Goal: Task Accomplishment & Management: Use online tool/utility

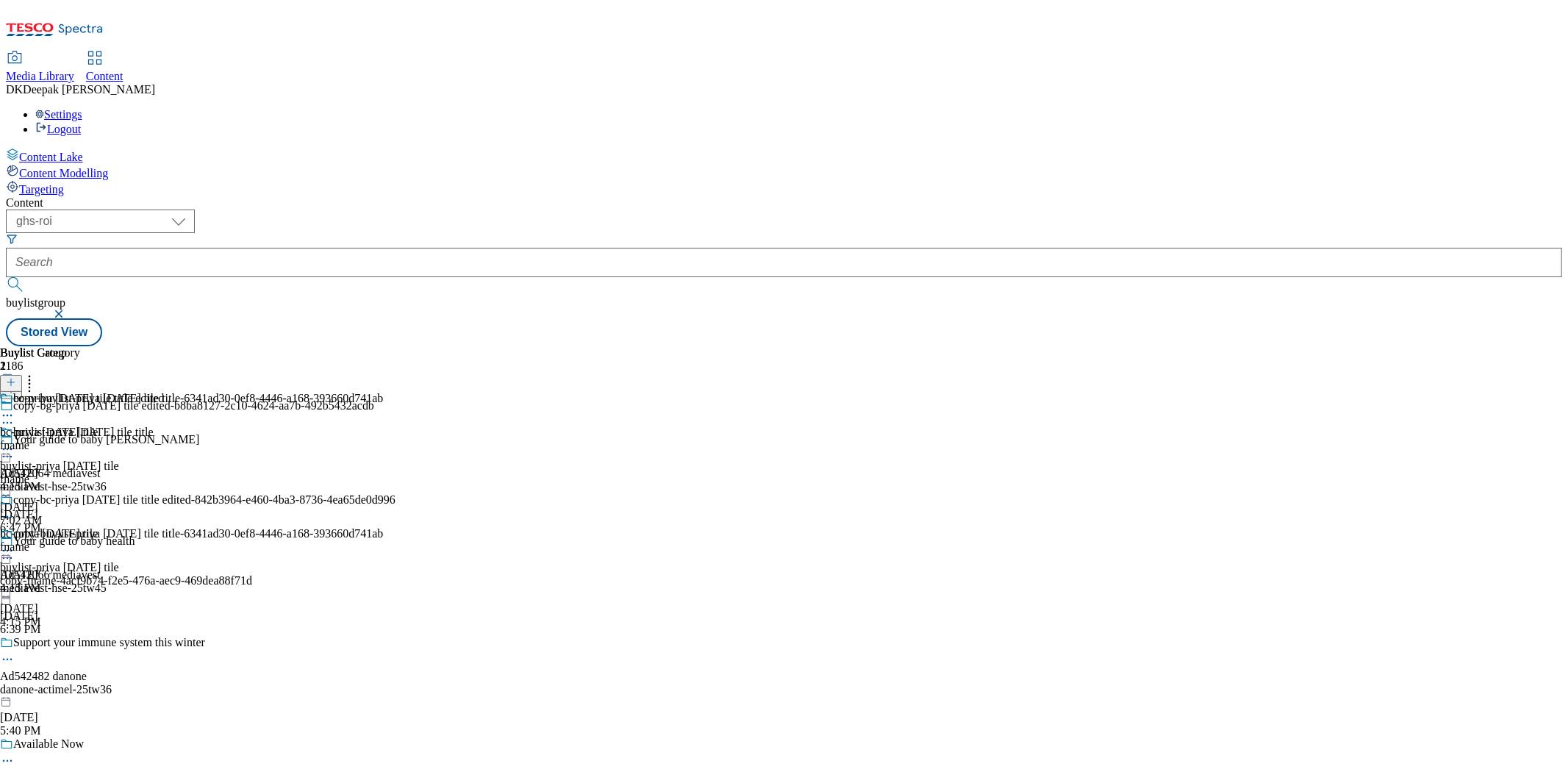
select select "ghs-[GEOGRAPHIC_DATA]"
click at [191, 210] on select "ghs-roi ghs-[GEOGRAPHIC_DATA]" at bounding box center [100, 221] width 189 height 23
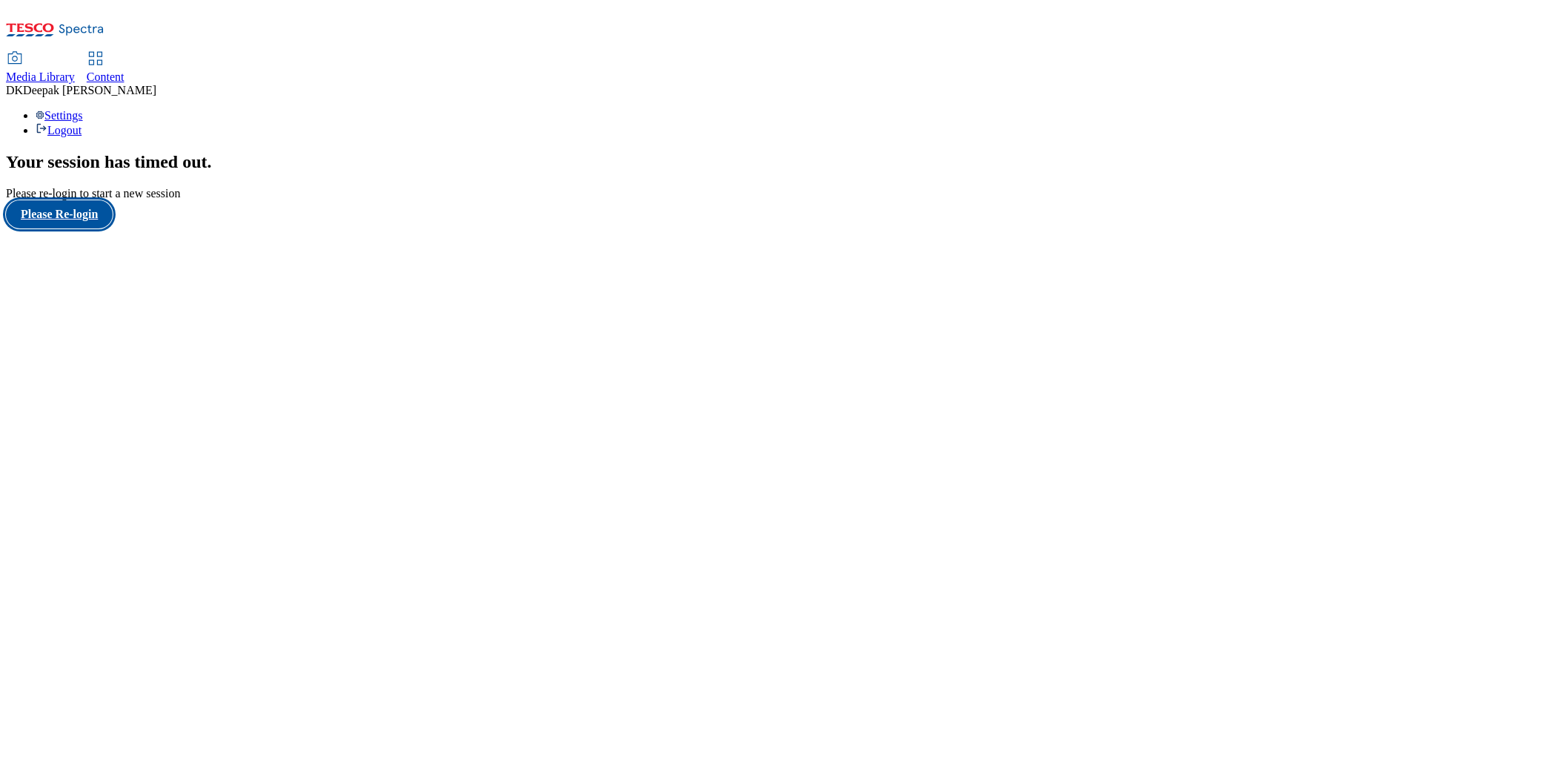
click at [107, 228] on button "Please Re-login" at bounding box center [59, 214] width 107 height 28
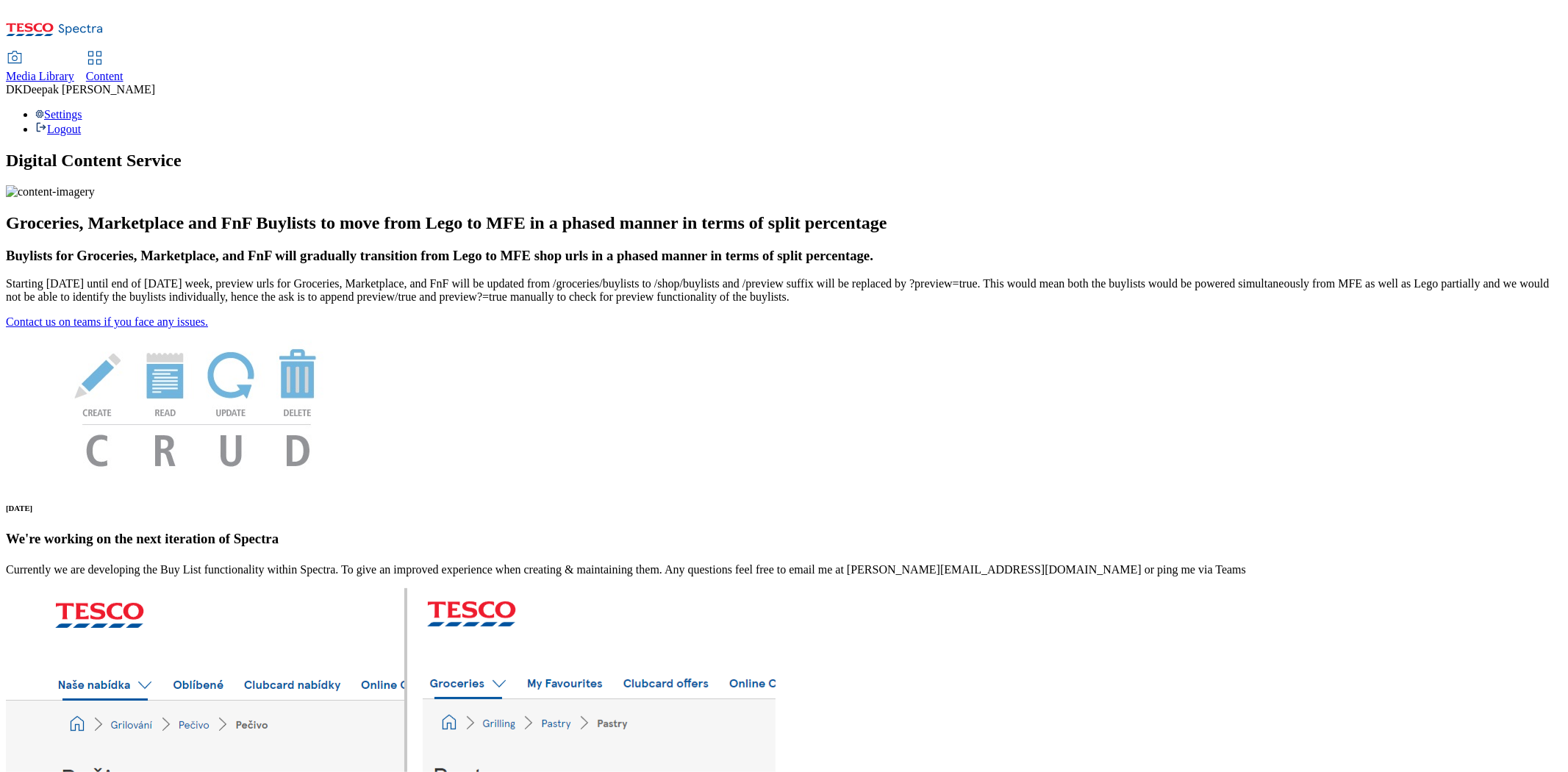
click at [124, 70] on span "Content" at bounding box center [104, 76] width 37 height 12
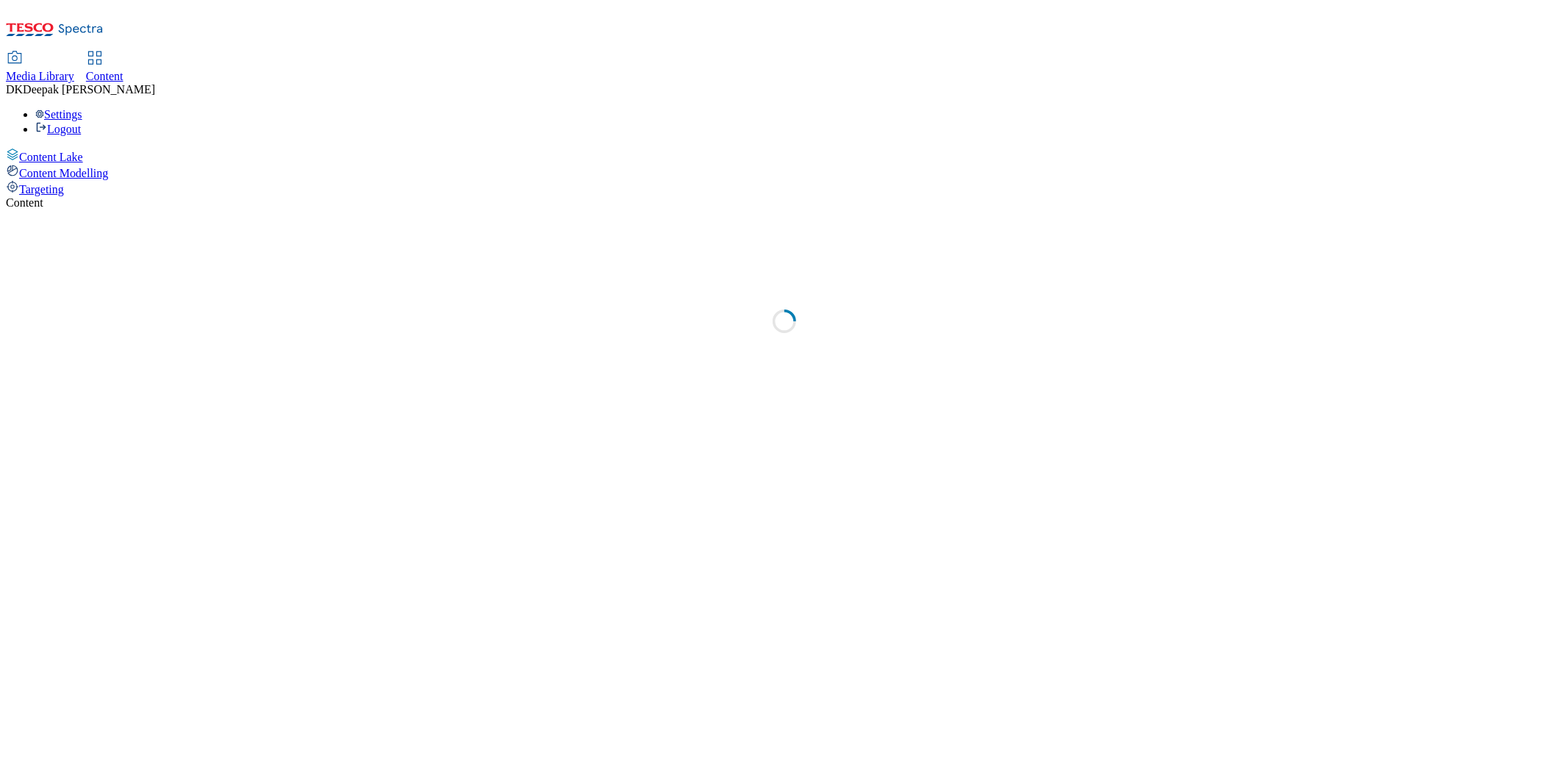
select select "ghs-[GEOGRAPHIC_DATA]"
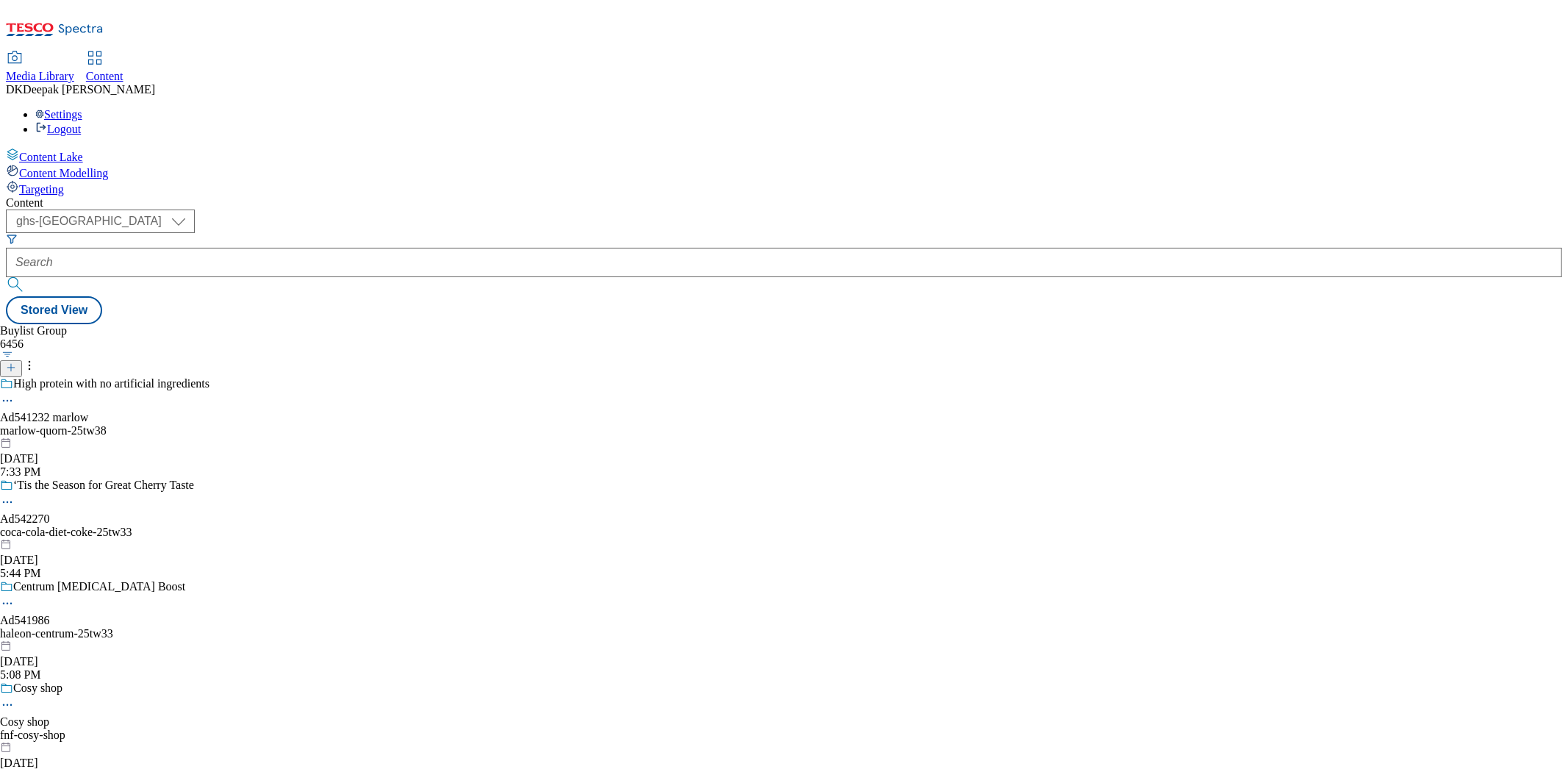
click at [17, 362] on icon at bounding box center [11, 367] width 10 height 10
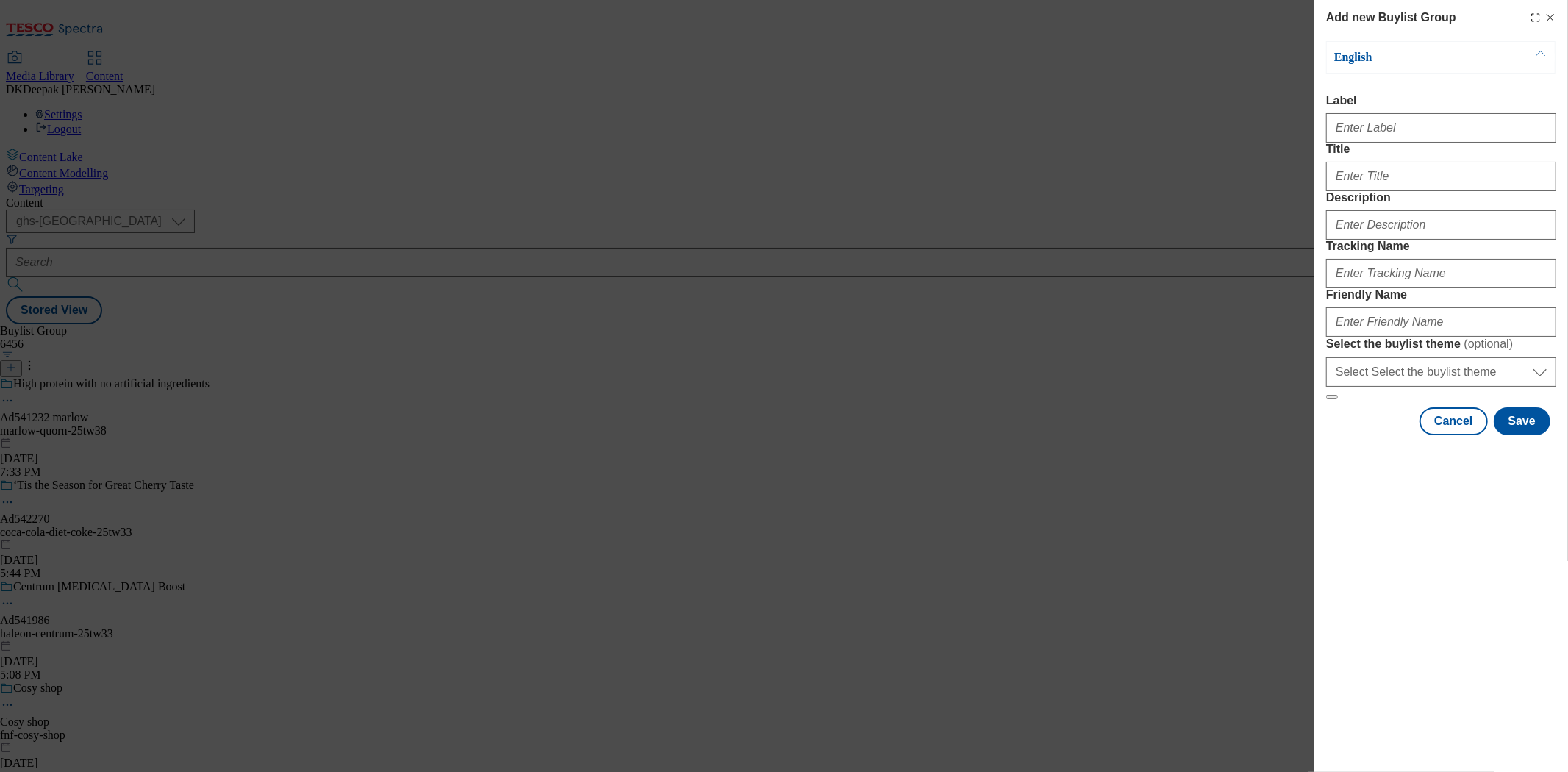
click at [1397, 225] on form "Label Title Description Tracking Name Friendly Name Select the buylist theme ( …" at bounding box center [1441, 247] width 230 height 305
click at [1360, 140] on input "Label" at bounding box center [1441, 128] width 230 height 30
paste input "Ad542092"
type input "Ad542092"
click at [1369, 191] on input "Title" at bounding box center [1441, 177] width 230 height 30
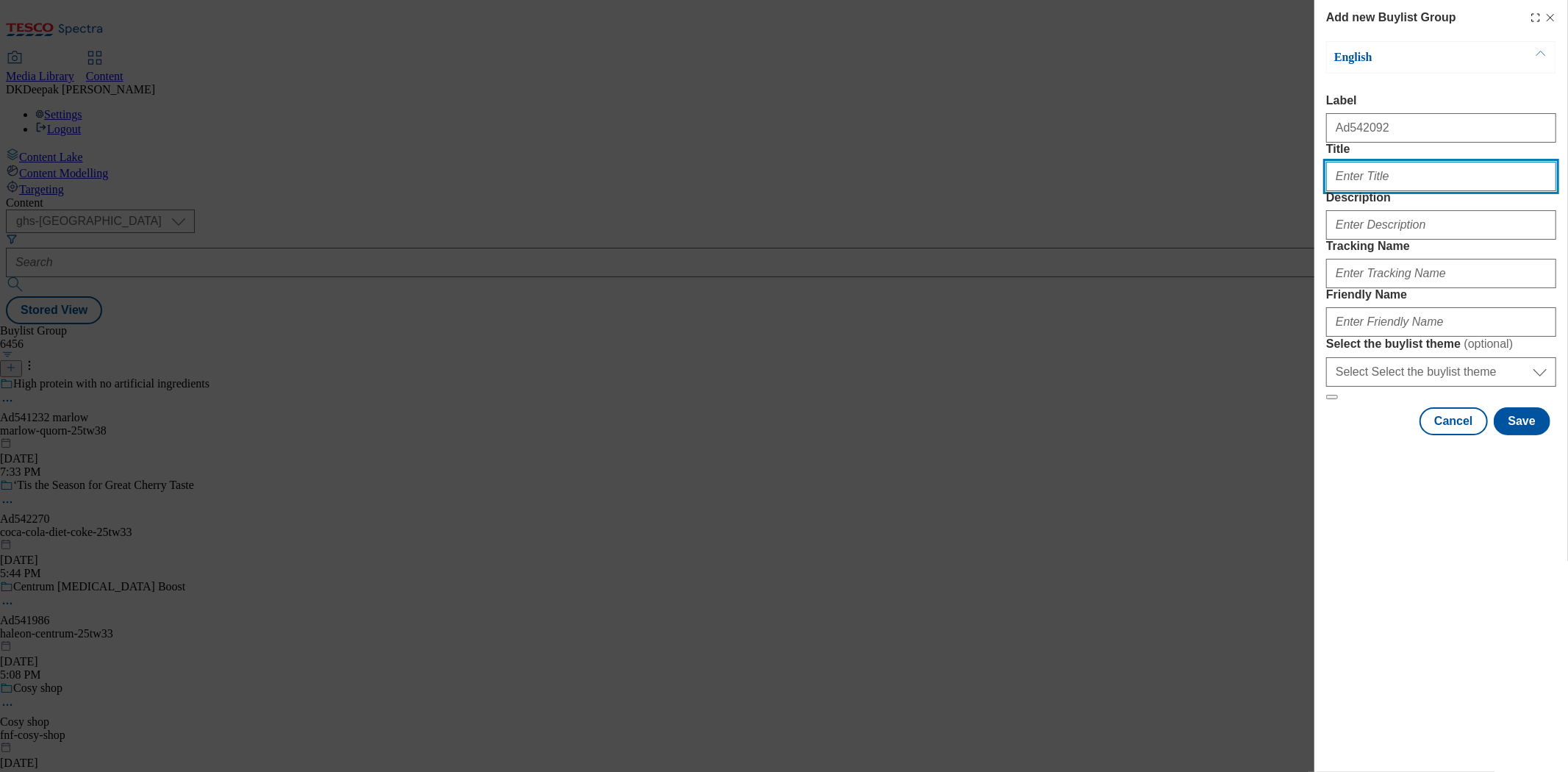
paste input "Give the gift of"
paste input "Firmer, smoother, radiant skin"
type input "Give the gift of Firmer, smoother, radiant skin"
click at [1366, 239] on div "Modal" at bounding box center [1441, 221] width 230 height 36
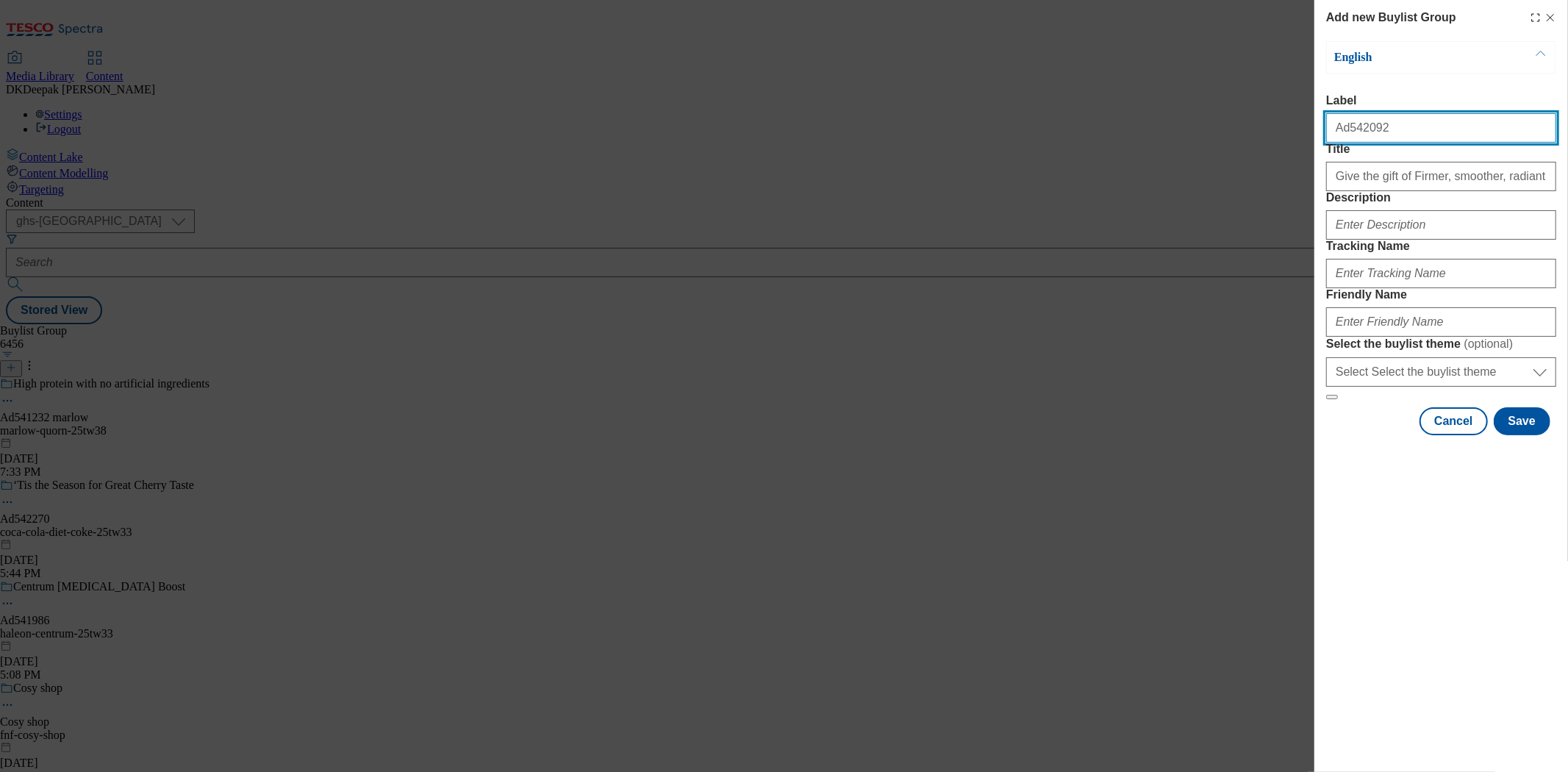
click at [1336, 135] on input "Ad542092" at bounding box center [1441, 128] width 230 height 30
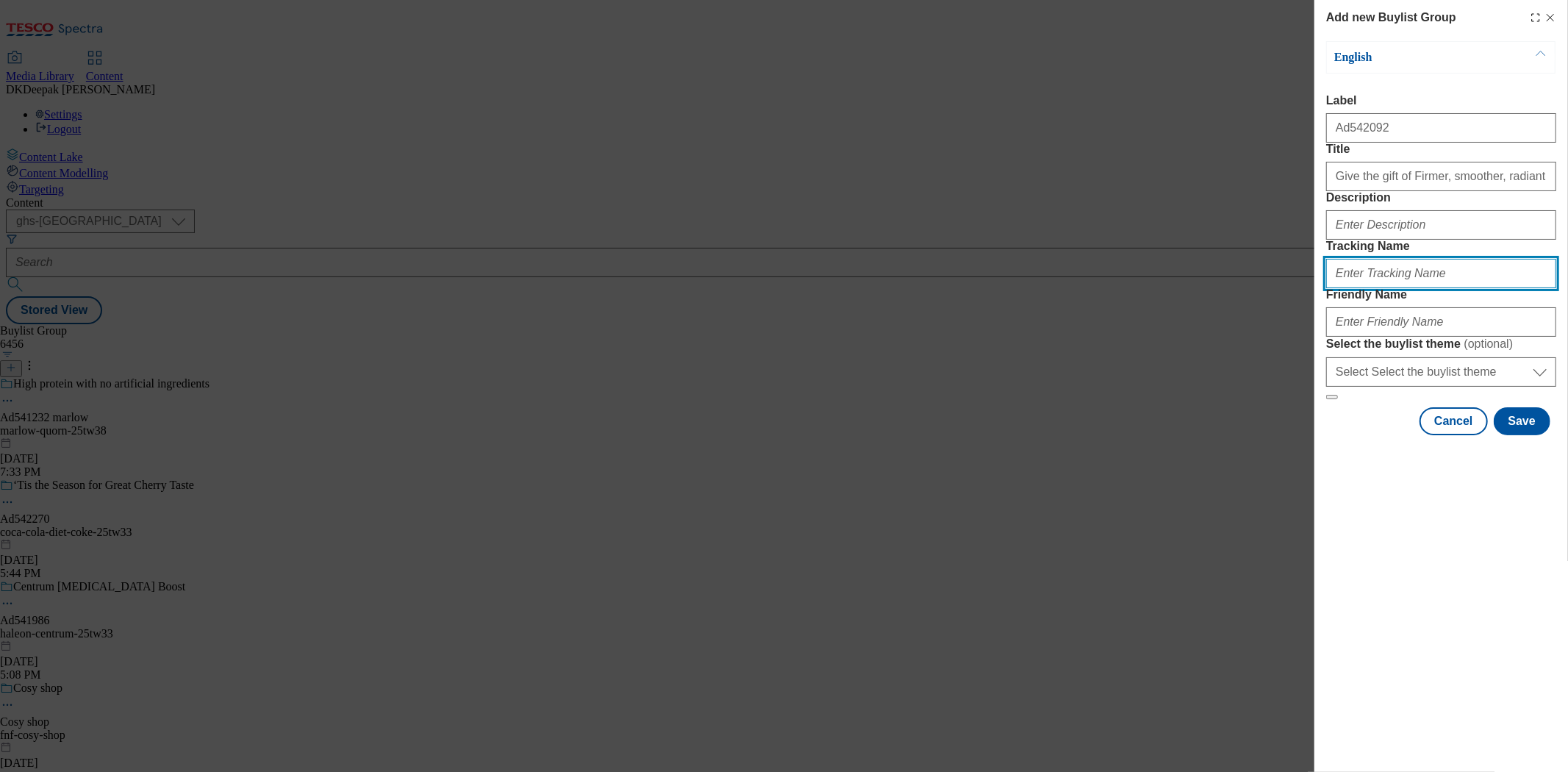
click at [1370, 288] on input "Tracking Name" at bounding box center [1441, 273] width 230 height 30
paste input "Ad542092"
type input "DH_AD542092"
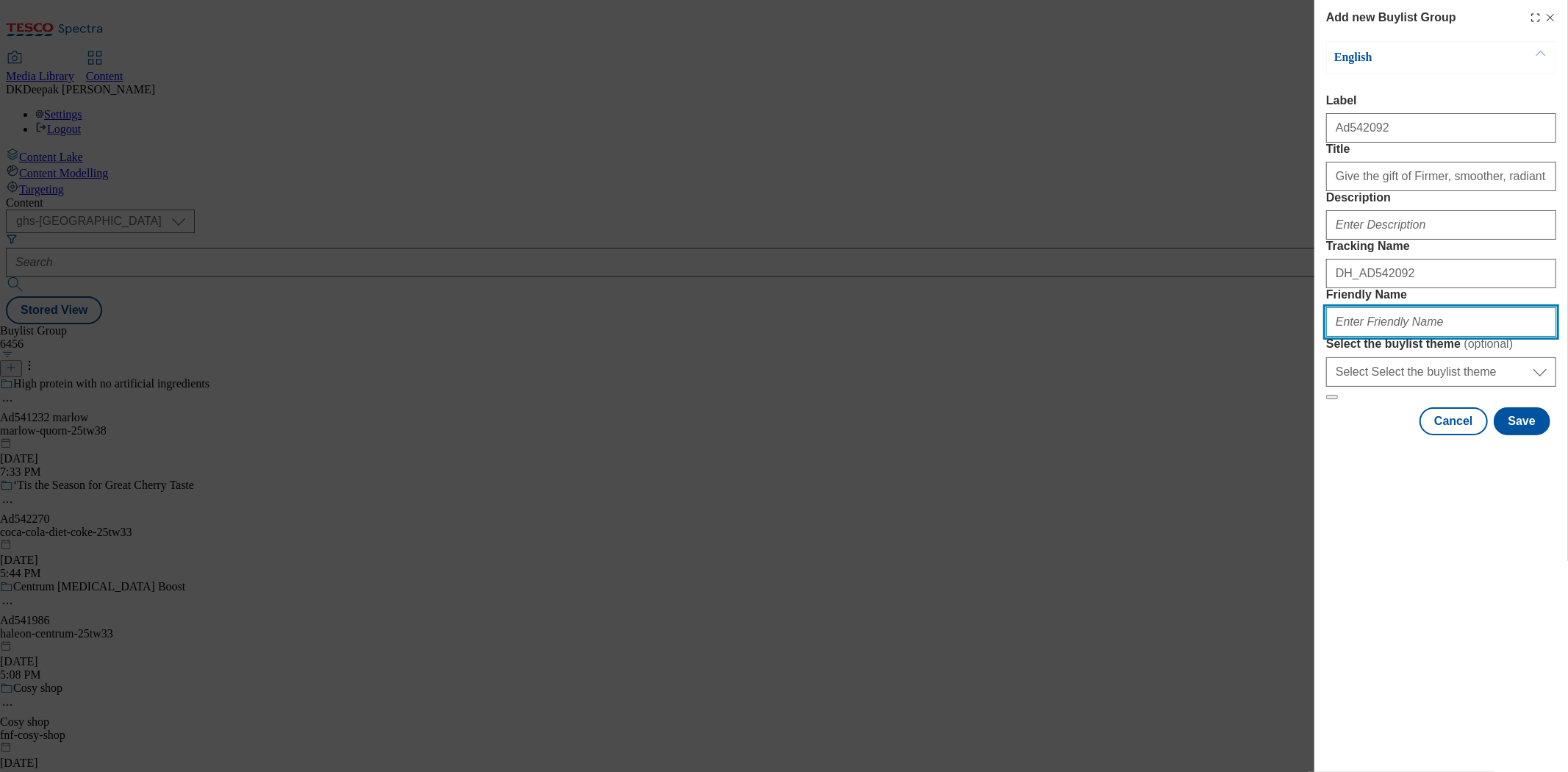
click at [1377, 337] on input "Friendly Name" at bounding box center [1441, 322] width 230 height 30
click at [1097, 402] on div "Add new Buylist Group English Label Ad542092 Title Give the gift of Firmer, smo…" at bounding box center [784, 386] width 1568 height 772
click at [1389, 337] on input "p-and-g-olay-" at bounding box center [1441, 322] width 230 height 30
click at [1399, 337] on input "p-and-g-olay-" at bounding box center [1441, 322] width 230 height 30
type input "p-and-g-olay-25tw33"
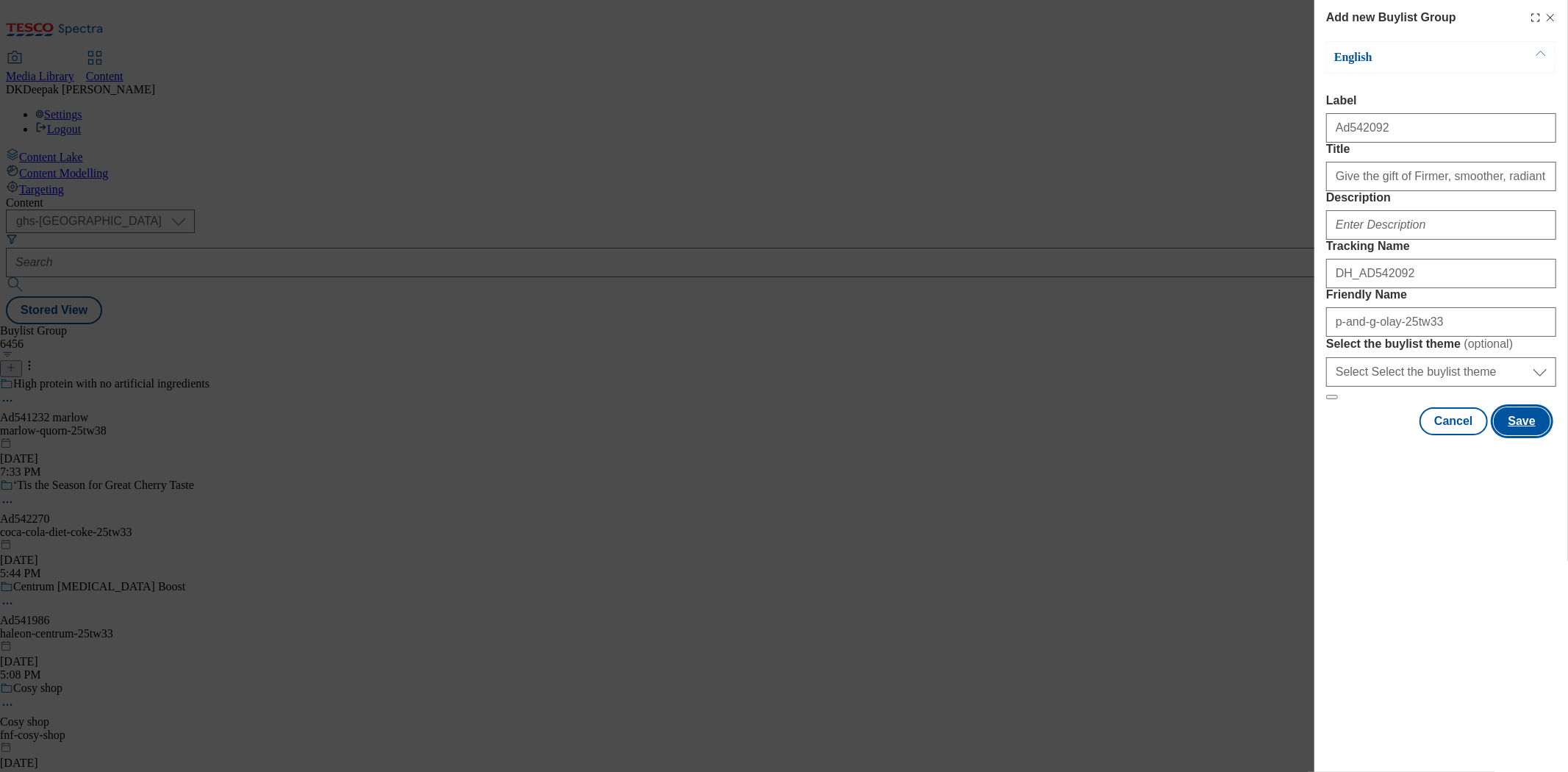
click at [1524, 435] on button "Save" at bounding box center [1522, 421] width 57 height 28
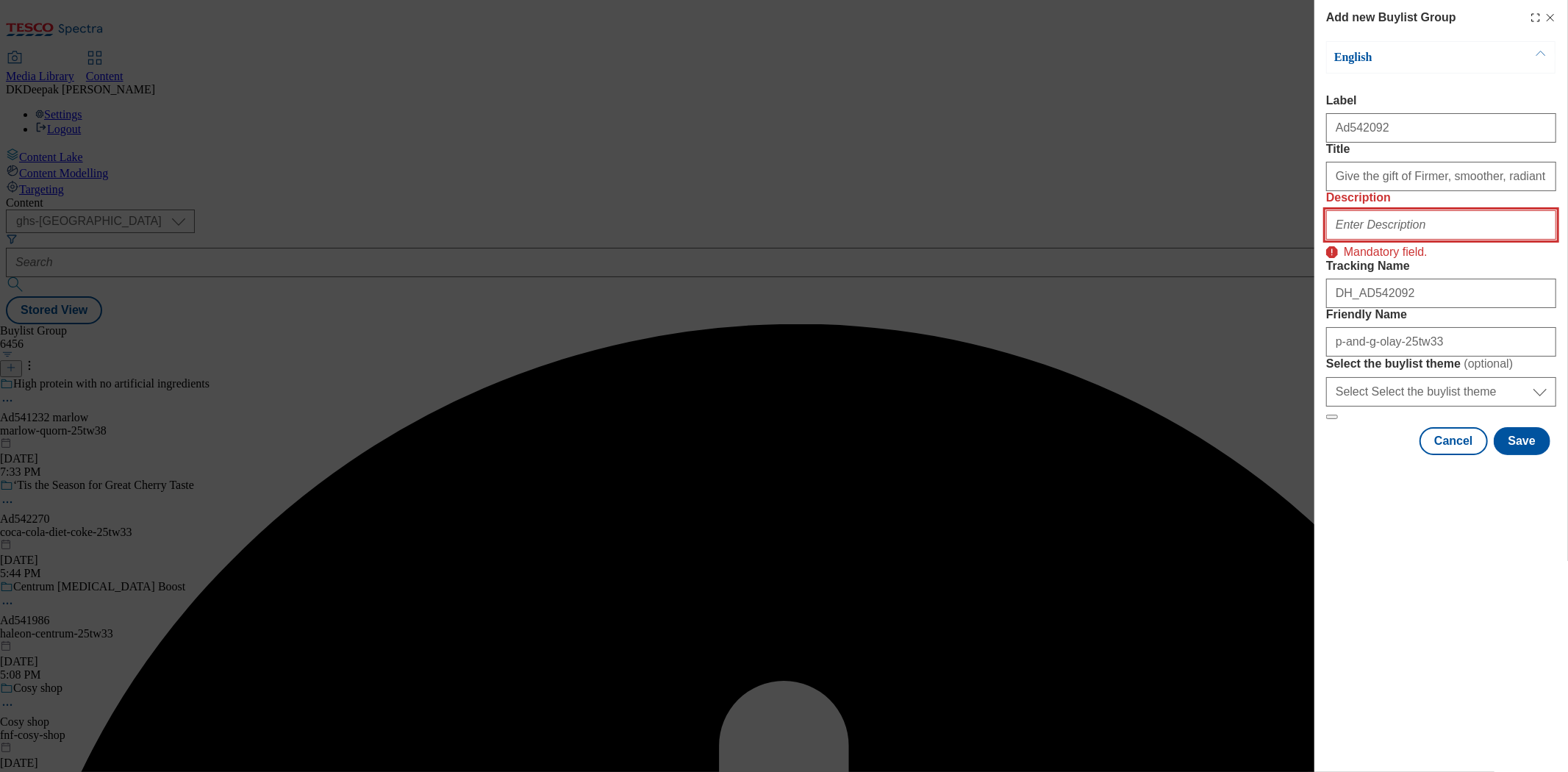
click at [1370, 239] on input "Description" at bounding box center [1441, 225] width 230 height 30
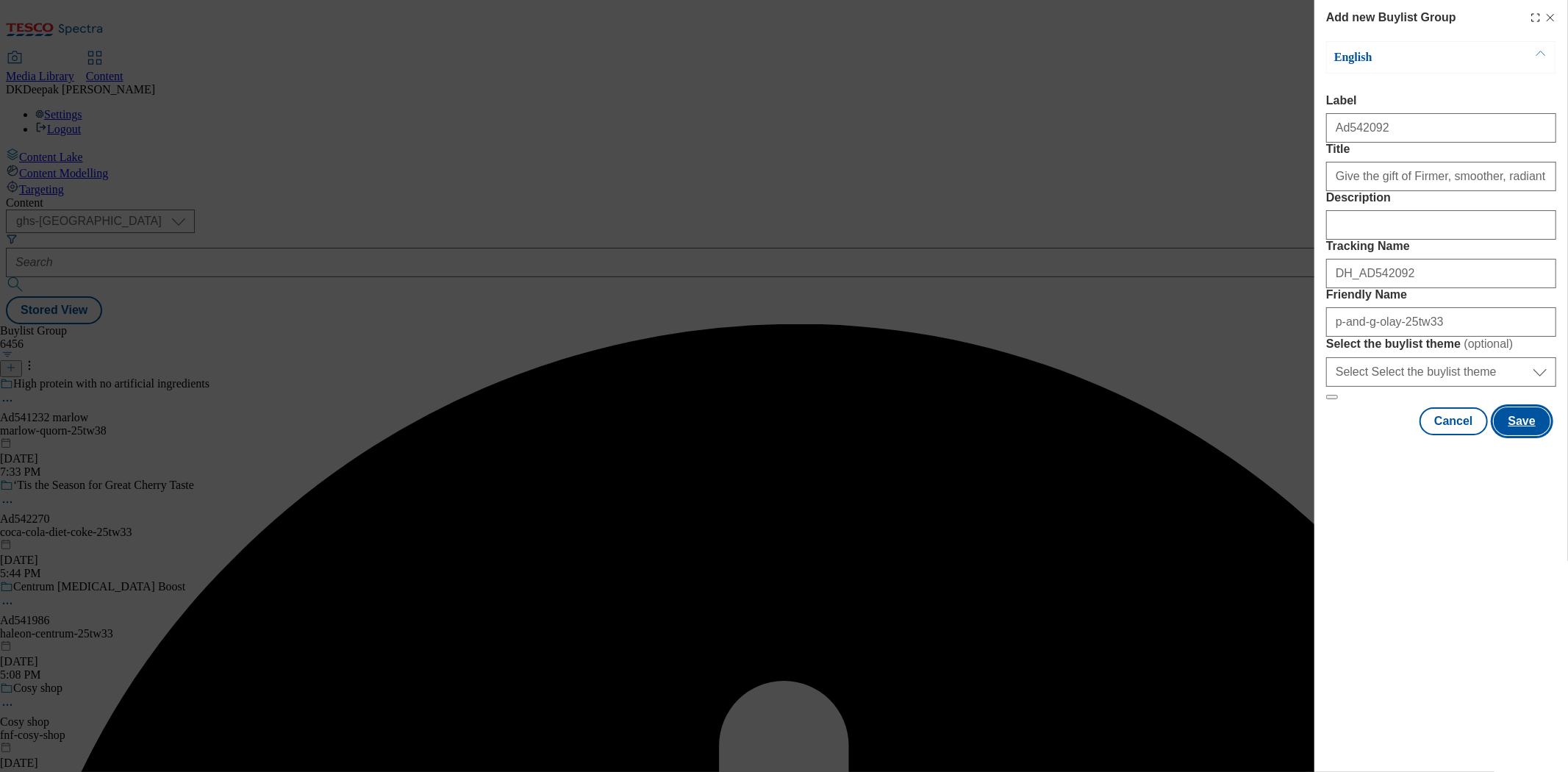
click at [1528, 435] on button "Save" at bounding box center [1522, 421] width 57 height 28
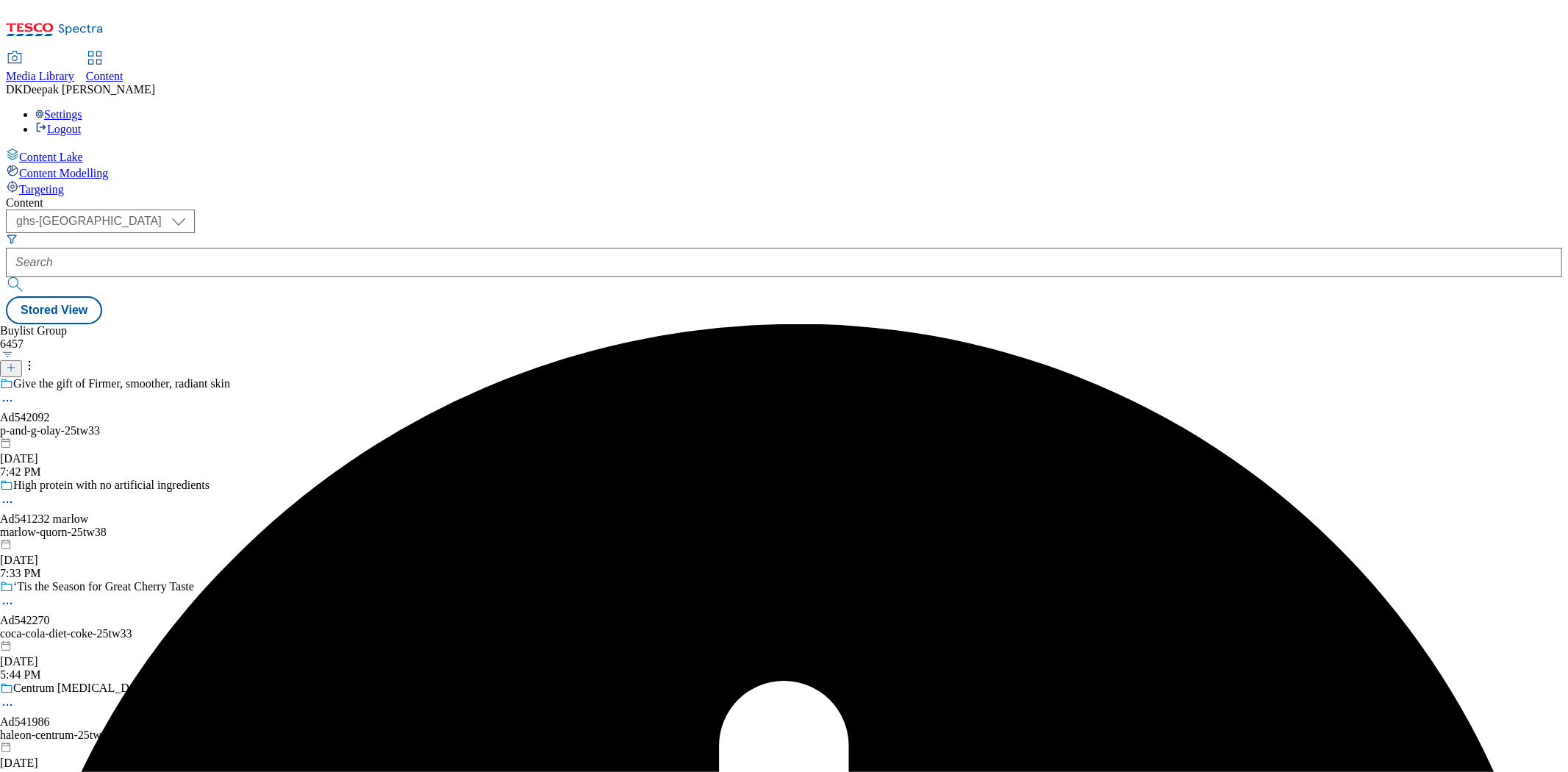
click at [318, 424] on div "p-and-g-olay-25tw33" at bounding box center [159, 431] width 318 height 13
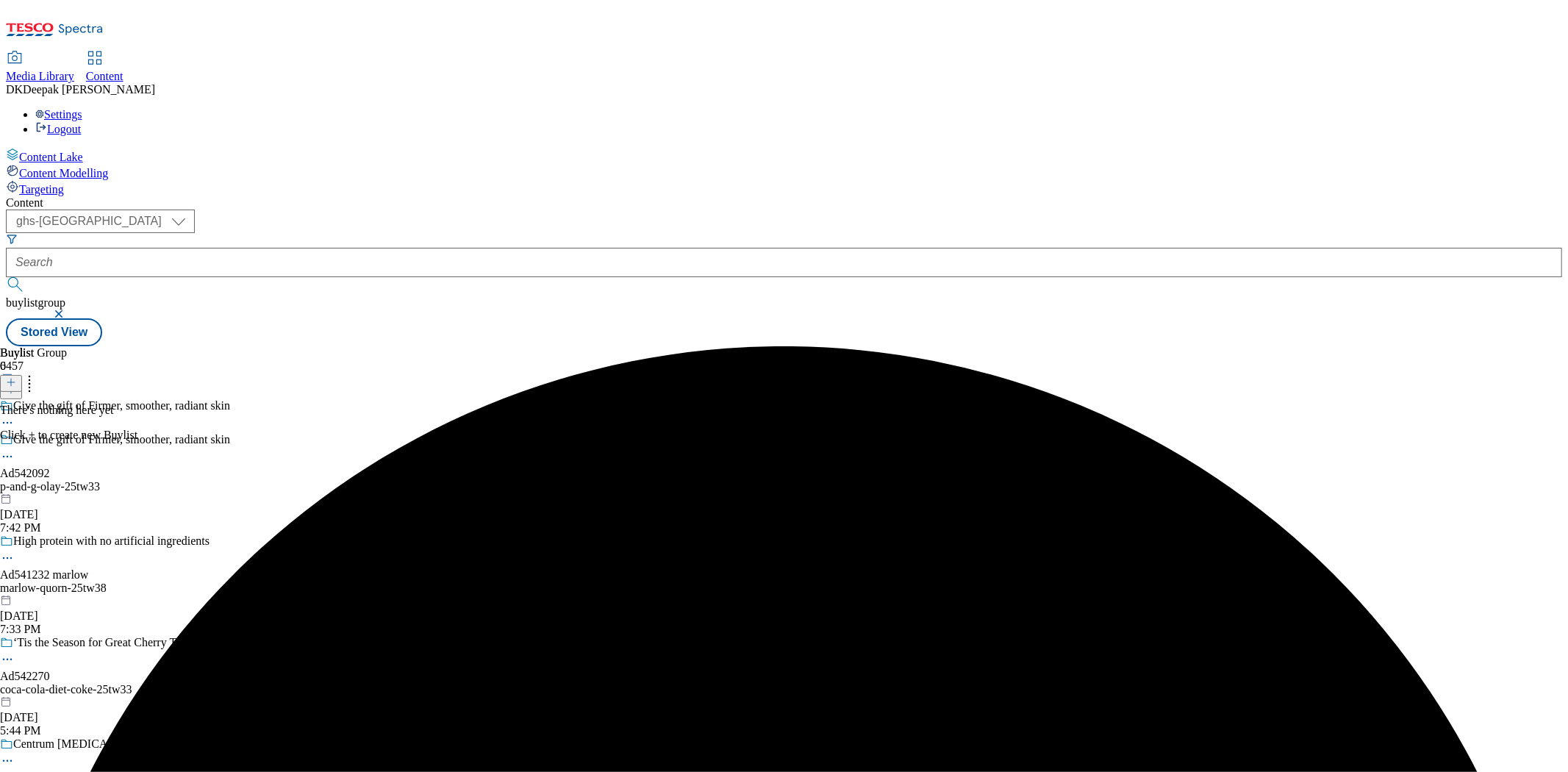
click at [22, 377] on div at bounding box center [11, 383] width 22 height 12
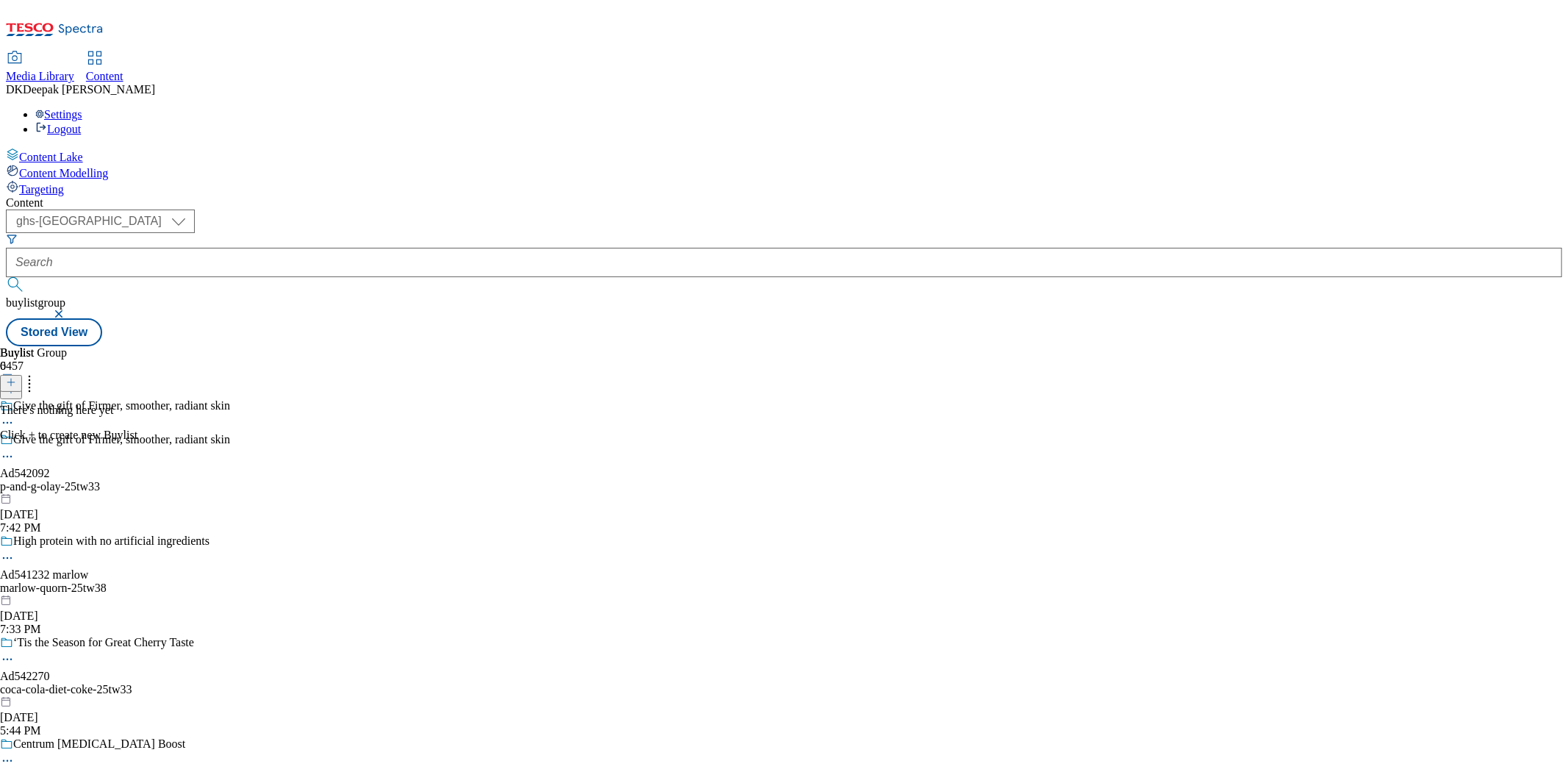
click at [22, 375] on button at bounding box center [11, 383] width 22 height 17
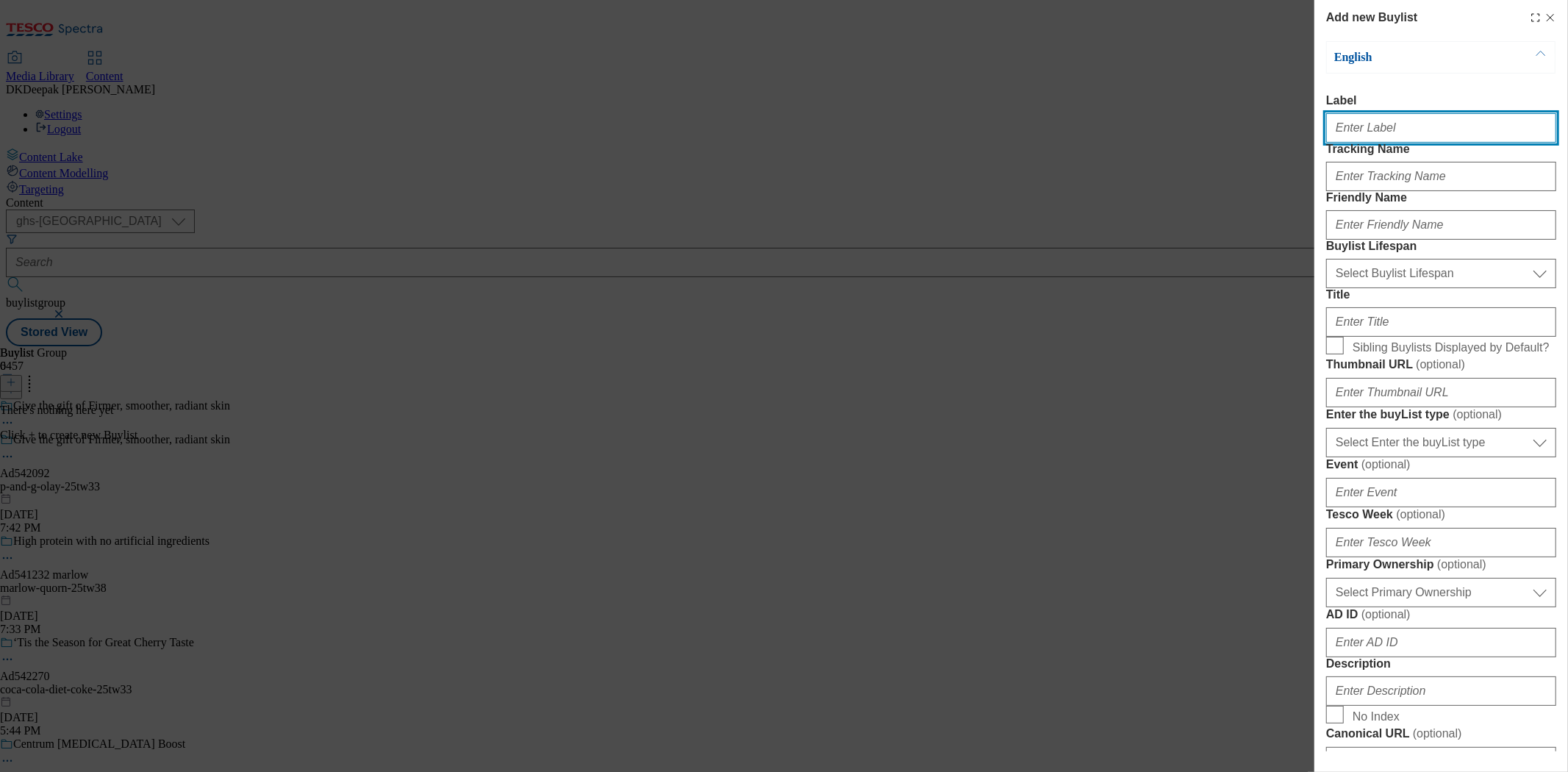
click at [1384, 135] on input "Label" at bounding box center [1441, 128] width 230 height 30
paste input "Ad542092"
type input "Ad542092"
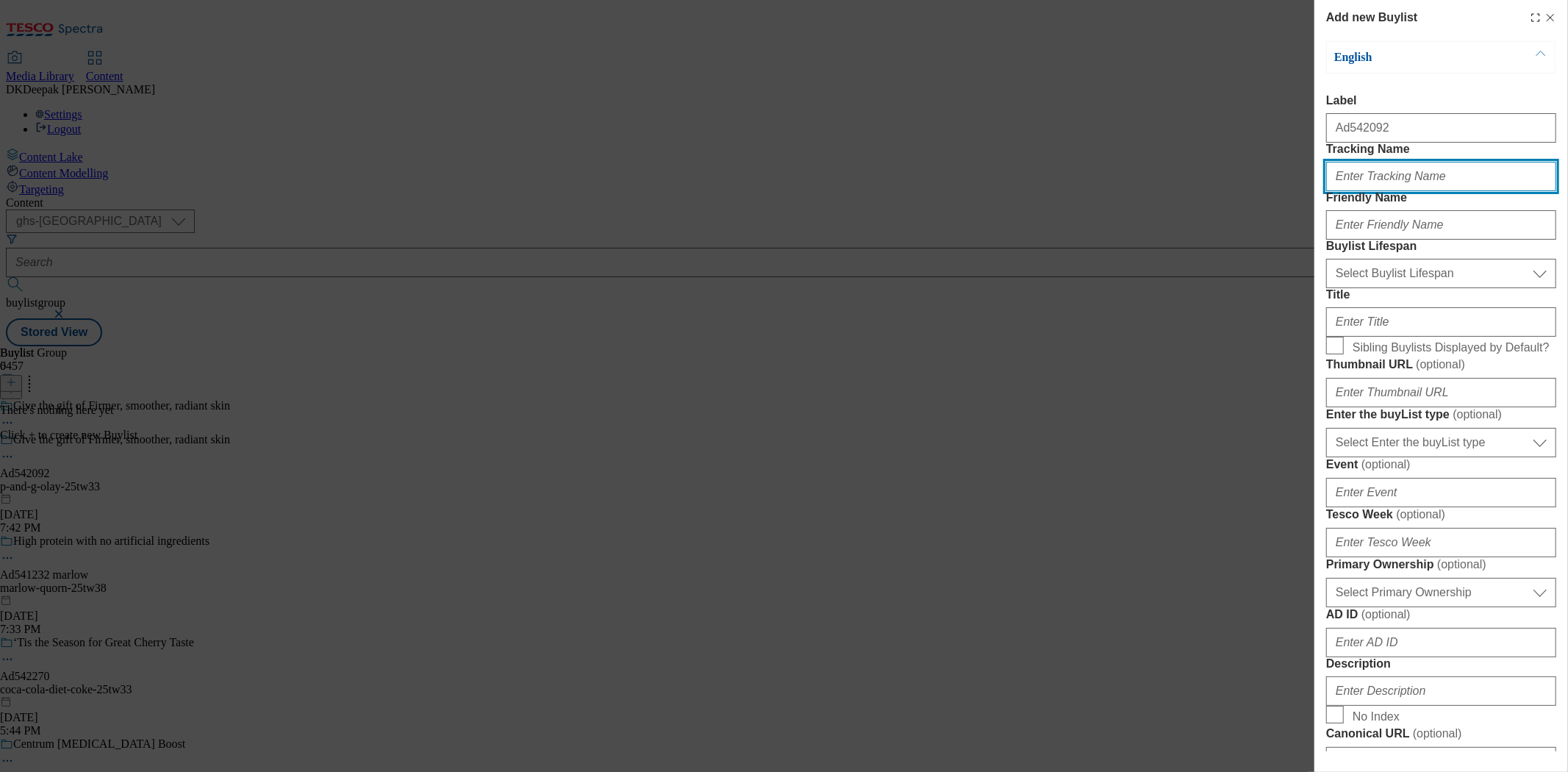
click at [1394, 191] on input "Tracking Name" at bounding box center [1441, 177] width 230 height 30
paste input "Ad542092"
type input "DH_AD542092"
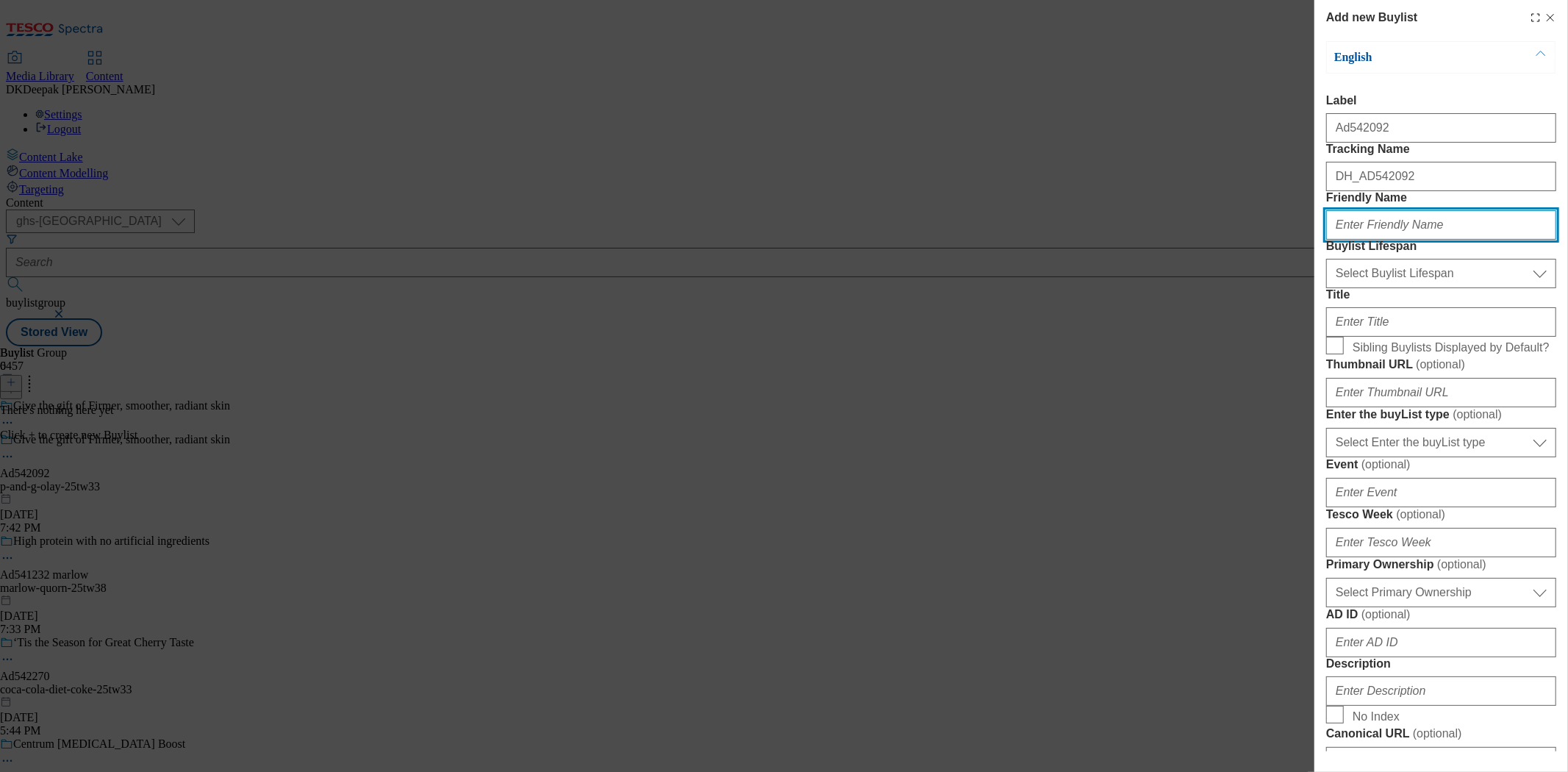
click at [1400, 239] on input "Friendly Name" at bounding box center [1441, 225] width 230 height 30
type input "p-and-g"
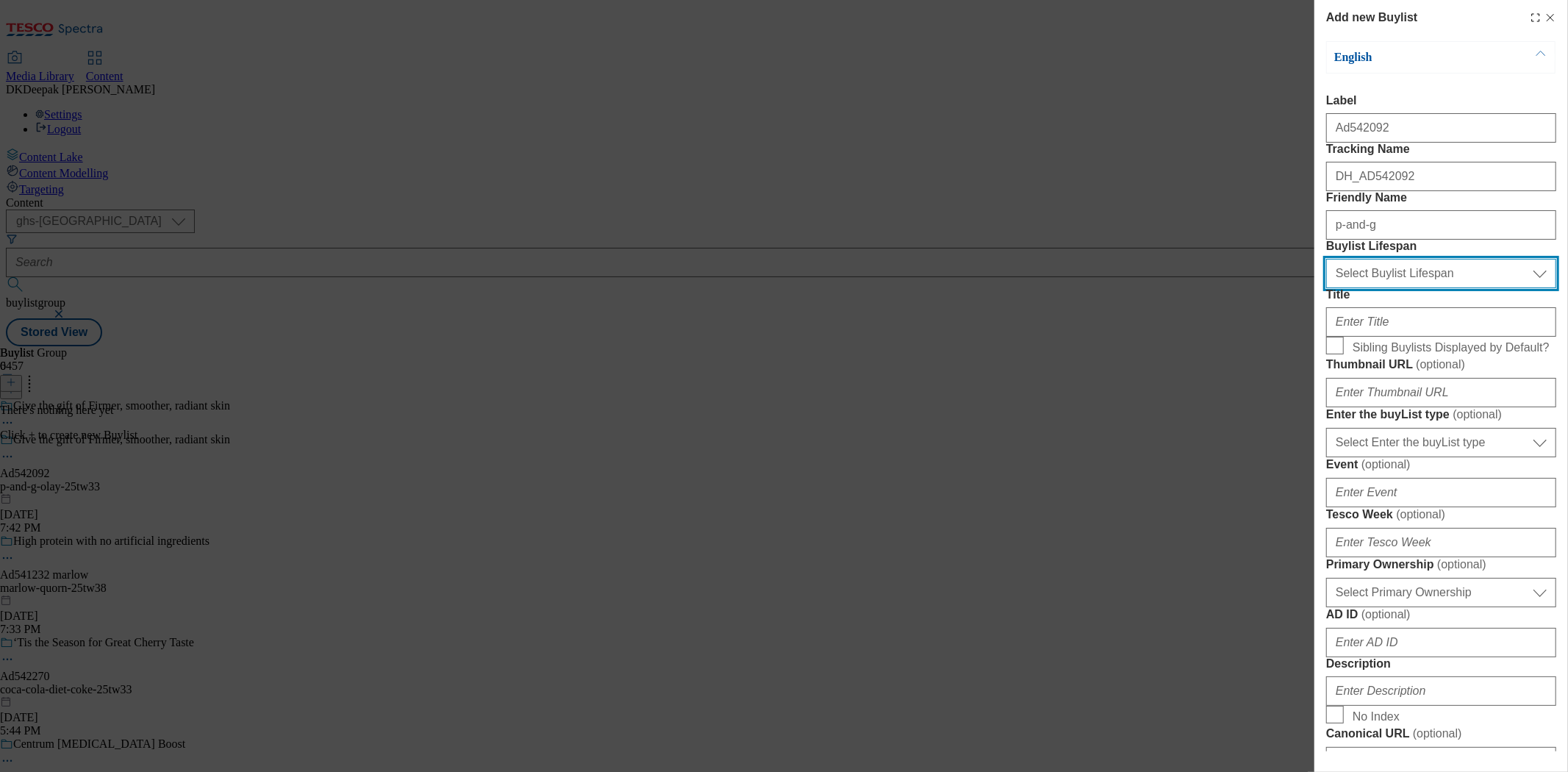
click at [1387, 288] on select "Select Buylist Lifespan evergreen seasonal tactical" at bounding box center [1441, 273] width 230 height 30
select select "tactical"
click at [1326, 288] on select "Select Buylist Lifespan evergreen seasonal tactical" at bounding box center [1441, 273] width 230 height 30
click at [1381, 337] on div "Modal" at bounding box center [1441, 319] width 230 height 36
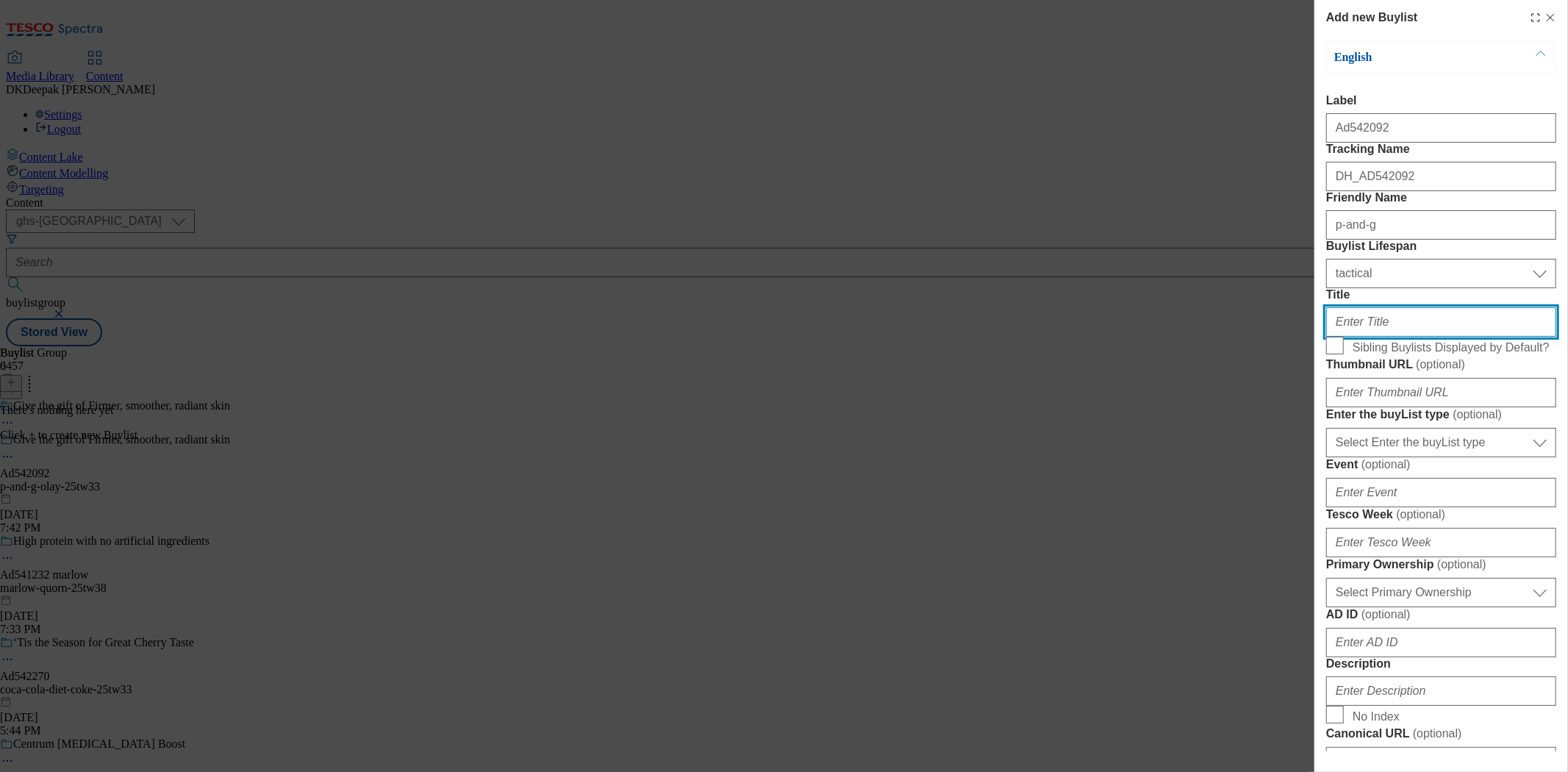
click at [1386, 337] on input "Title" at bounding box center [1441, 322] width 230 height 30
paste input "In just 7 days"
type input "In just 7 days"
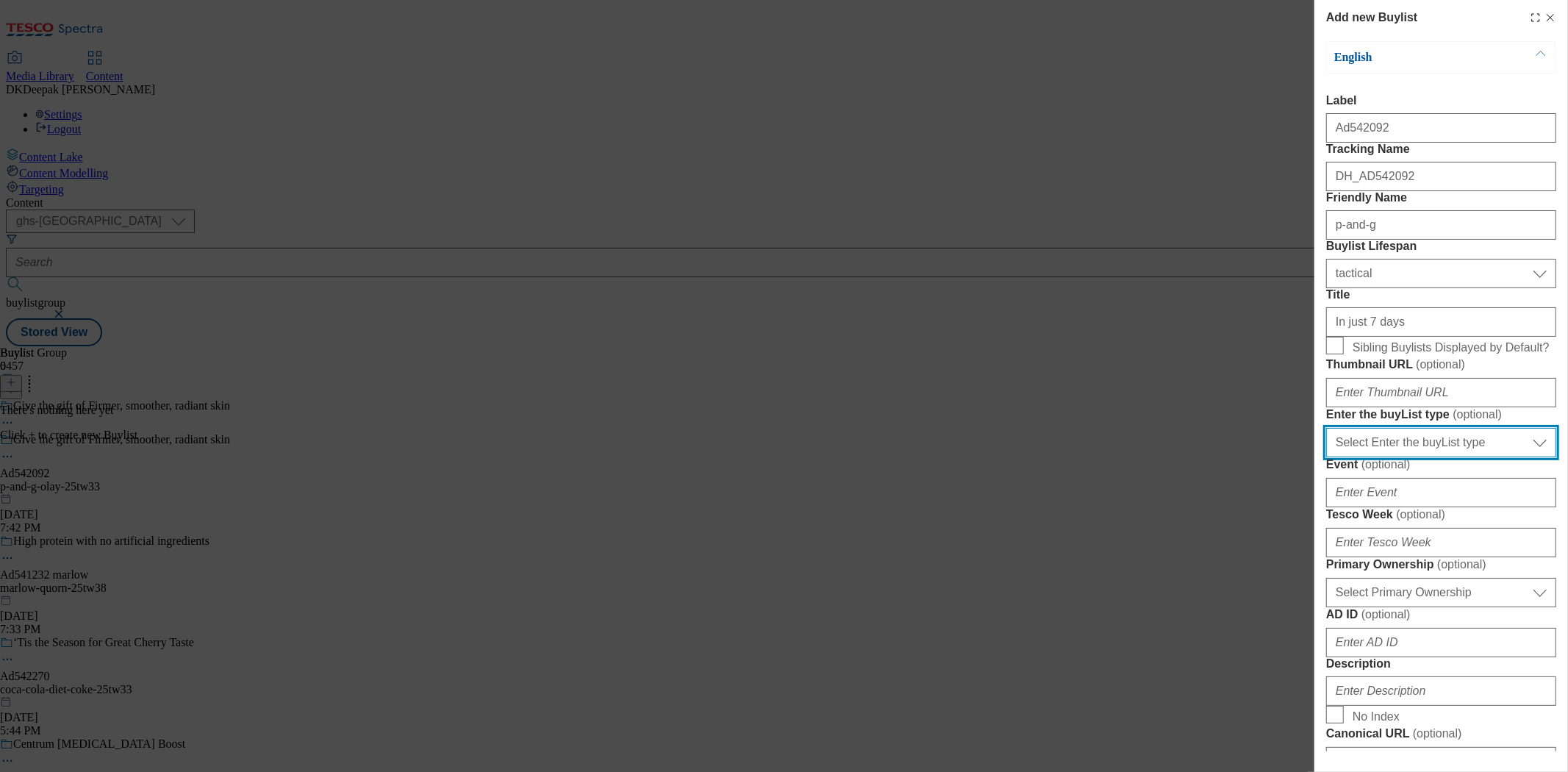
click at [1427, 457] on select "Select Enter the buyList type event supplier funded long term >4 weeks supplier…" at bounding box center [1441, 443] width 230 height 30
select select "supplier funded short term 1-3 weeks"
click at [1326, 457] on select "Select Enter the buyList type event supplier funded long term >4 weeks supplier…" at bounding box center [1441, 443] width 230 height 30
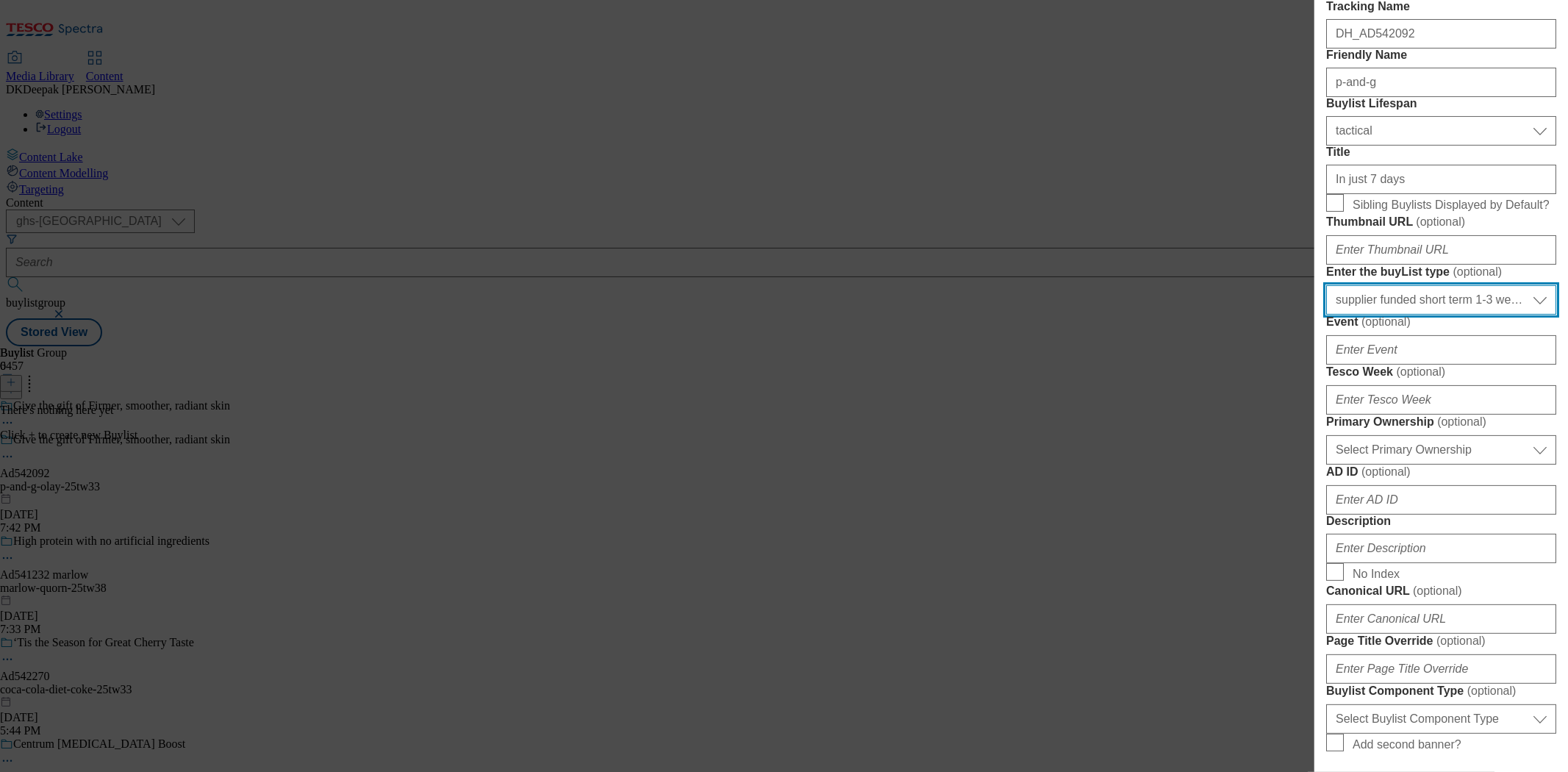
scroll to position [163, 0]
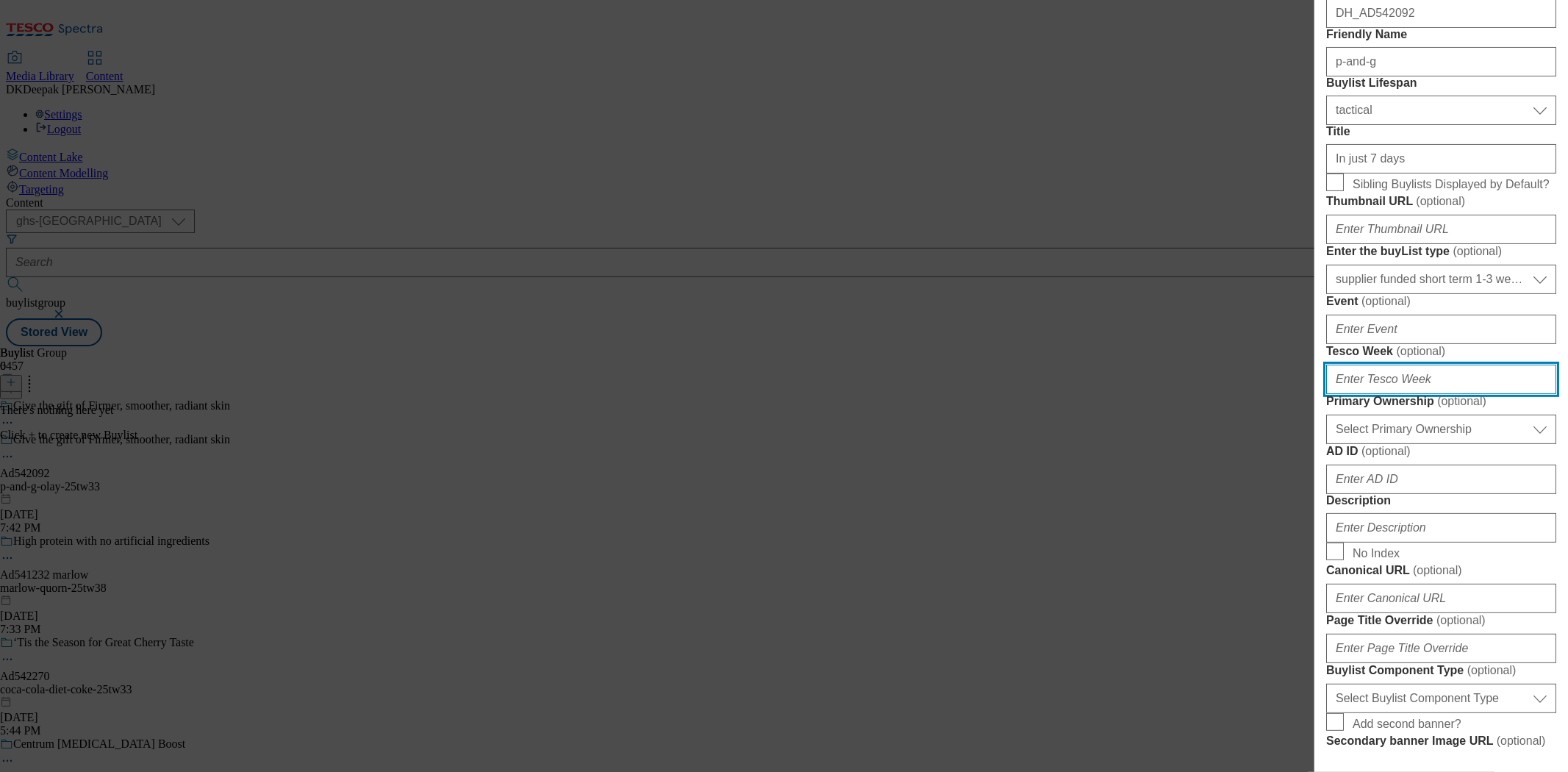
click at [1391, 394] on input "Tesco Week ( optional )" at bounding box center [1441, 379] width 230 height 30
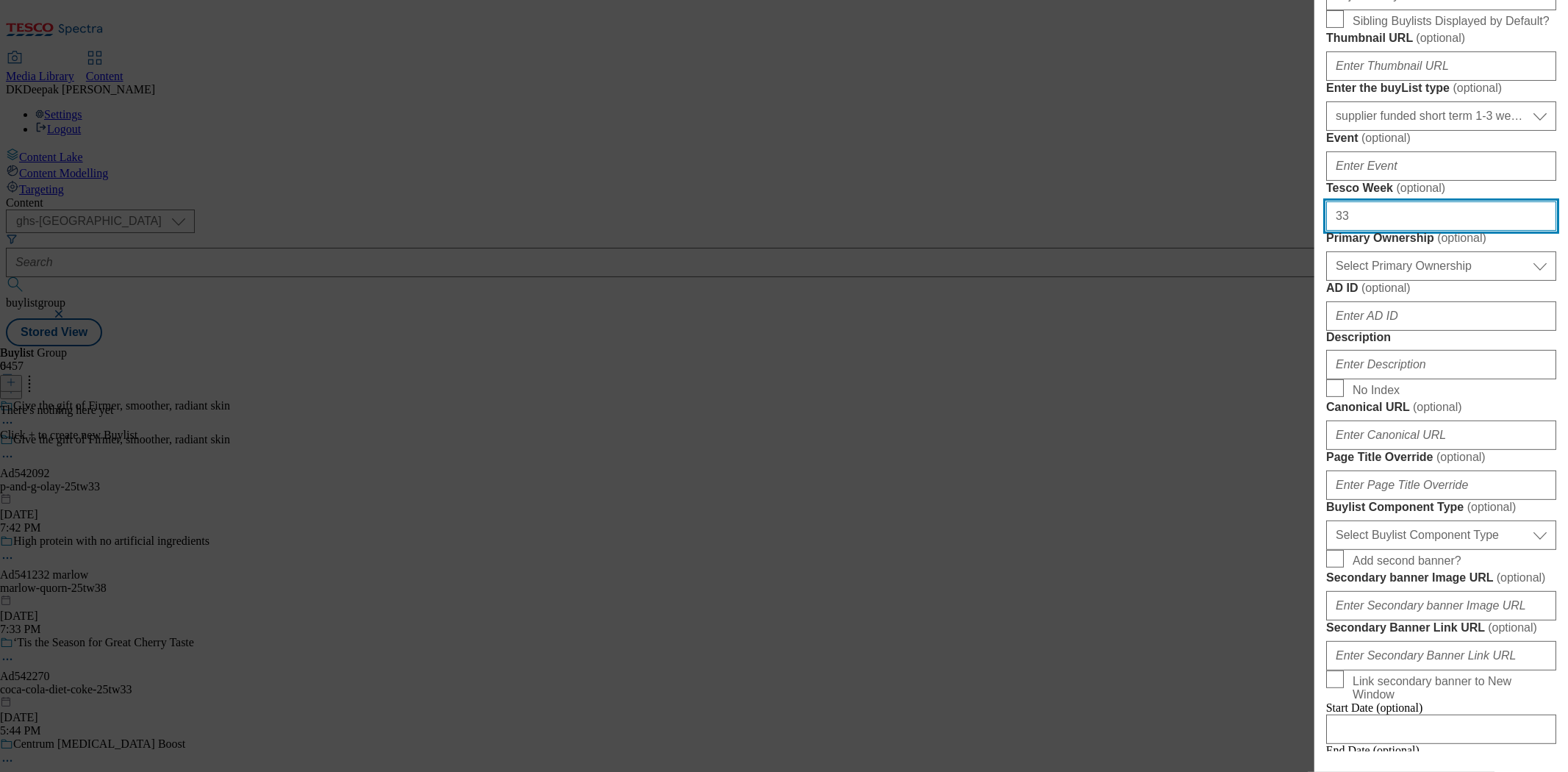
type input "33"
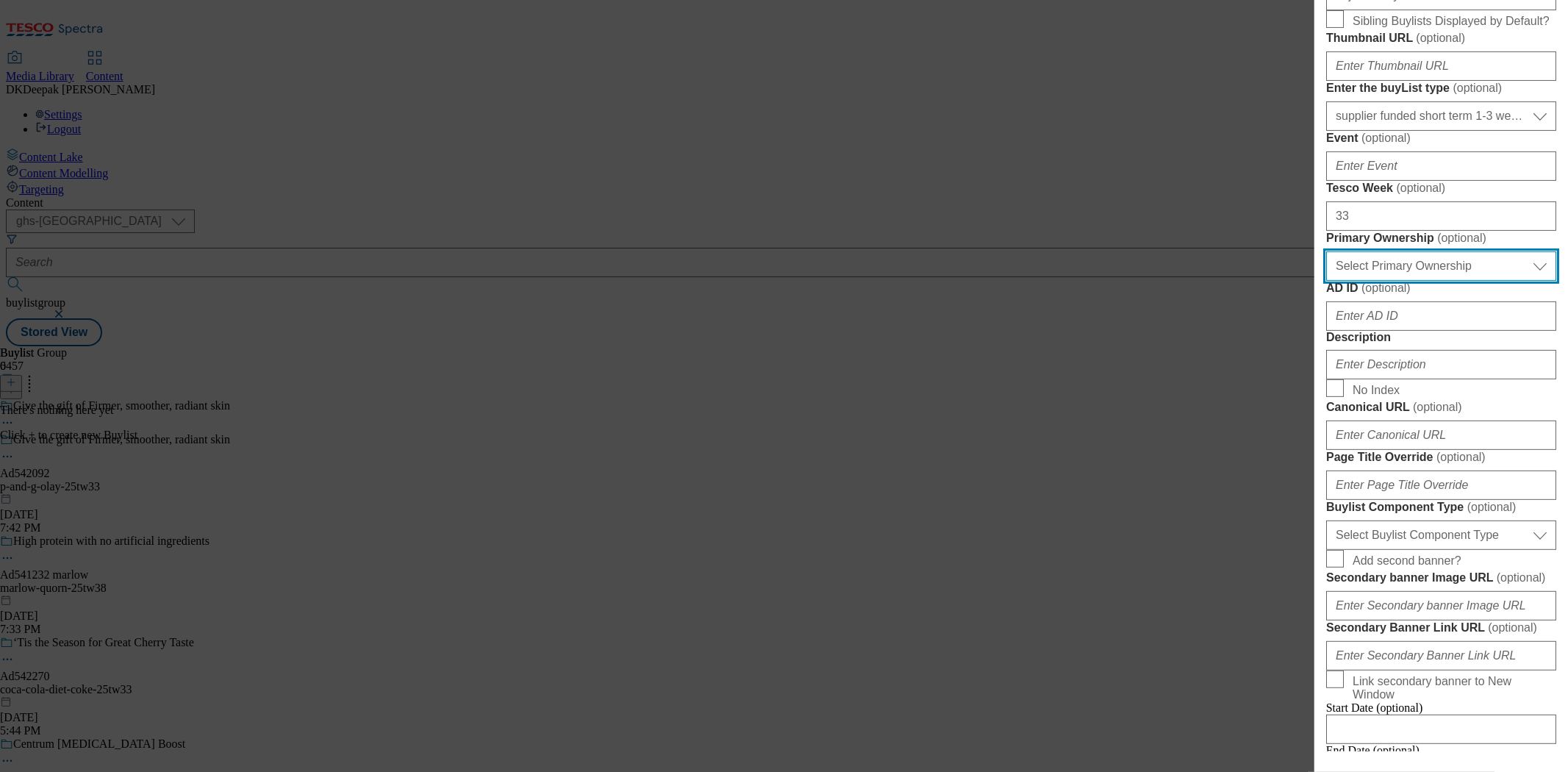
click at [1392, 281] on select "Select Primary Ownership tesco dunnhumby" at bounding box center [1441, 266] width 230 height 30
select select "dunnhumby"
click at [1326, 281] on select "Select Primary Ownership tesco dunnhumby" at bounding box center [1441, 266] width 230 height 30
click at [1229, 357] on div "Add new Buylist English Label Ad542092 Tracking Name DH_AD542092 Friendly Name …" at bounding box center [784, 386] width 1568 height 772
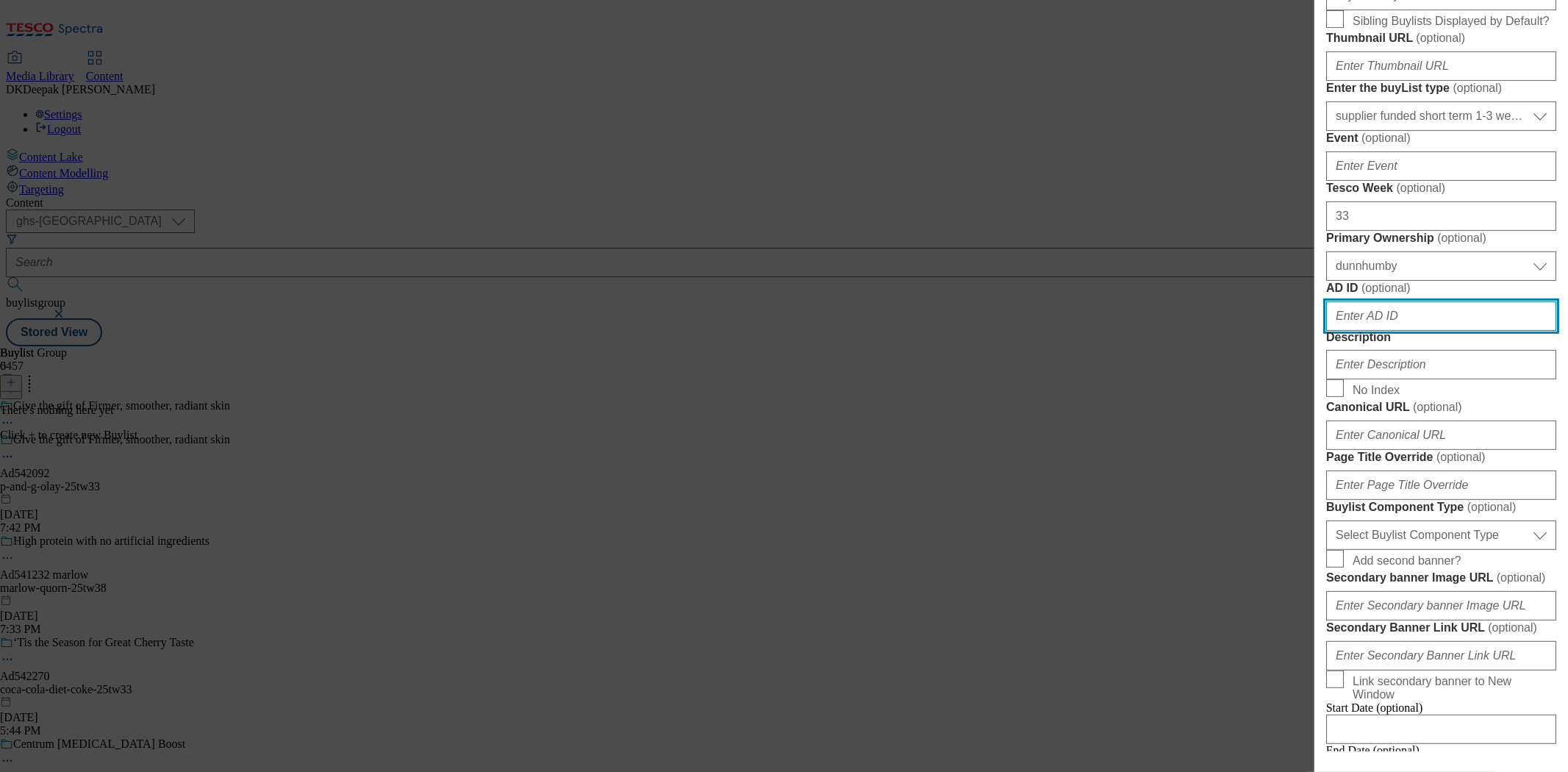
click at [1351, 331] on input "AD ID ( optional )" at bounding box center [1441, 316] width 230 height 30
paste input "Ad542092"
drag, startPoint x: 1347, startPoint y: 578, endPoint x: 1294, endPoint y: 583, distance: 53.2
click at [1294, 583] on div "Add new Buylist English Label Ad542092 Tracking Name DH_AD542092 Friendly Name …" at bounding box center [784, 386] width 1568 height 772
type input "542092"
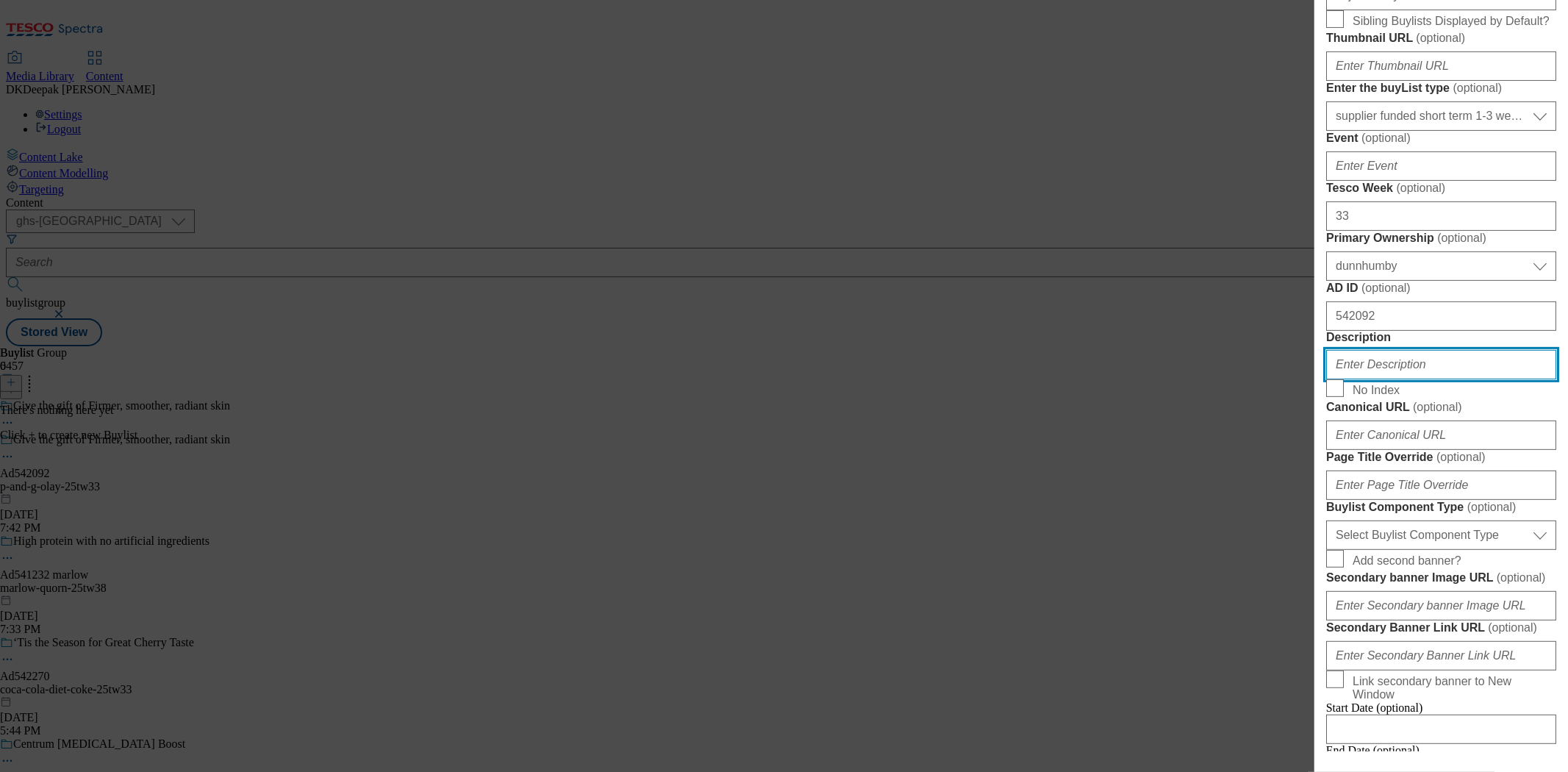
click at [1400, 379] on input "Description" at bounding box center [1441, 365] width 230 height 30
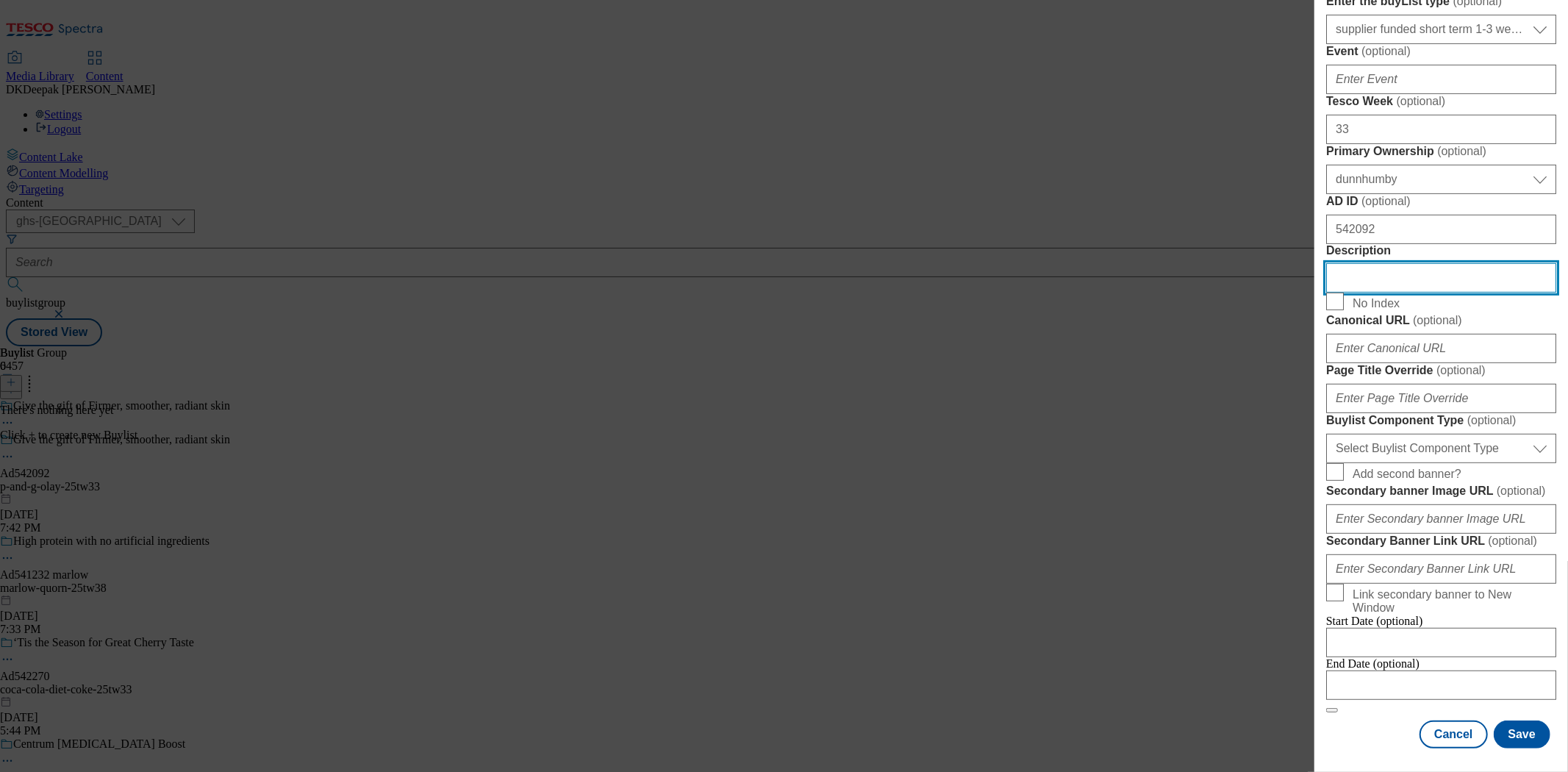
scroll to position [817, 0]
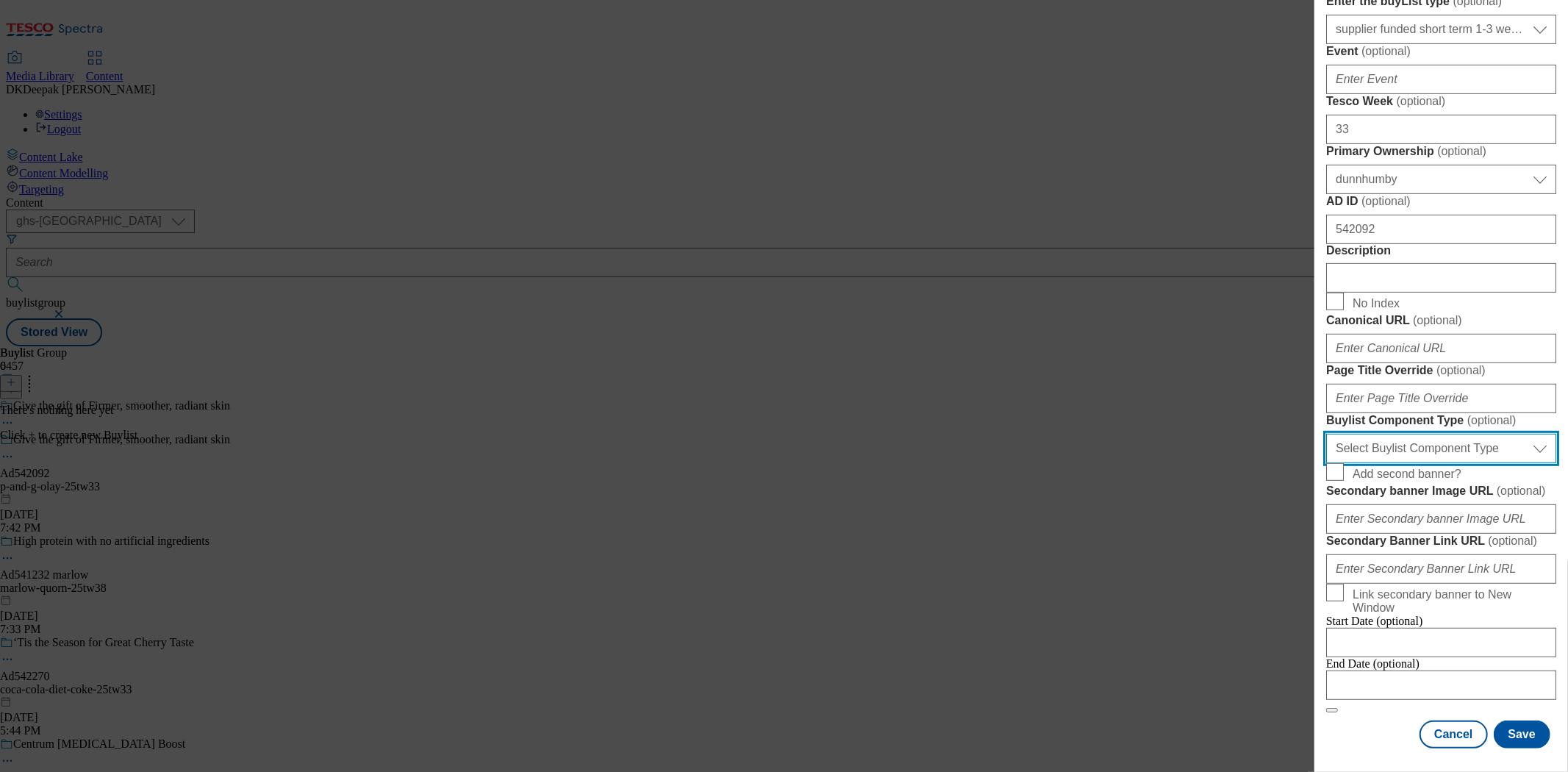
click at [1419, 435] on select "Select Buylist Component Type Banner Competition Header Meal" at bounding box center [1441, 448] width 230 height 30
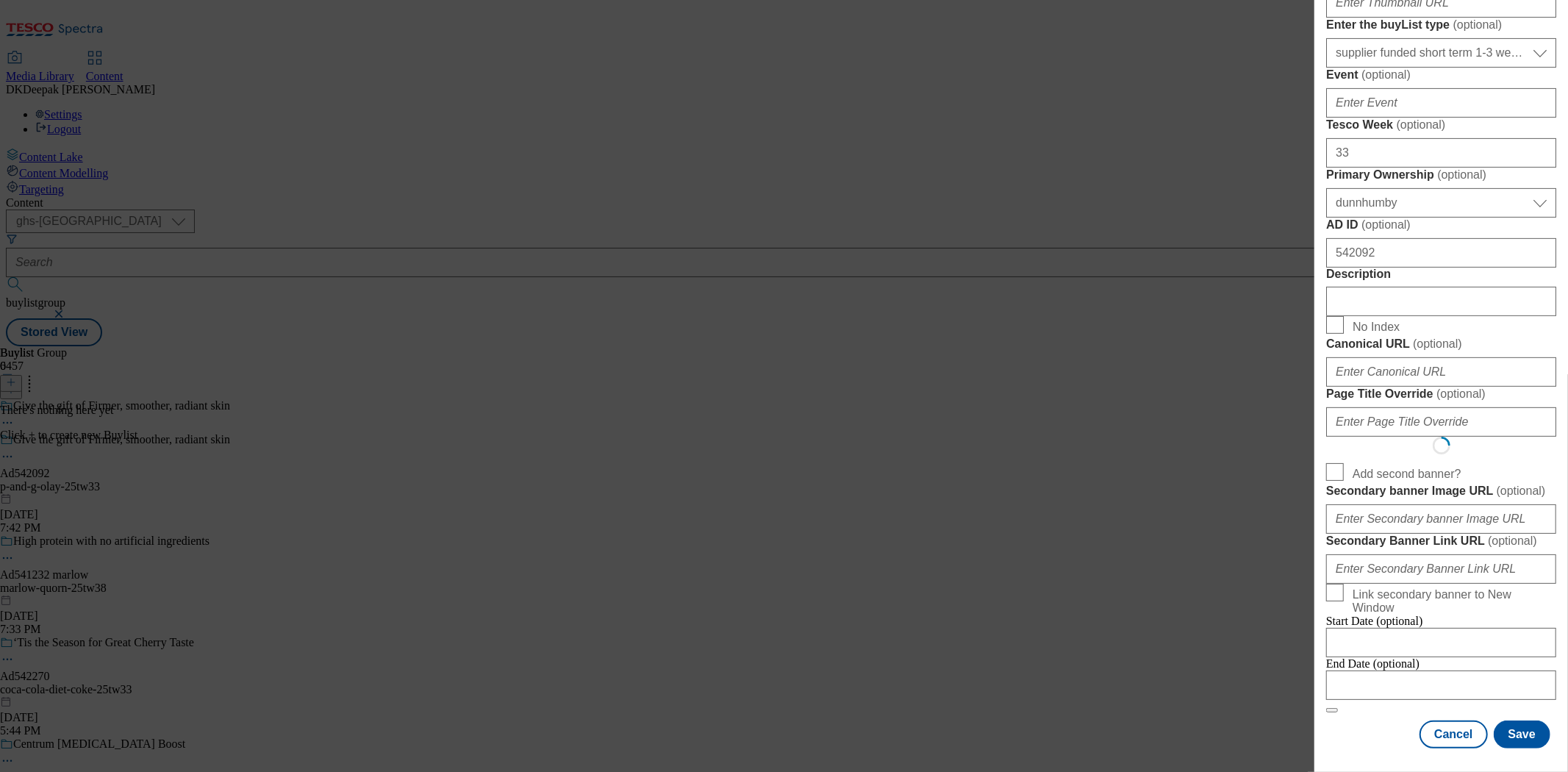
select select "Banner"
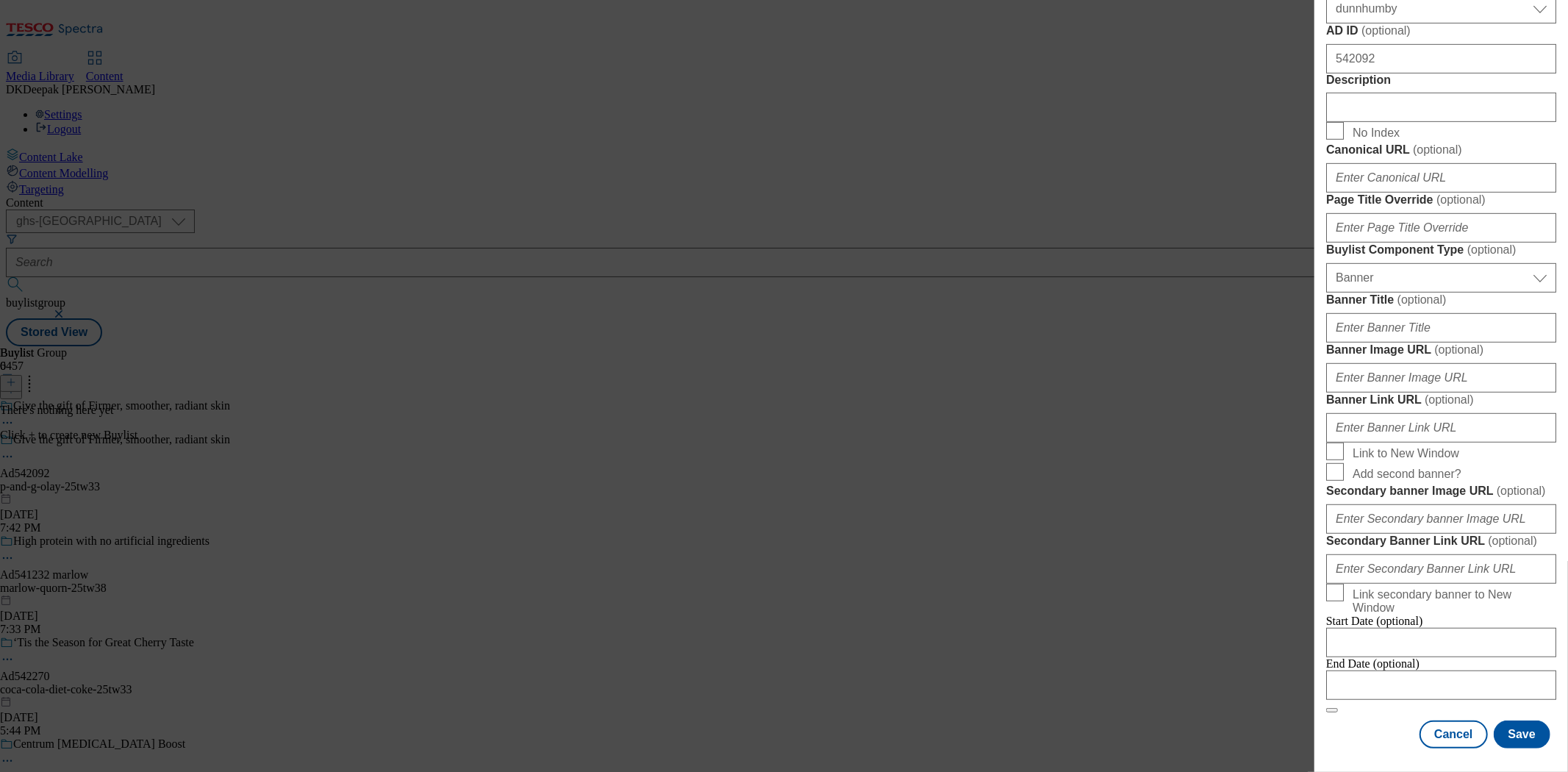
scroll to position [1221, 0]
click at [1394, 670] on input "Modal" at bounding box center [1441, 685] width 230 height 30
select select "2025"
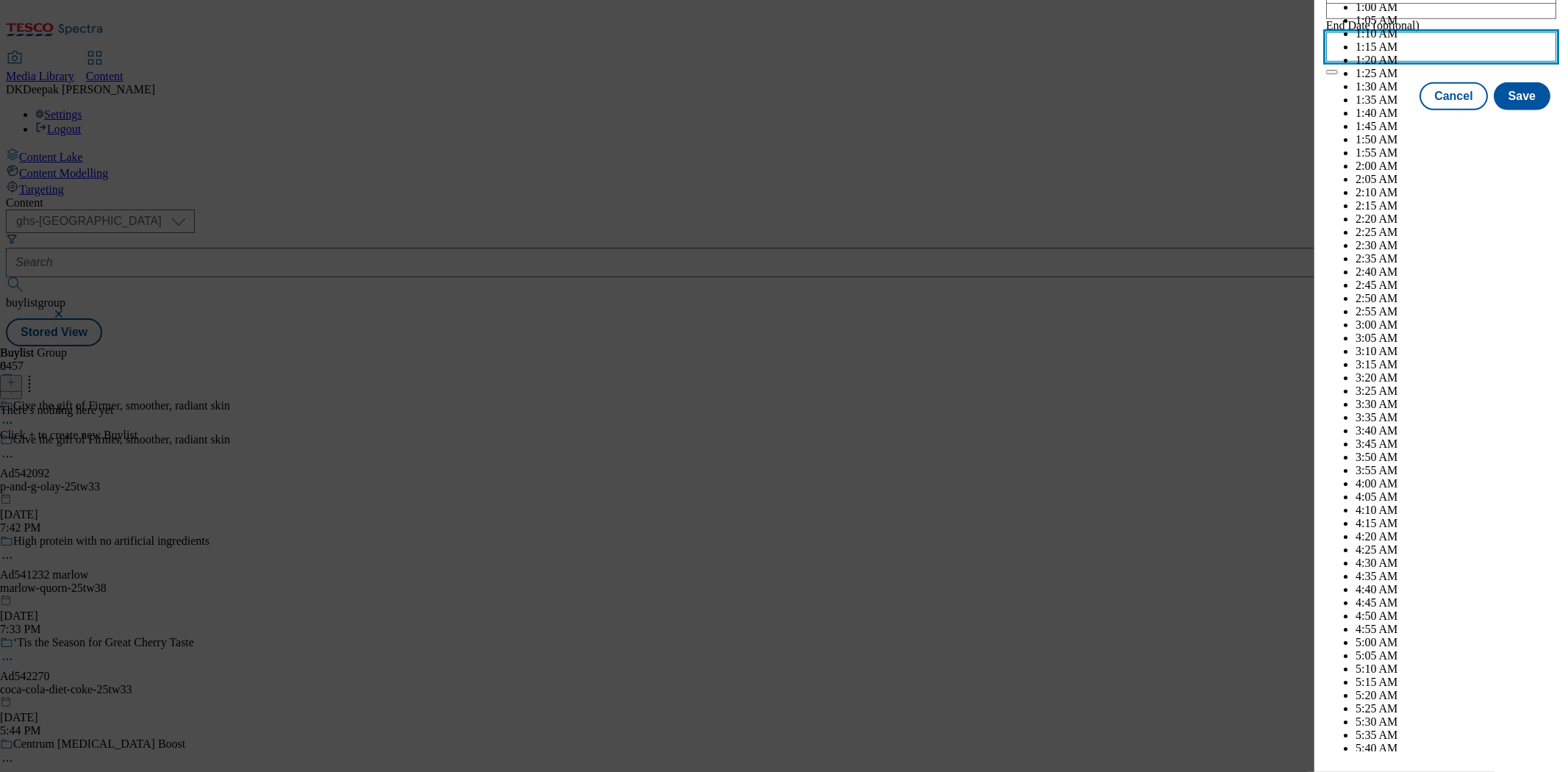
scroll to position [6426, 0]
select select "December"
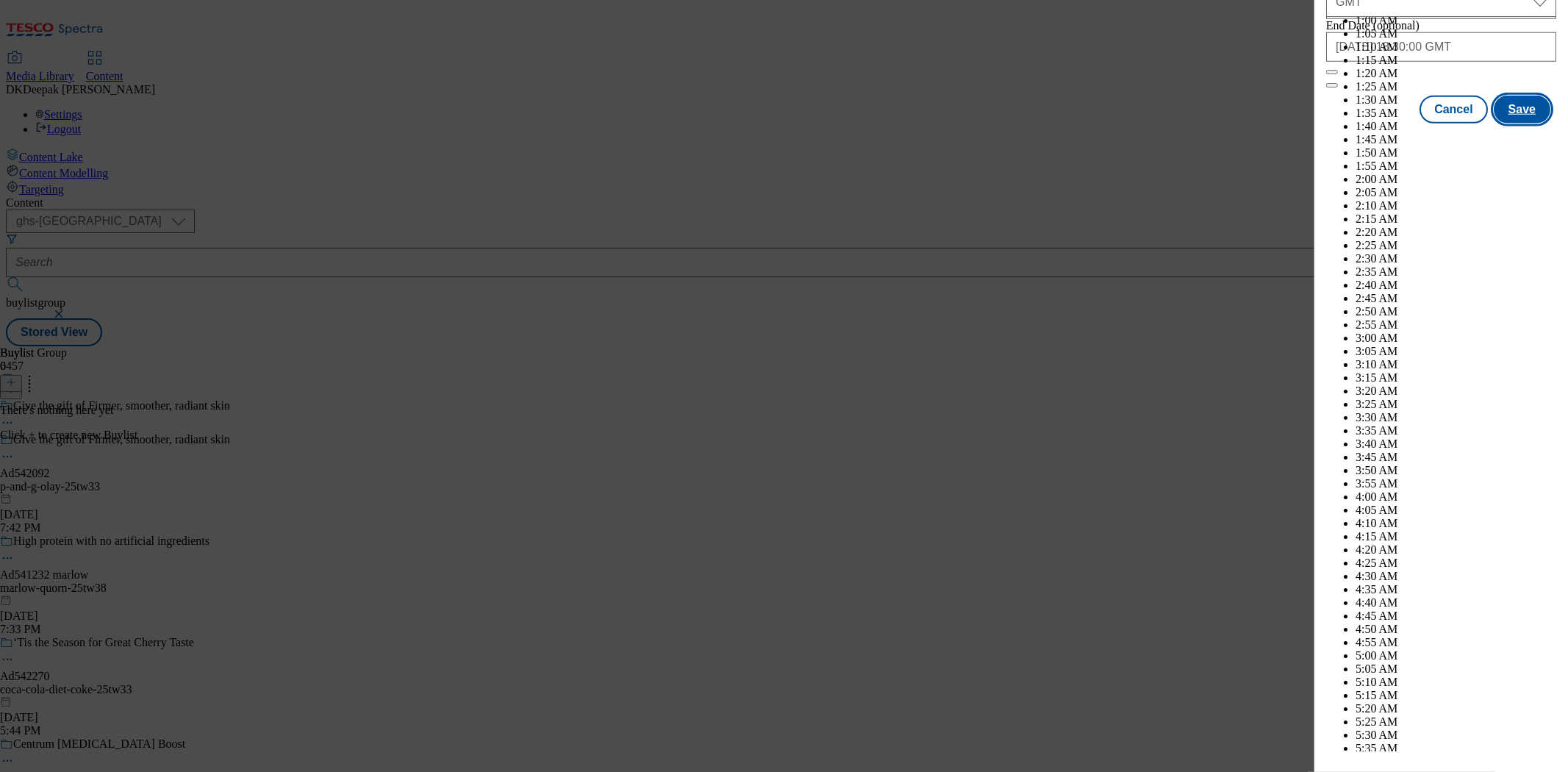
click at [1501, 124] on button "Save" at bounding box center [1522, 110] width 57 height 28
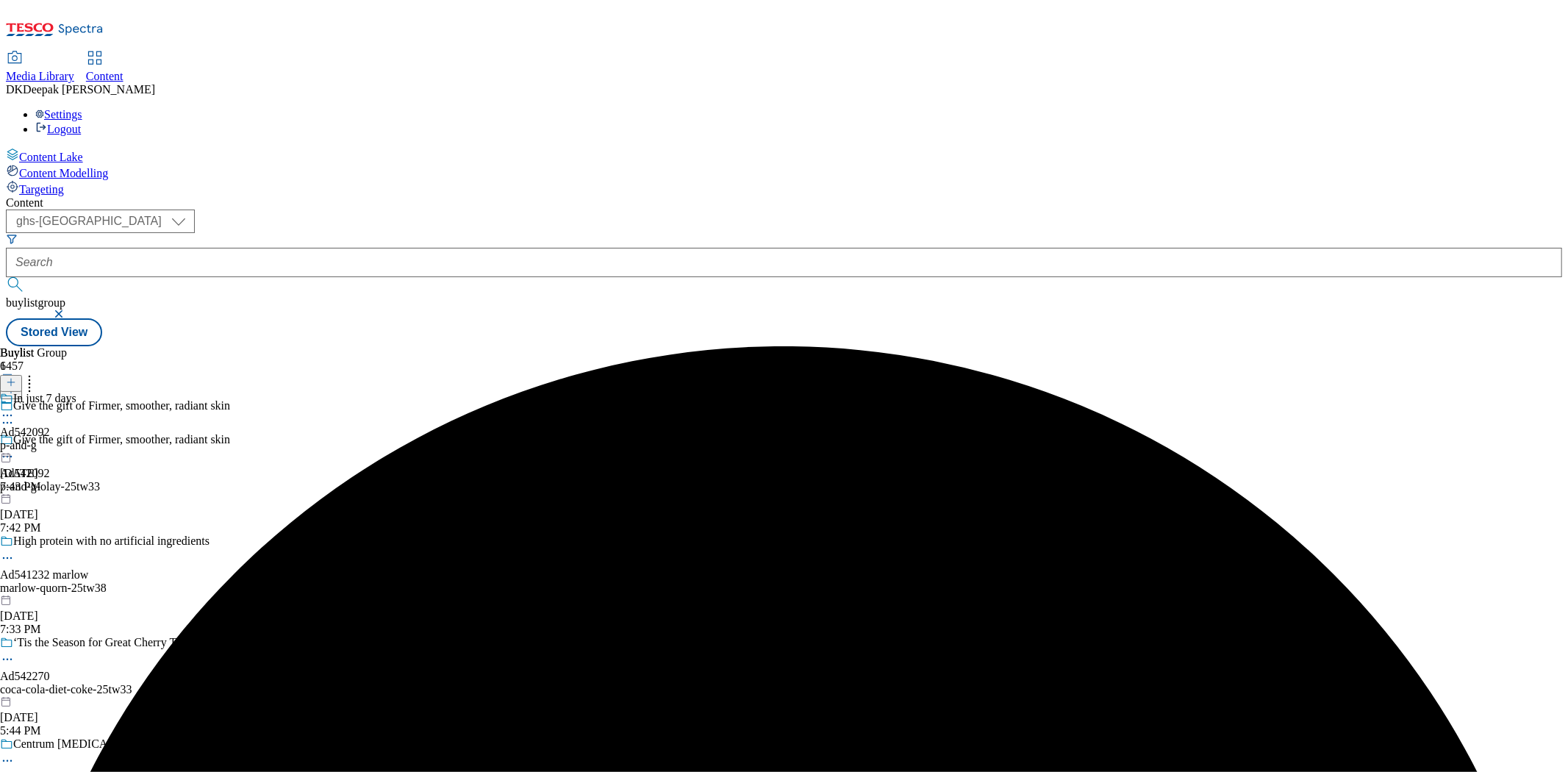
click at [77, 438] on div "p-and-g" at bounding box center [38, 445] width 77 height 13
click at [17, 377] on icon at bounding box center [11, 382] width 10 height 10
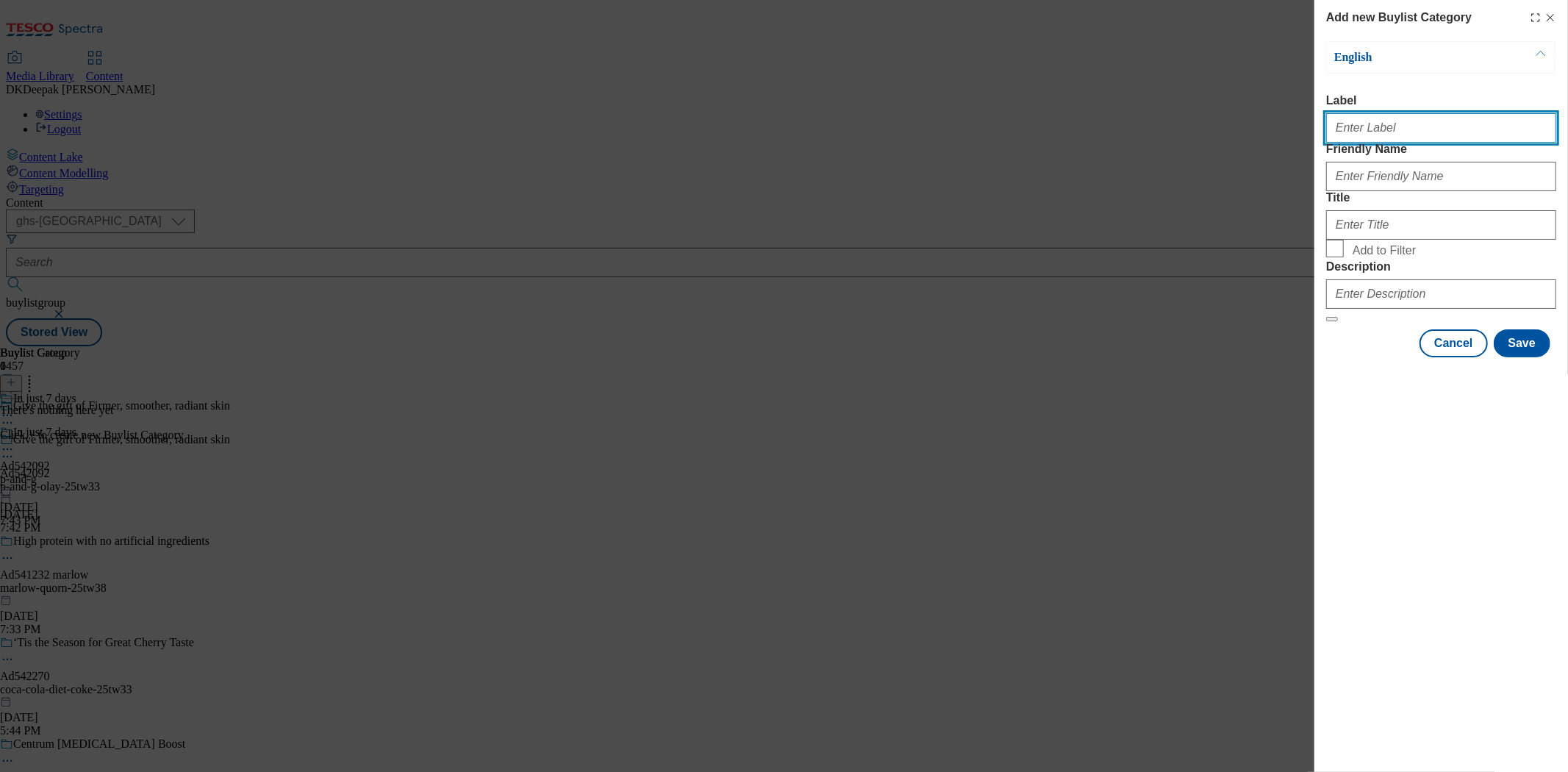
click at [1358, 119] on input "Label" at bounding box center [1441, 128] width 230 height 30
paste input "Ad542092"
type input "Ad542092"
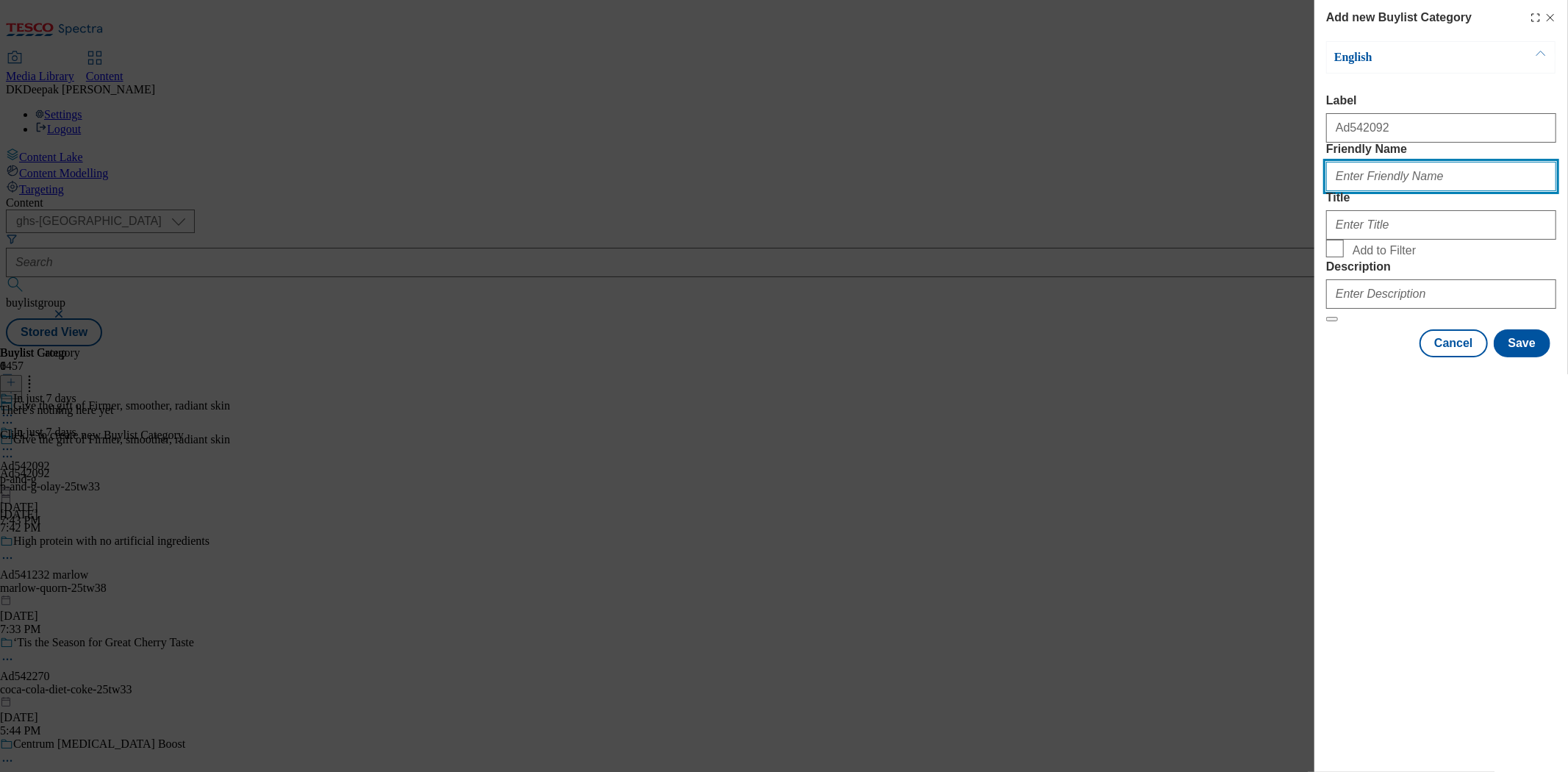
click at [1399, 191] on input "Friendly Name" at bounding box center [1441, 177] width 230 height 30
type input "p-and-g-olay"
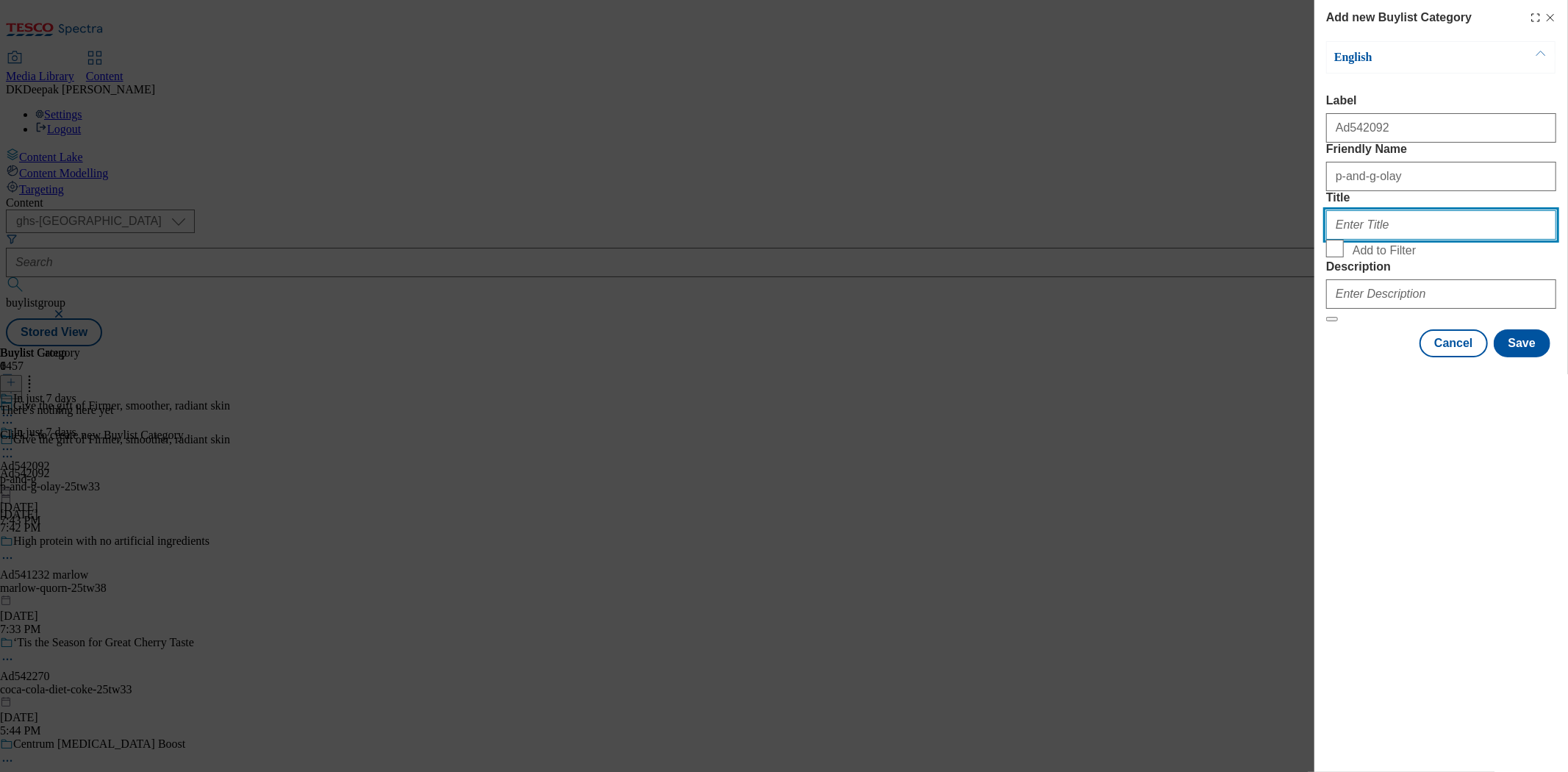
click at [1381, 239] on input "Title" at bounding box center [1441, 225] width 230 height 30
paste input "P&G"
type input "P&G"
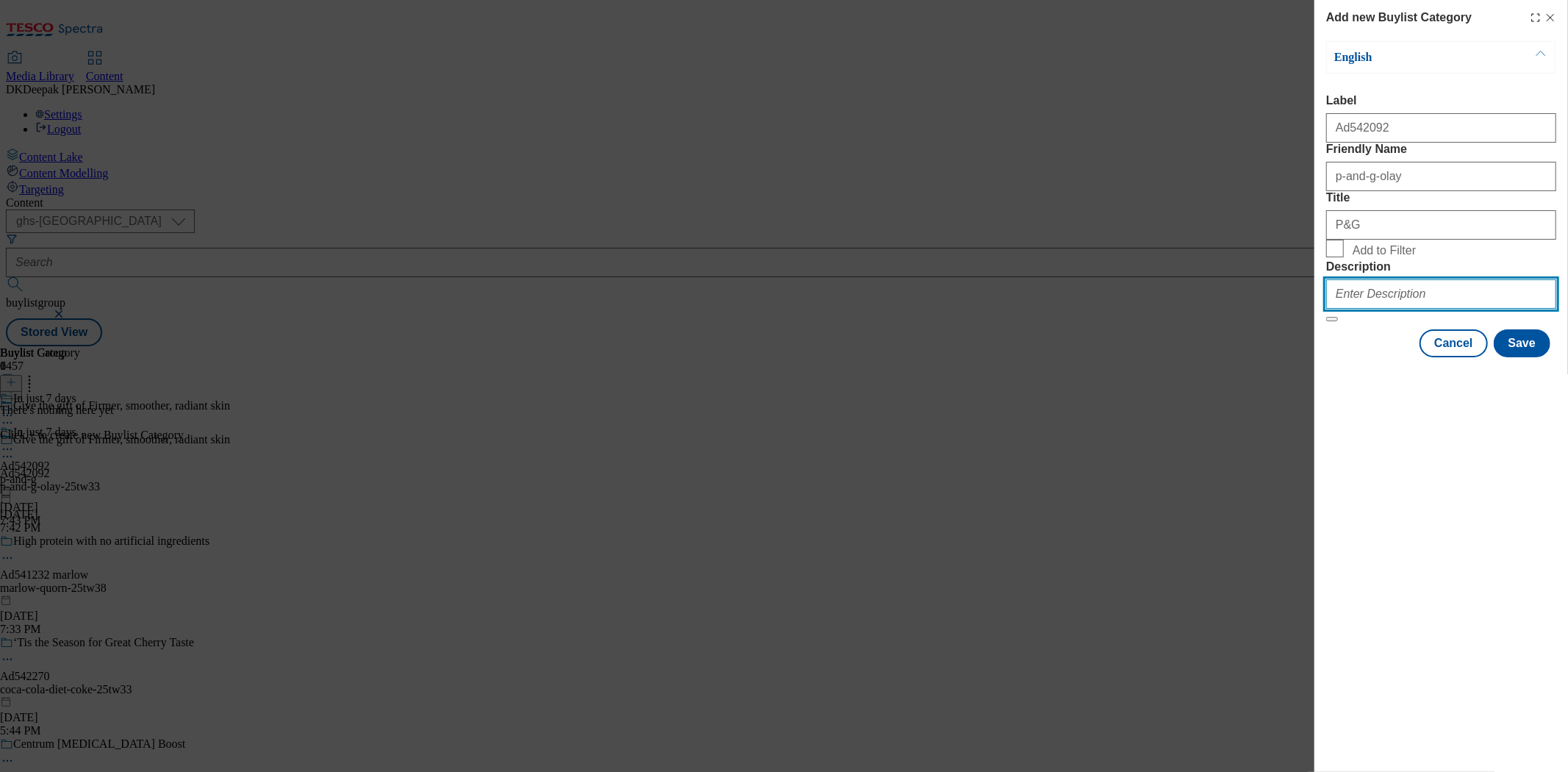
click at [1399, 309] on input "Description" at bounding box center [1441, 294] width 230 height 30
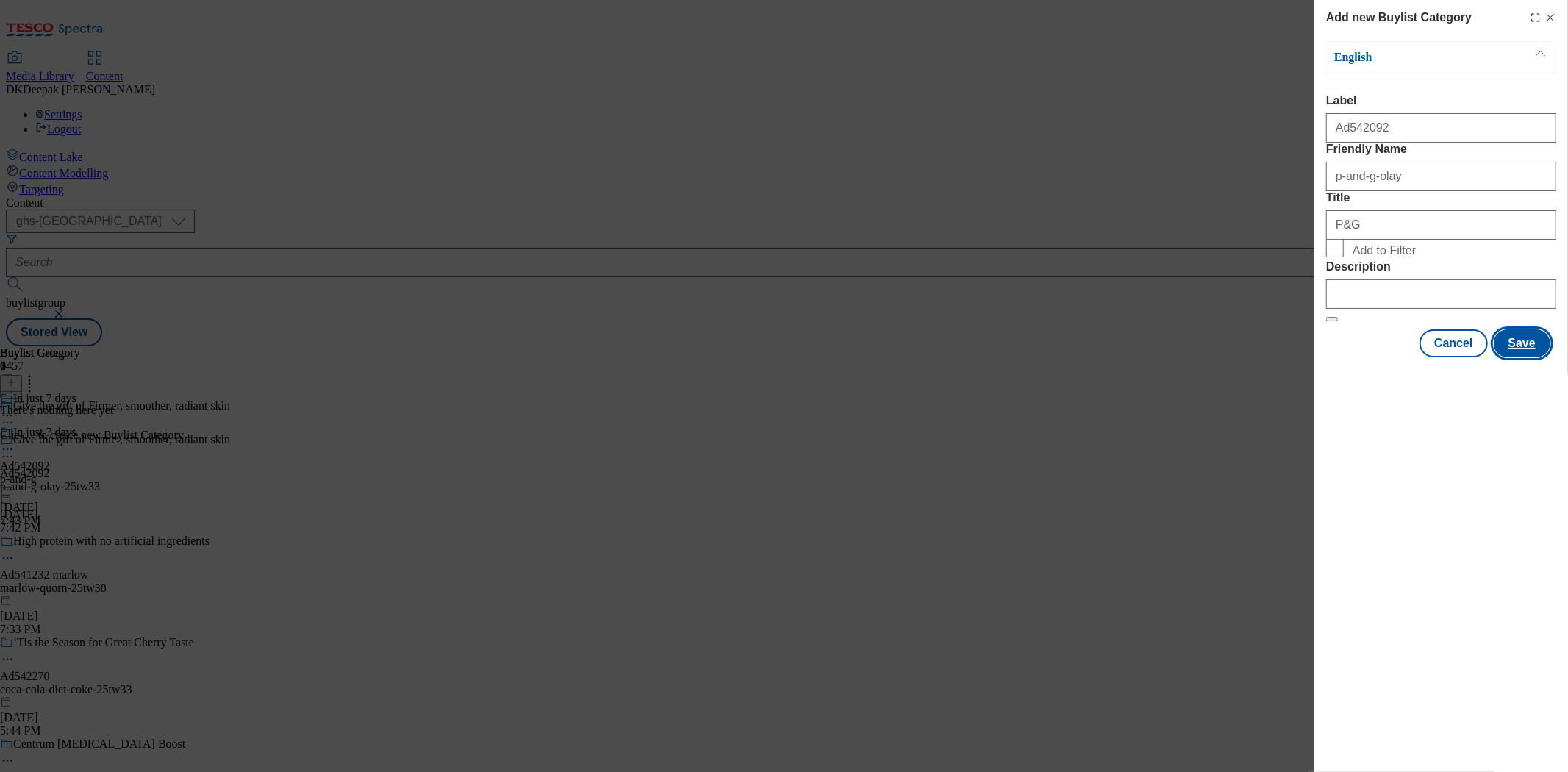
click at [1519, 358] on button "Save" at bounding box center [1522, 343] width 57 height 28
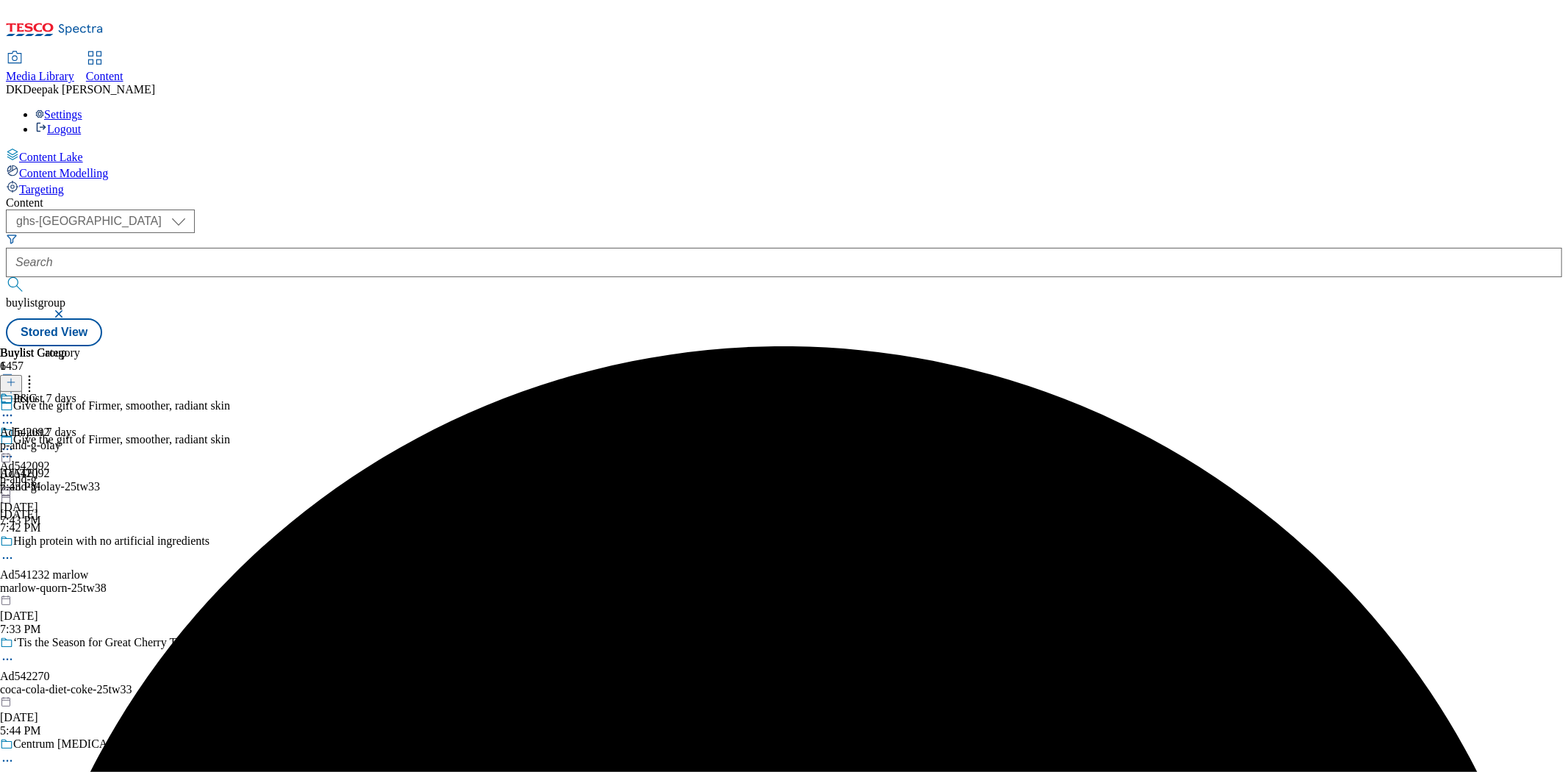
click at [80, 438] on div "p-and-g-olay" at bounding box center [40, 445] width 80 height 13
click at [17, 377] on icon at bounding box center [11, 382] width 10 height 10
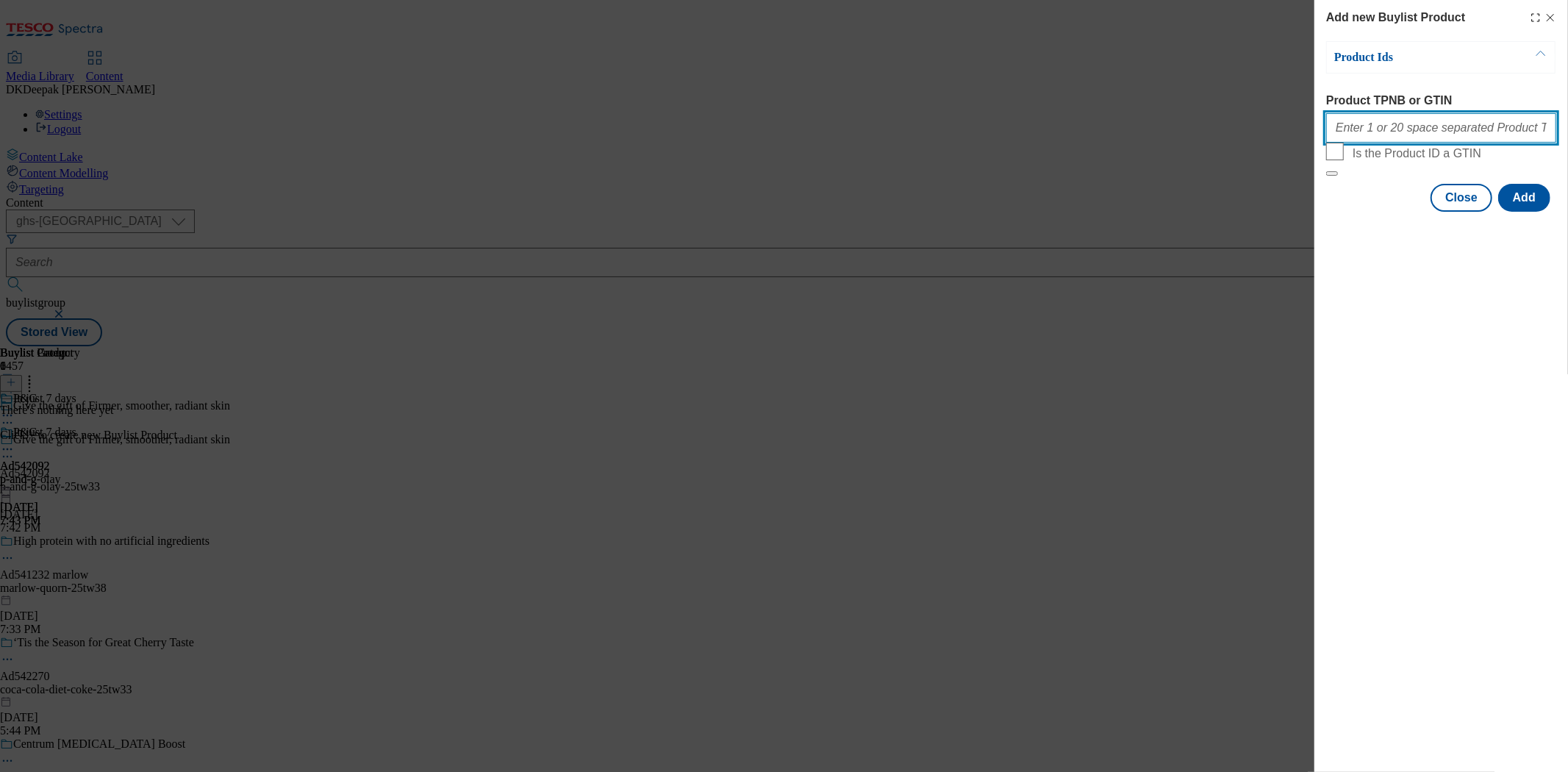
click at [1450, 124] on input "Product TPNB or GTIN" at bounding box center [1441, 128] width 230 height 30
paste input "63004234, 63004234"
type input "63004234, 63004234"
click at [1518, 211] on button "Add" at bounding box center [1523, 198] width 52 height 28
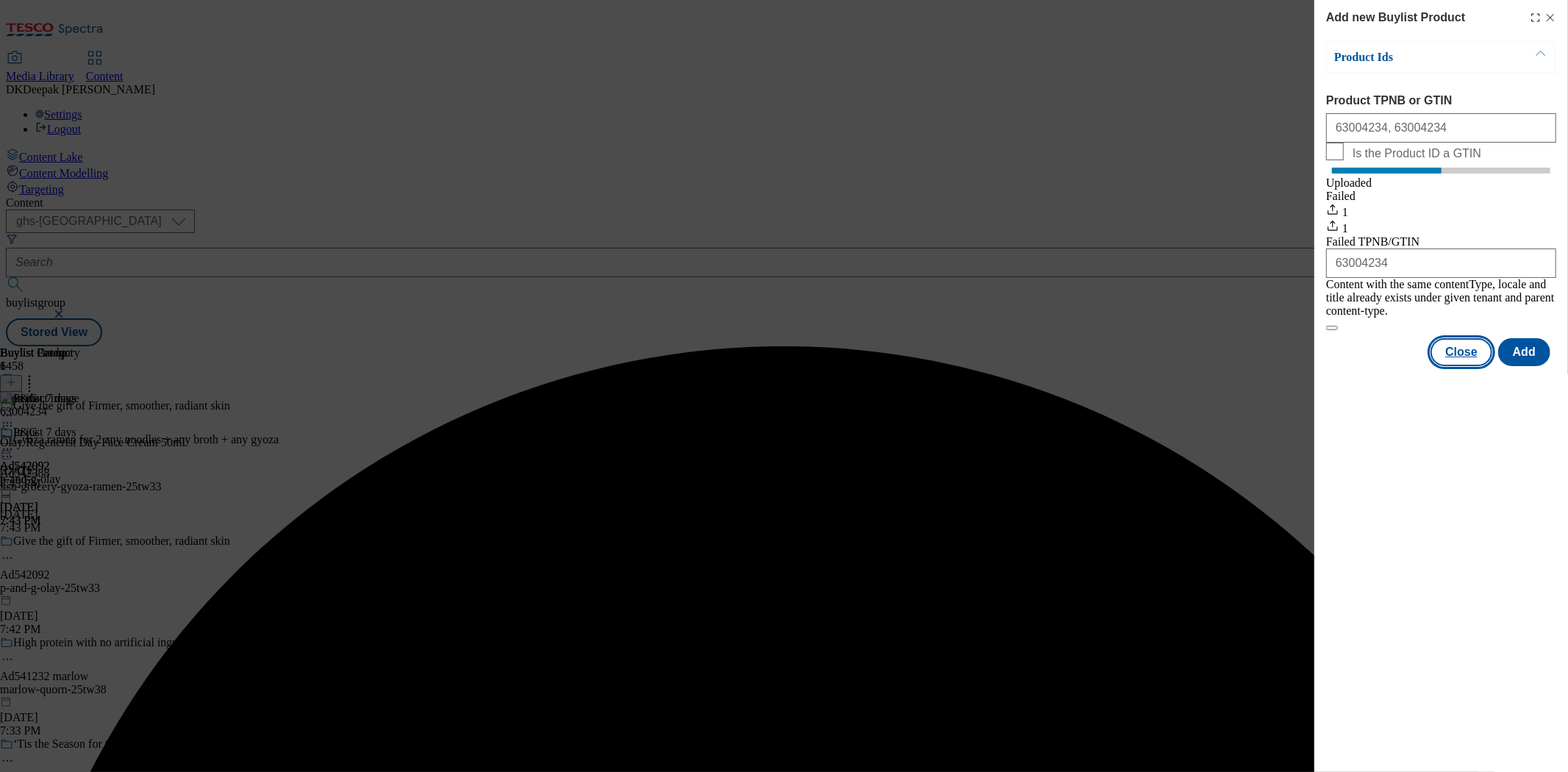
click at [1459, 362] on button "Close" at bounding box center [1461, 352] width 62 height 28
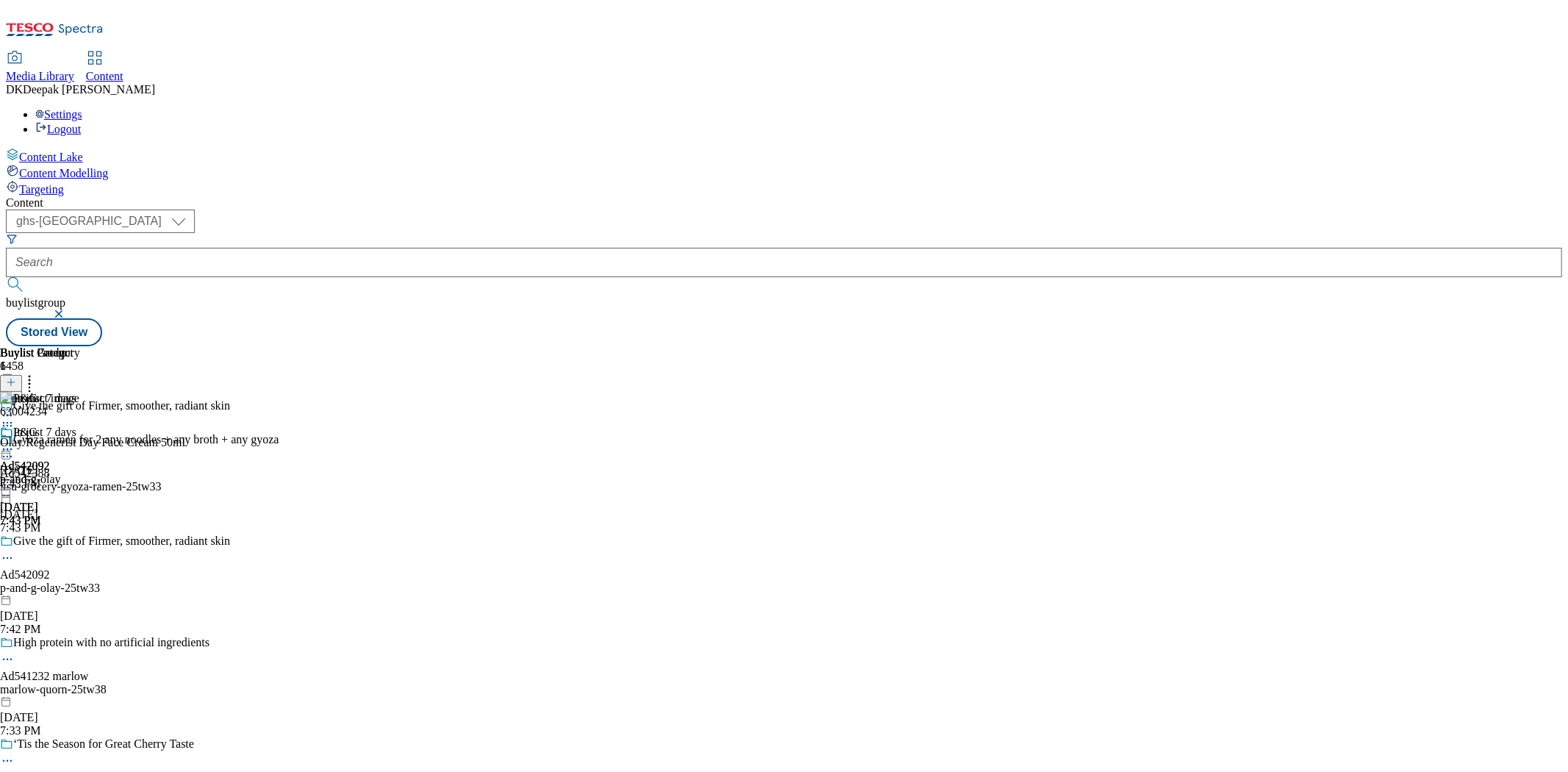
click at [15, 442] on icon at bounding box center [7, 449] width 15 height 15
click at [80, 542] on span "Preview" at bounding box center [63, 547] width 35 height 11
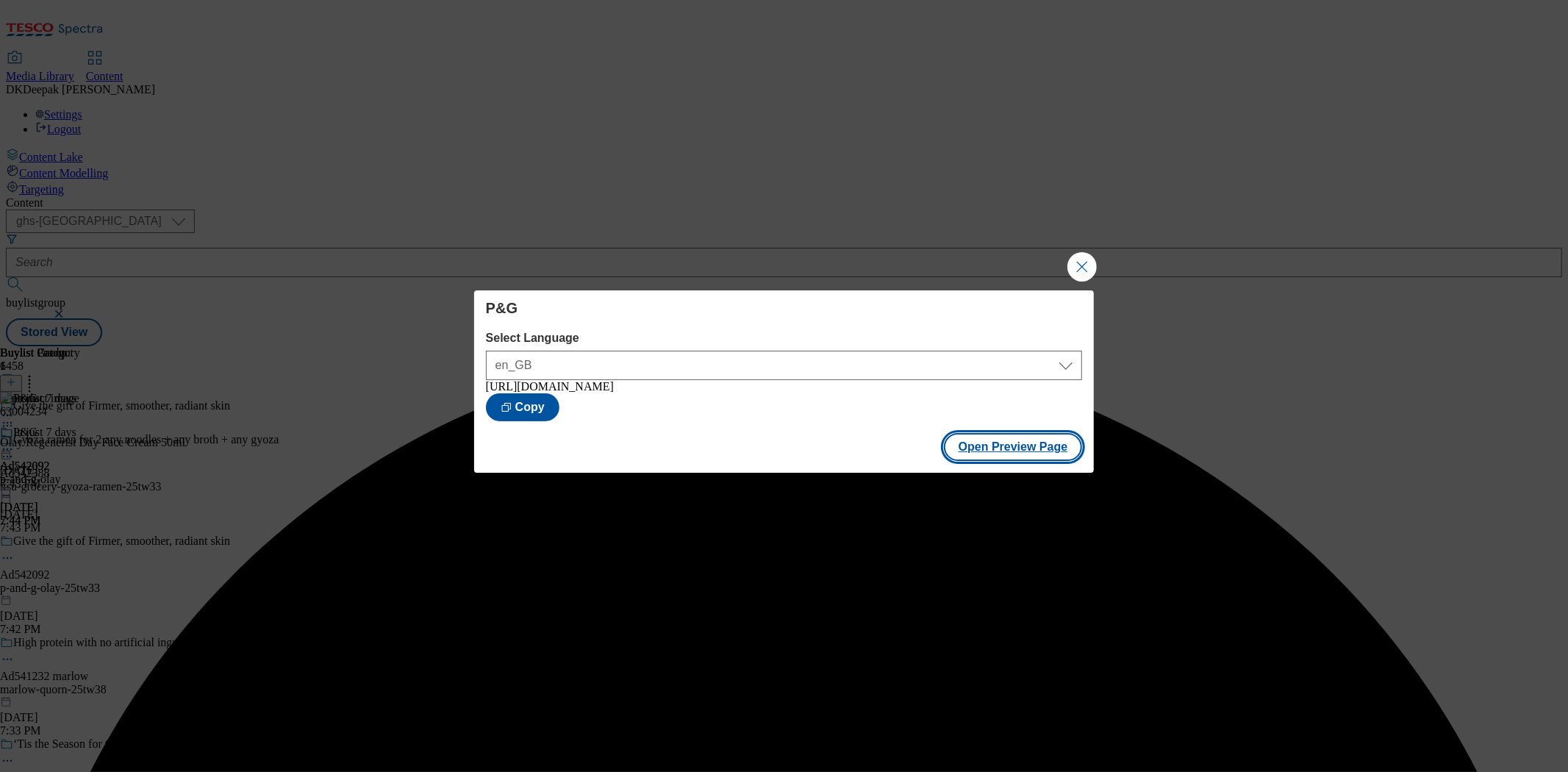
click at [1021, 453] on button "Open Preview Page" at bounding box center [1013, 447] width 139 height 28
click at [1081, 260] on button "Close Modal" at bounding box center [1082, 267] width 30 height 30
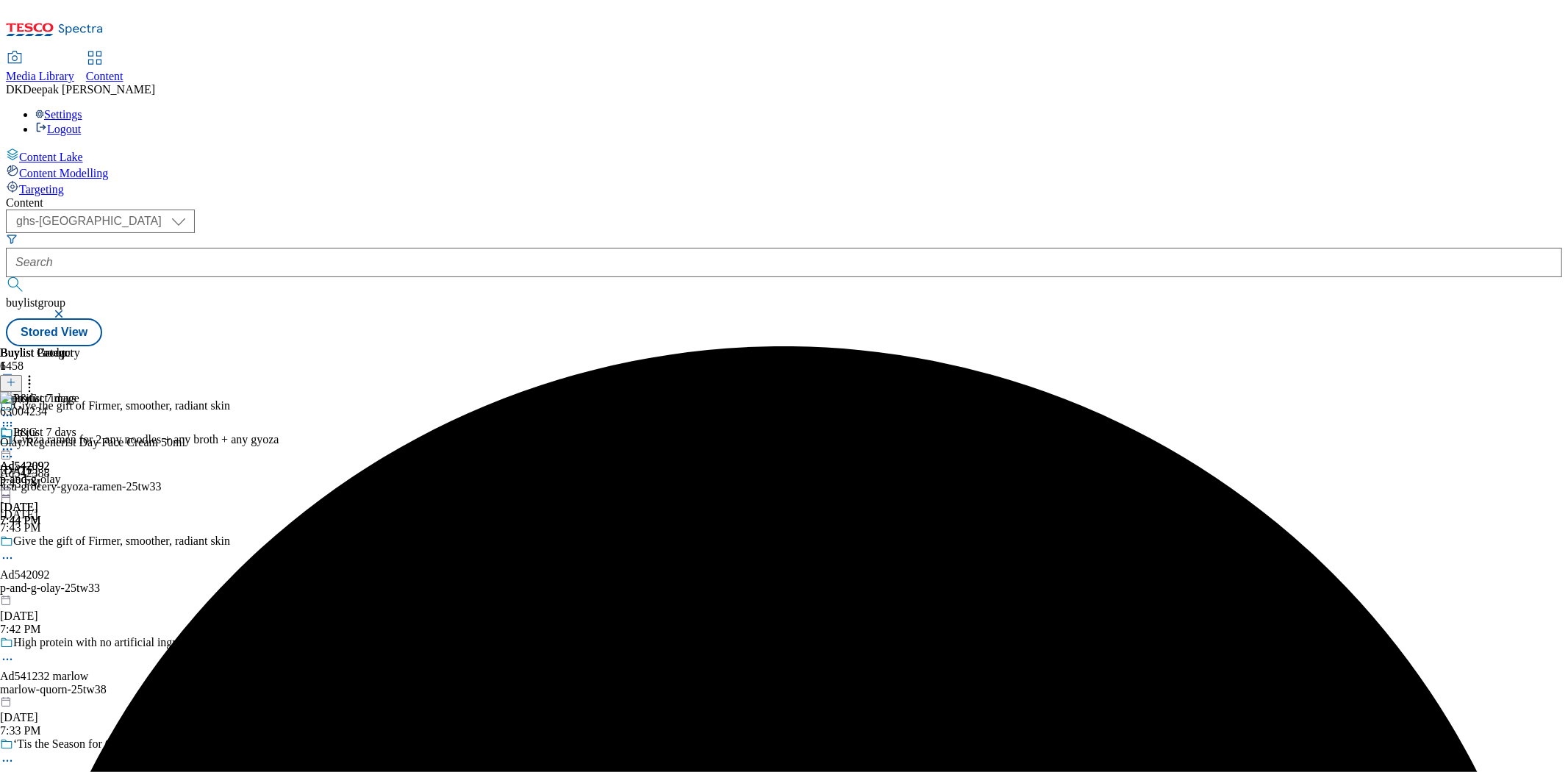
click at [15, 442] on icon at bounding box center [7, 449] width 15 height 15
click at [63, 475] on span "Edit" at bounding box center [54, 480] width 17 height 11
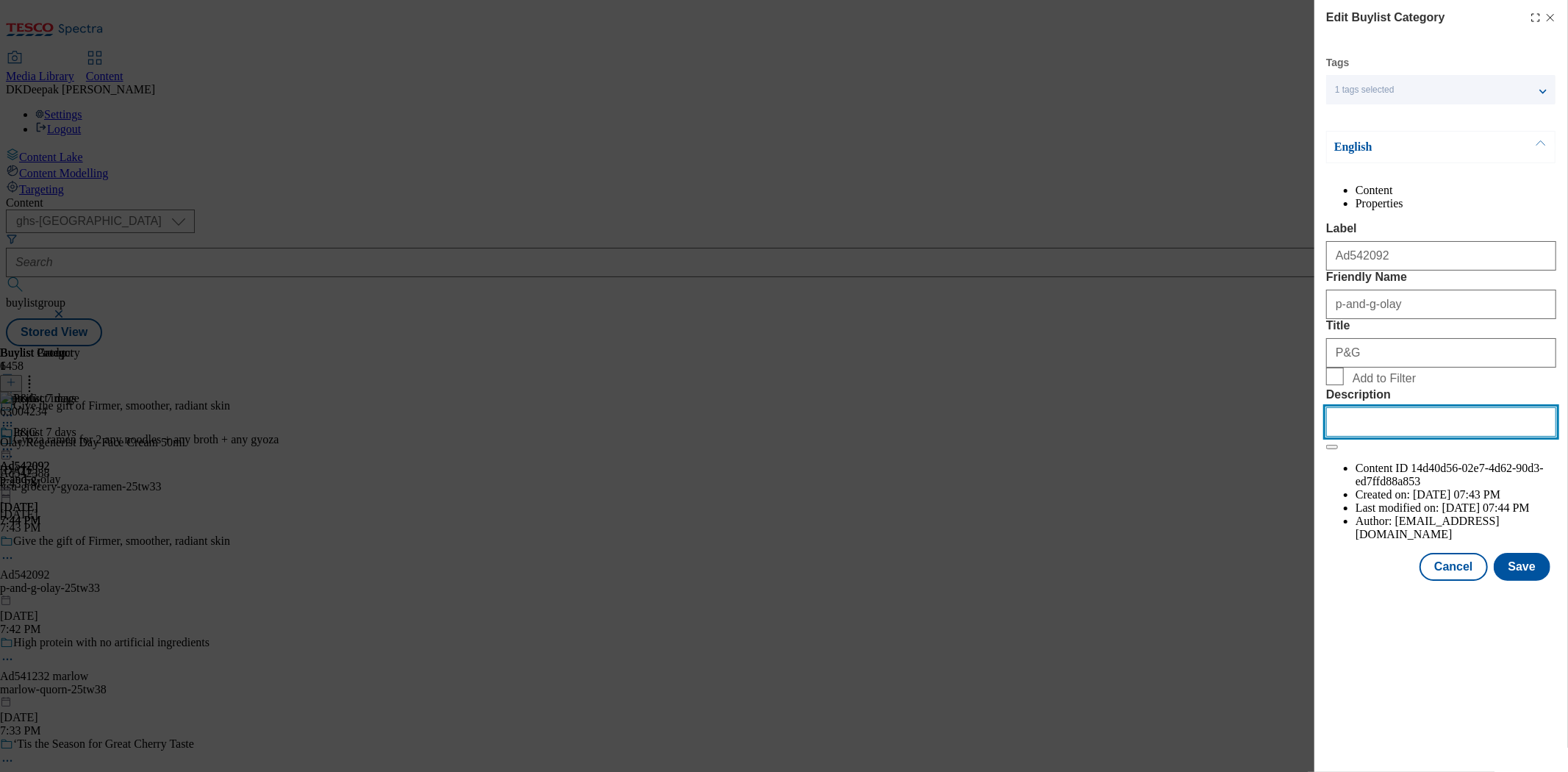
click at [1405, 437] on input "Description" at bounding box center [1441, 422] width 230 height 30
paste input "Olay Regenerist 3 Point Anti-Aging Day Cream 50Ml"
type input "Olay Regenerist 3 Point Anti-Aging Day Cream 50Ml"
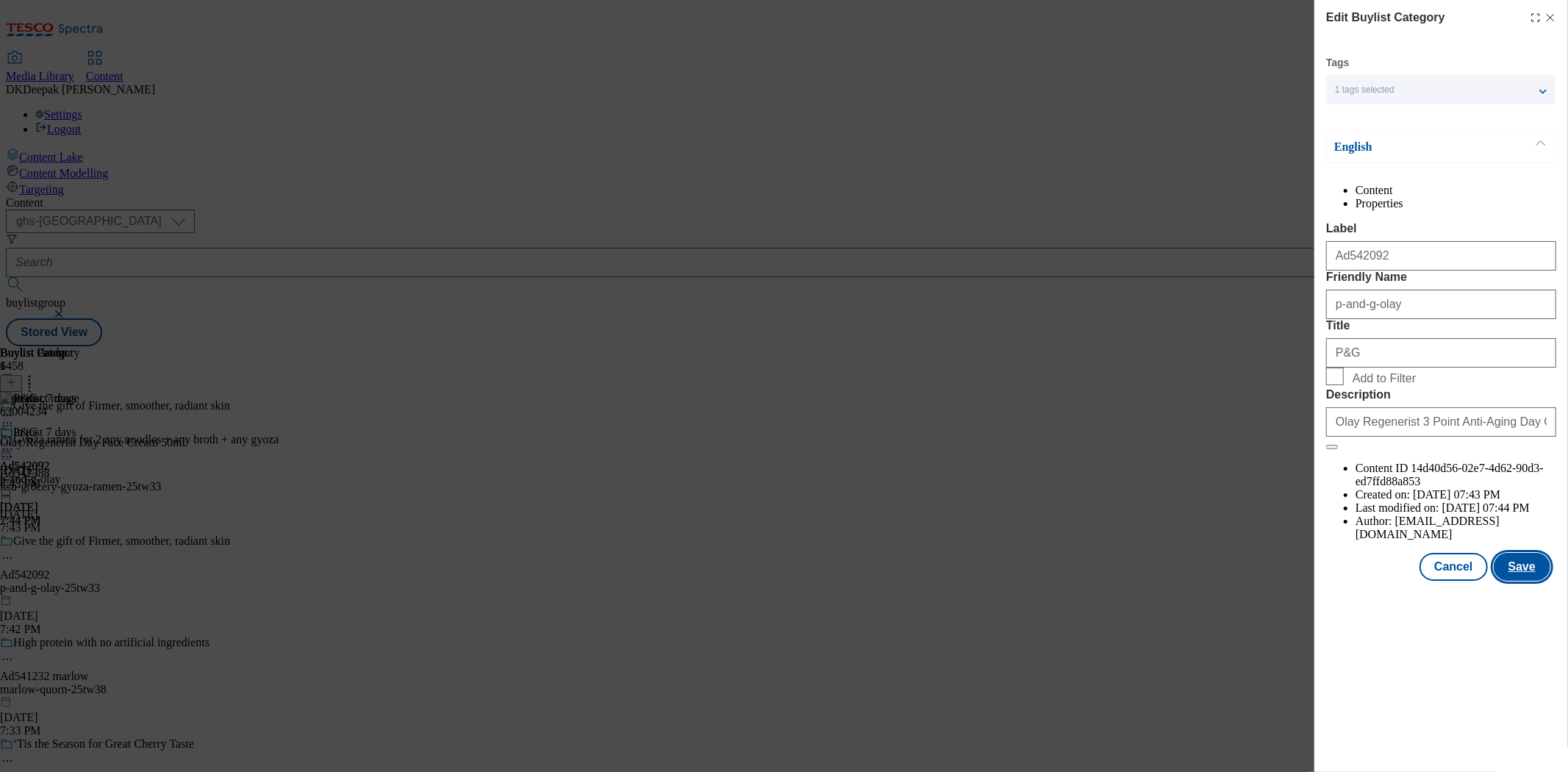
click at [1517, 580] on button "Save" at bounding box center [1522, 566] width 57 height 28
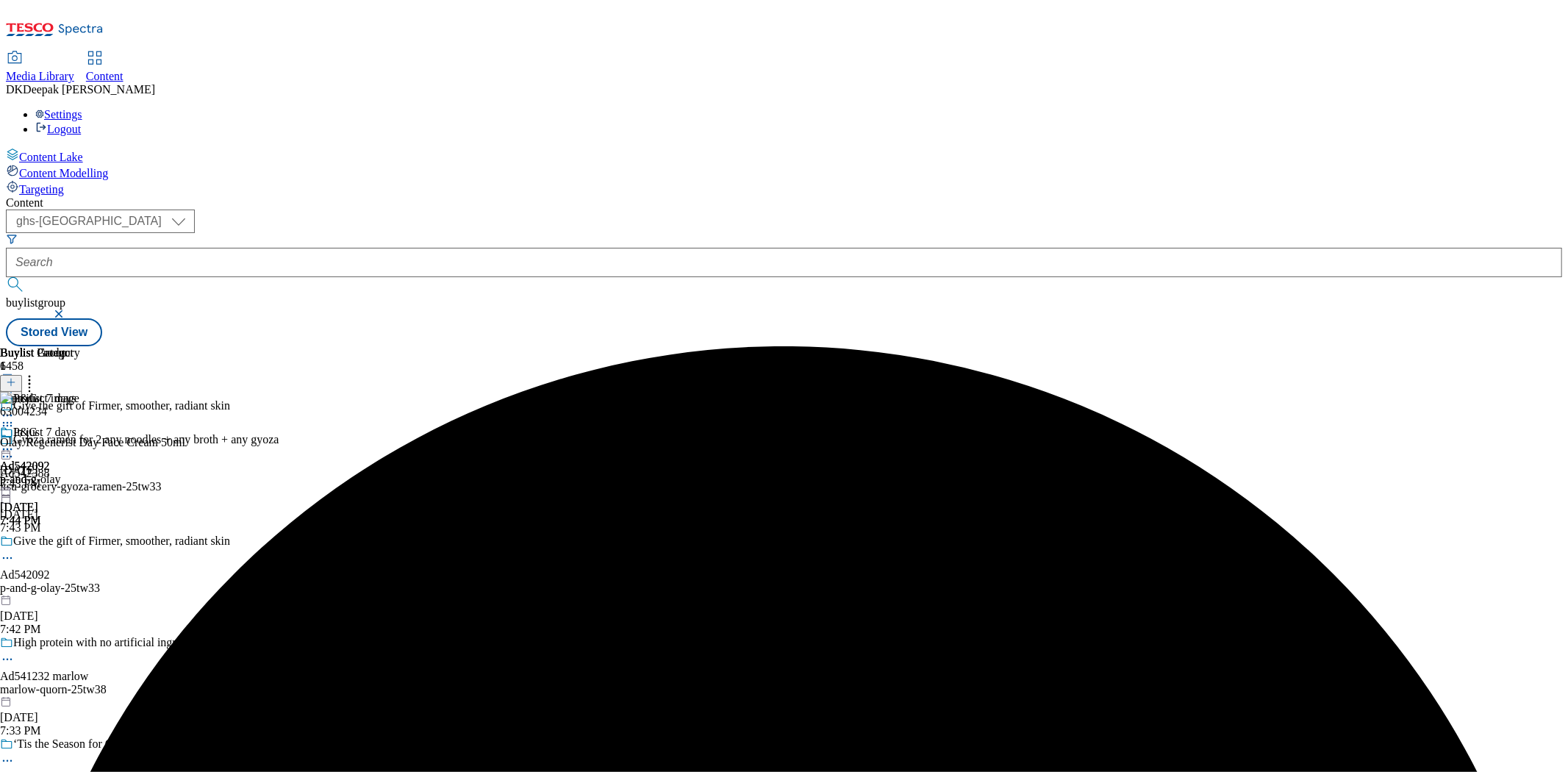
click at [15, 442] on icon at bounding box center [7, 449] width 15 height 15
click at [69, 471] on button "Edit" at bounding box center [49, 480] width 39 height 17
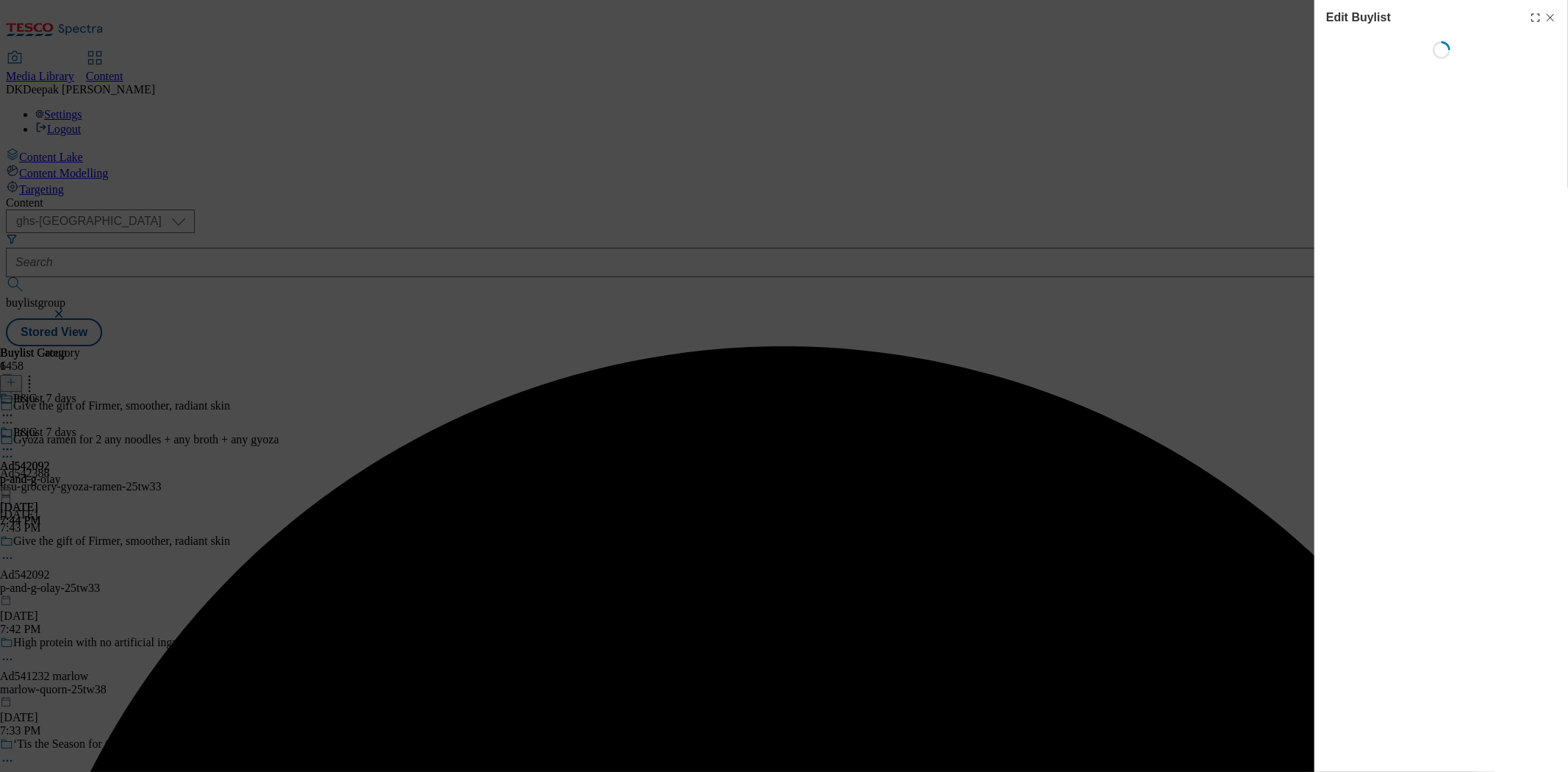
select select "tactical"
select select "supplier funded short term 1-3 weeks"
select select "dunnhumby"
select select "Banner"
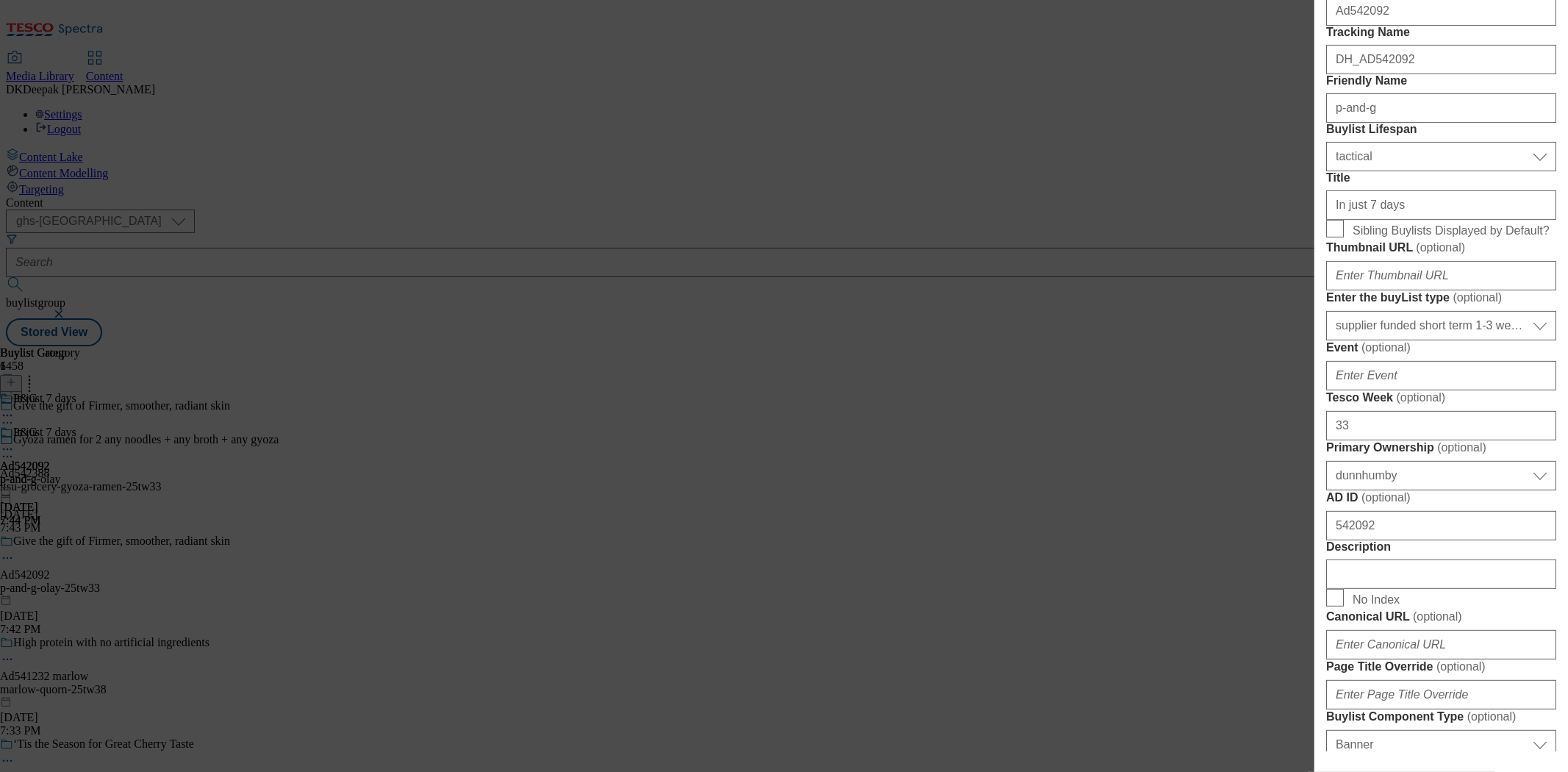
scroll to position [571, 0]
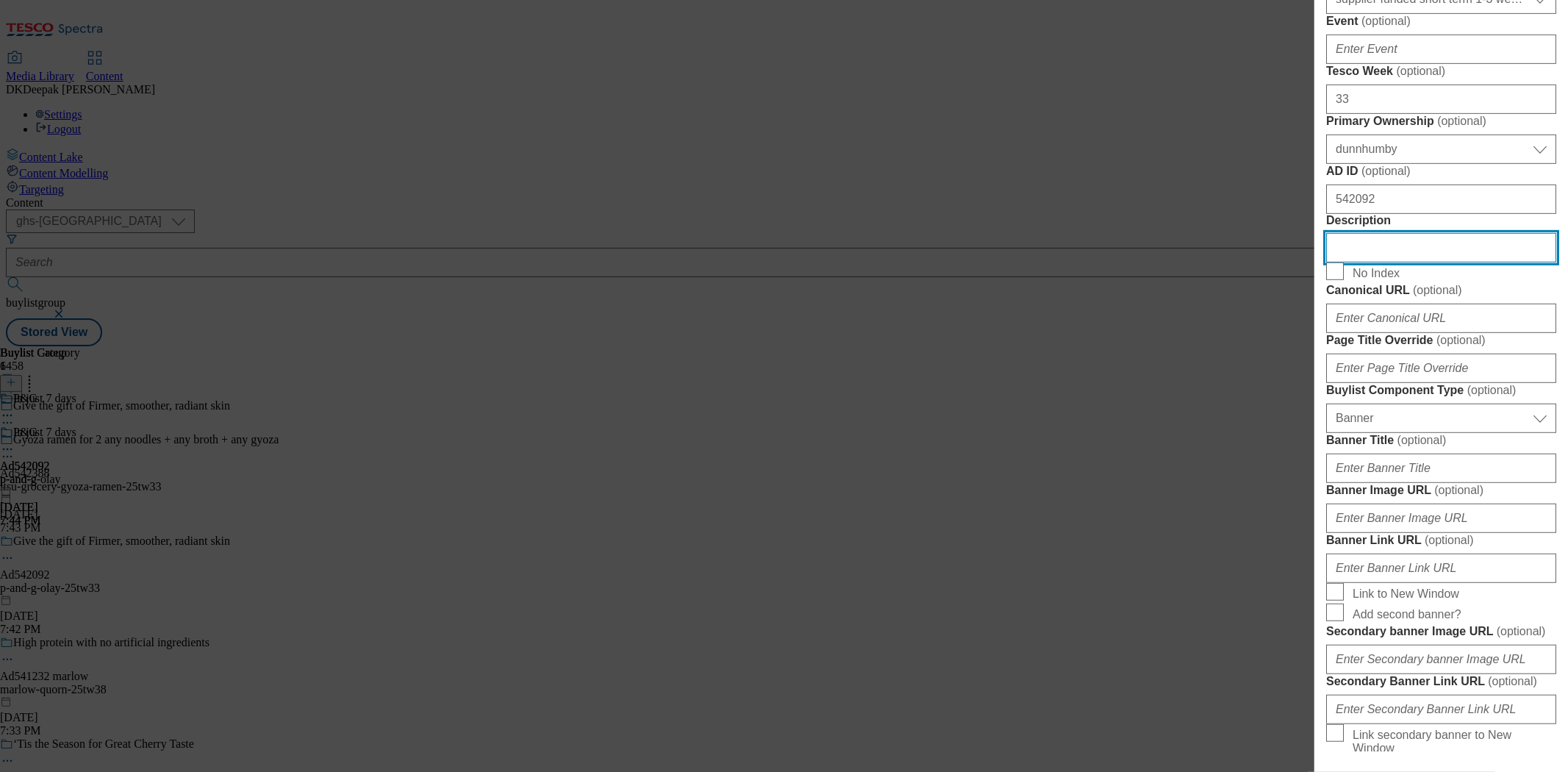
click at [1387, 263] on input "Description" at bounding box center [1441, 248] width 230 height 30
paste input "Olay Regenerist 3 Point Anti-Aging Day Cream 50Ml"
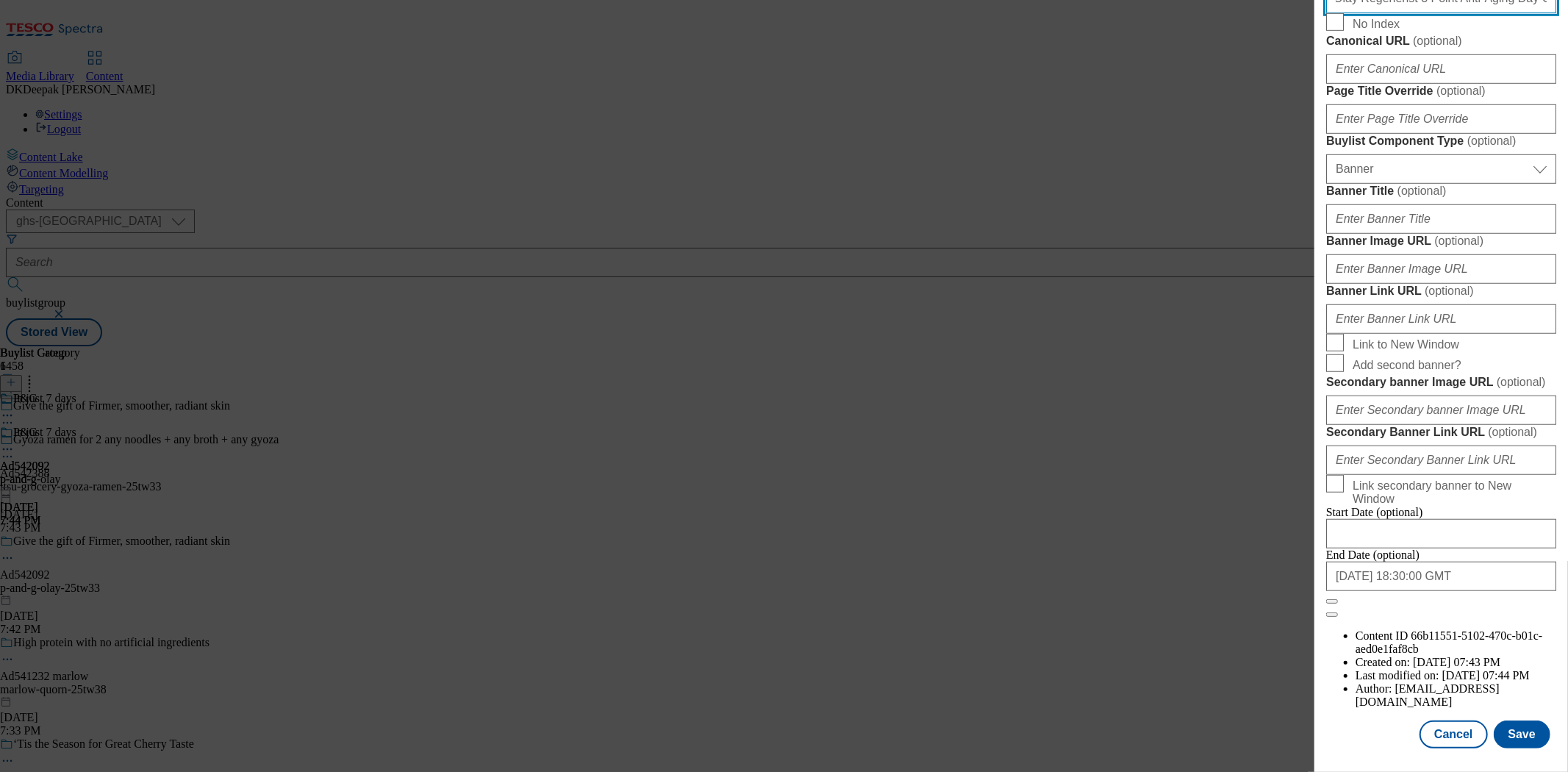
scroll to position [1376, 0]
type input "Olay Regenerist 3 Point Anti-Aging Day Cream 50Ml"
click at [1514, 720] on button "Save" at bounding box center [1522, 734] width 57 height 28
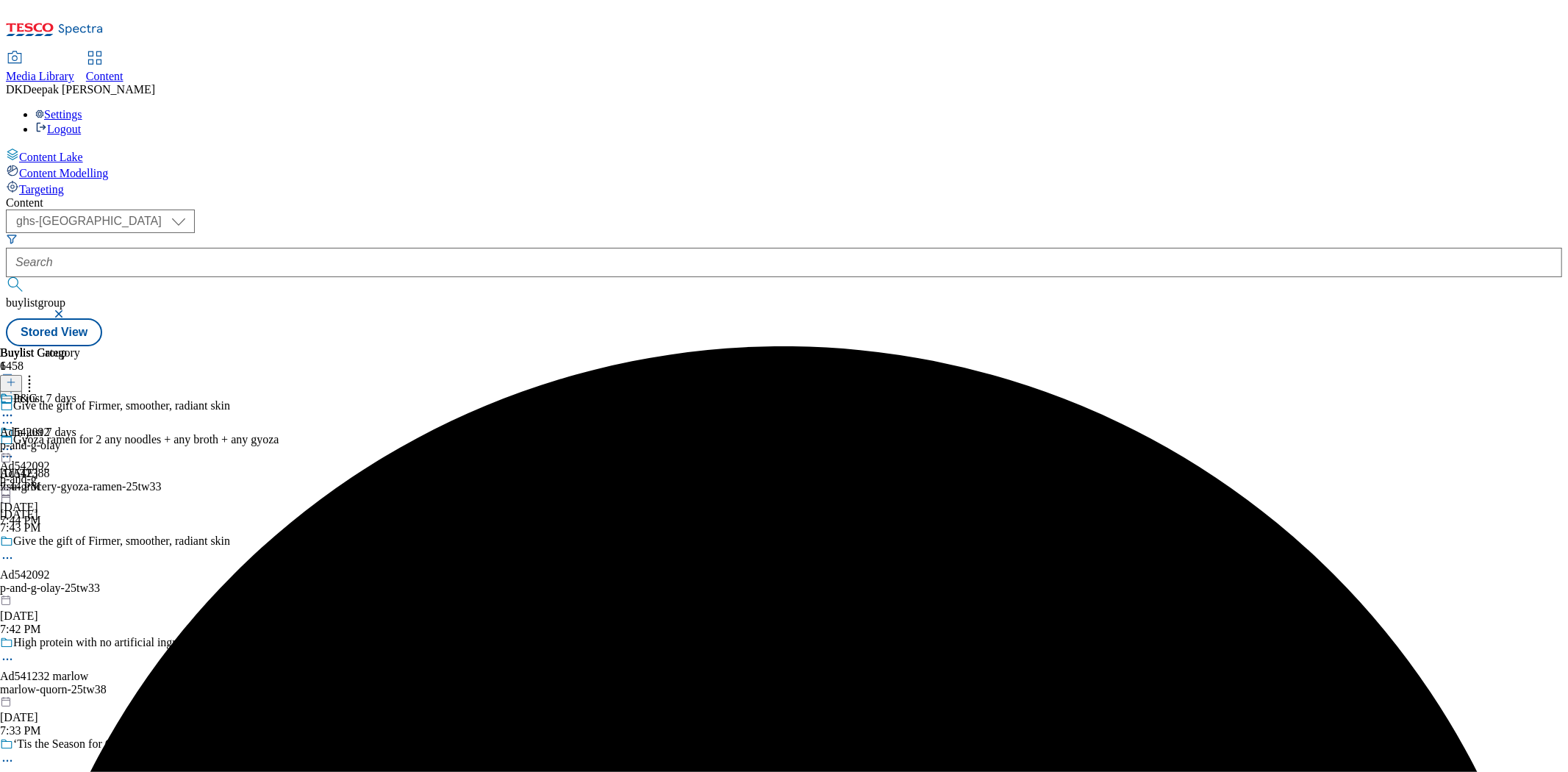
click at [15, 551] on icon at bounding box center [7, 558] width 15 height 15
click at [69, 580] on button "Edit" at bounding box center [49, 588] width 39 height 17
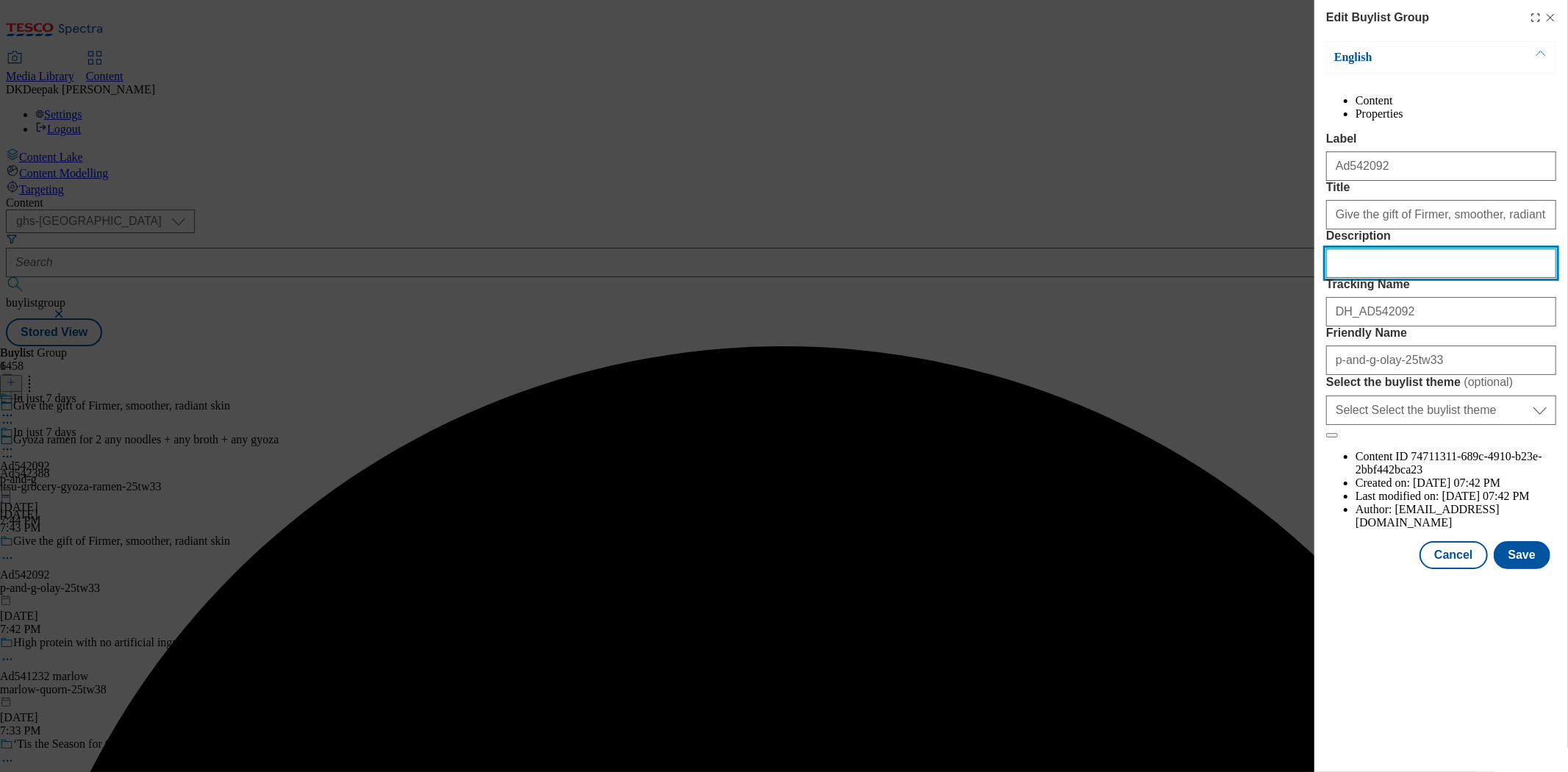
click at [1385, 277] on input "Description" at bounding box center [1441, 263] width 230 height 30
paste input "Olay Regenerist 3 Point Anti-Aging Day Cream 50Ml"
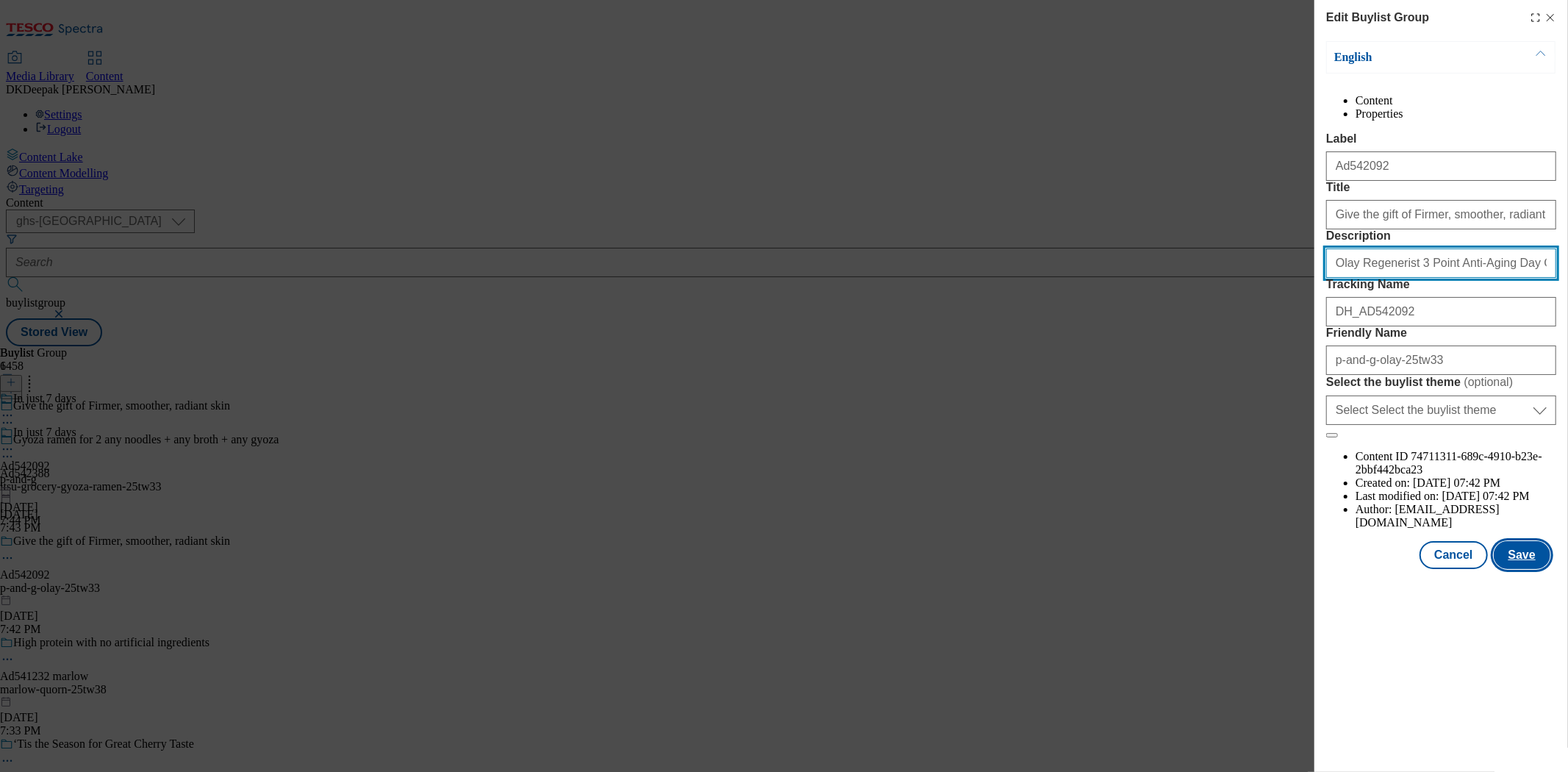
type input "Olay Regenerist 3 Point Anti-Aging Day Cream 50Ml"
click at [1523, 569] on button "Save" at bounding box center [1522, 555] width 57 height 28
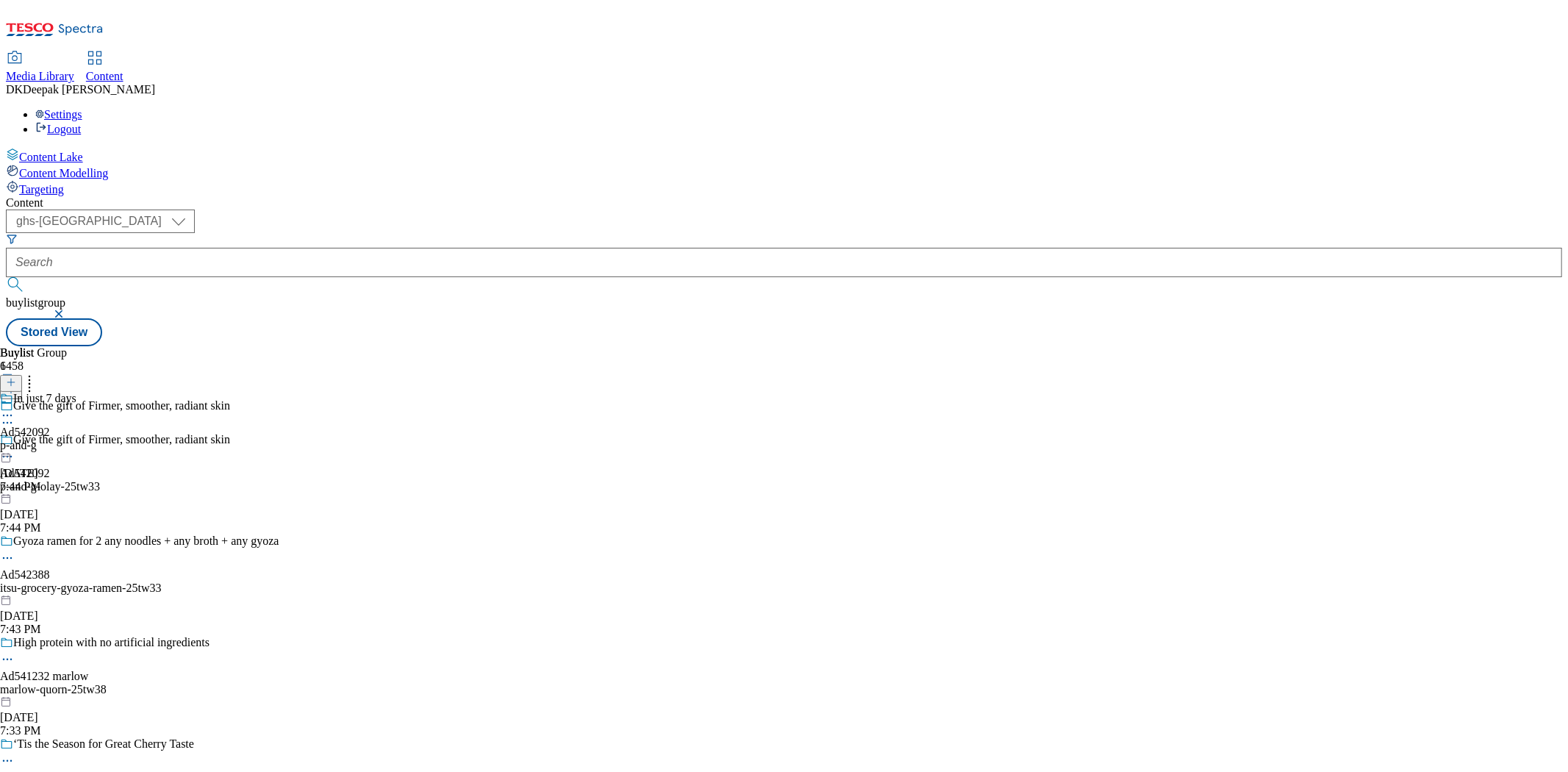
click at [77, 438] on div "p-and-g" at bounding box center [38, 445] width 77 height 13
click at [80, 438] on div "p-and-g-olay" at bounding box center [40, 445] width 80 height 13
click at [15, 442] on icon at bounding box center [7, 449] width 15 height 15
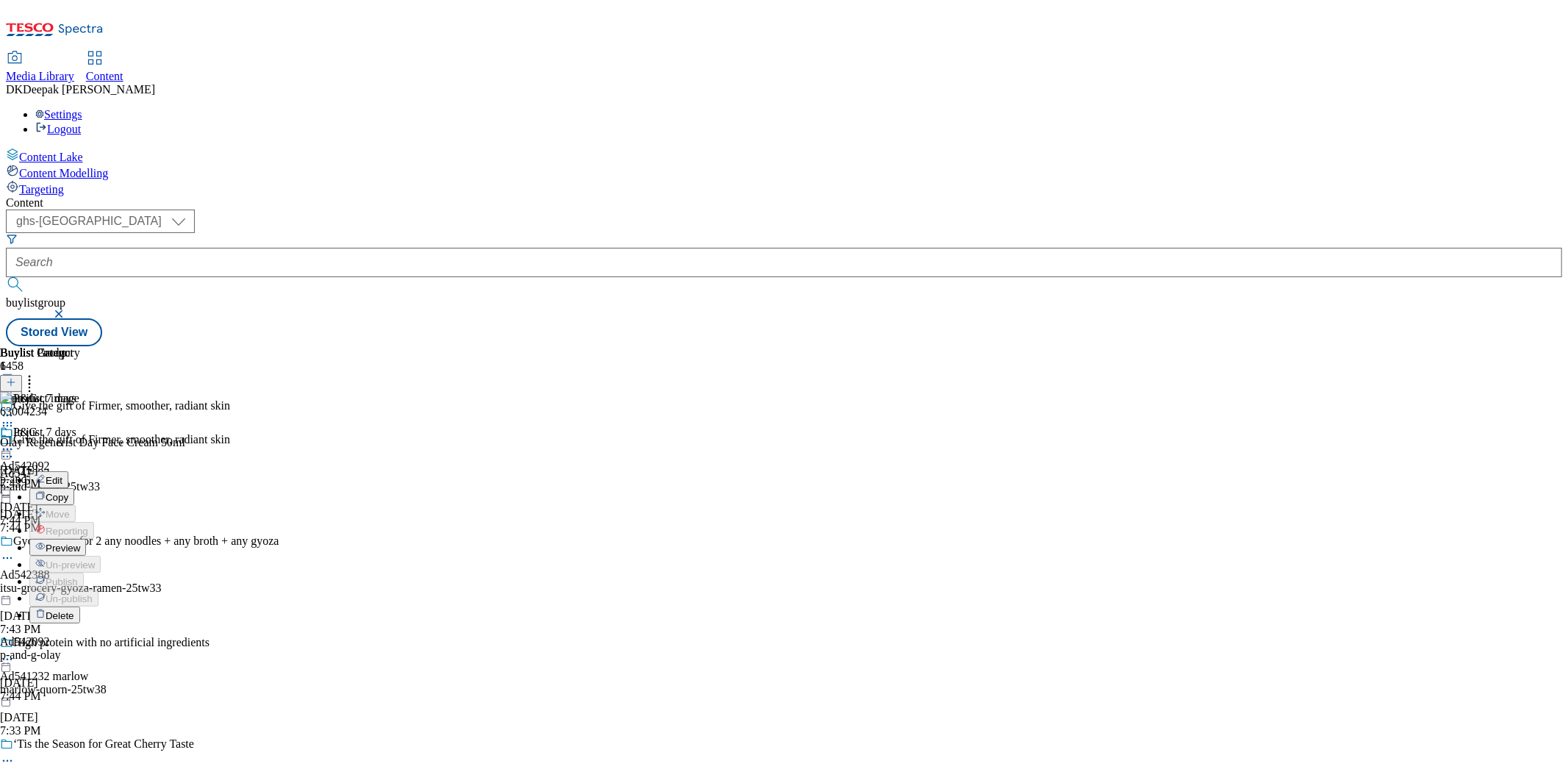
click at [69, 471] on button "Edit" at bounding box center [49, 480] width 39 height 17
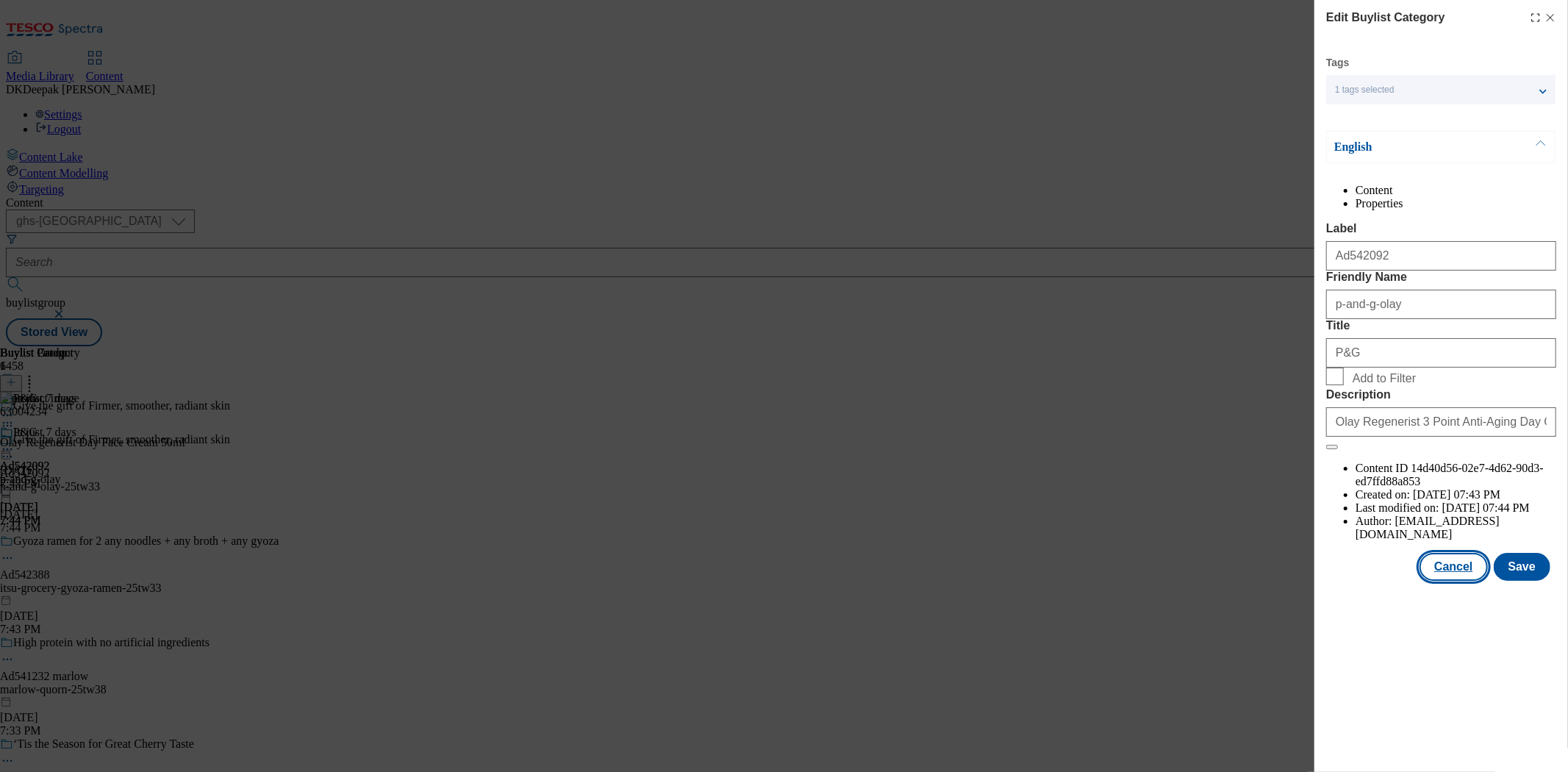
click at [1467, 580] on button "Cancel" at bounding box center [1453, 566] width 68 height 28
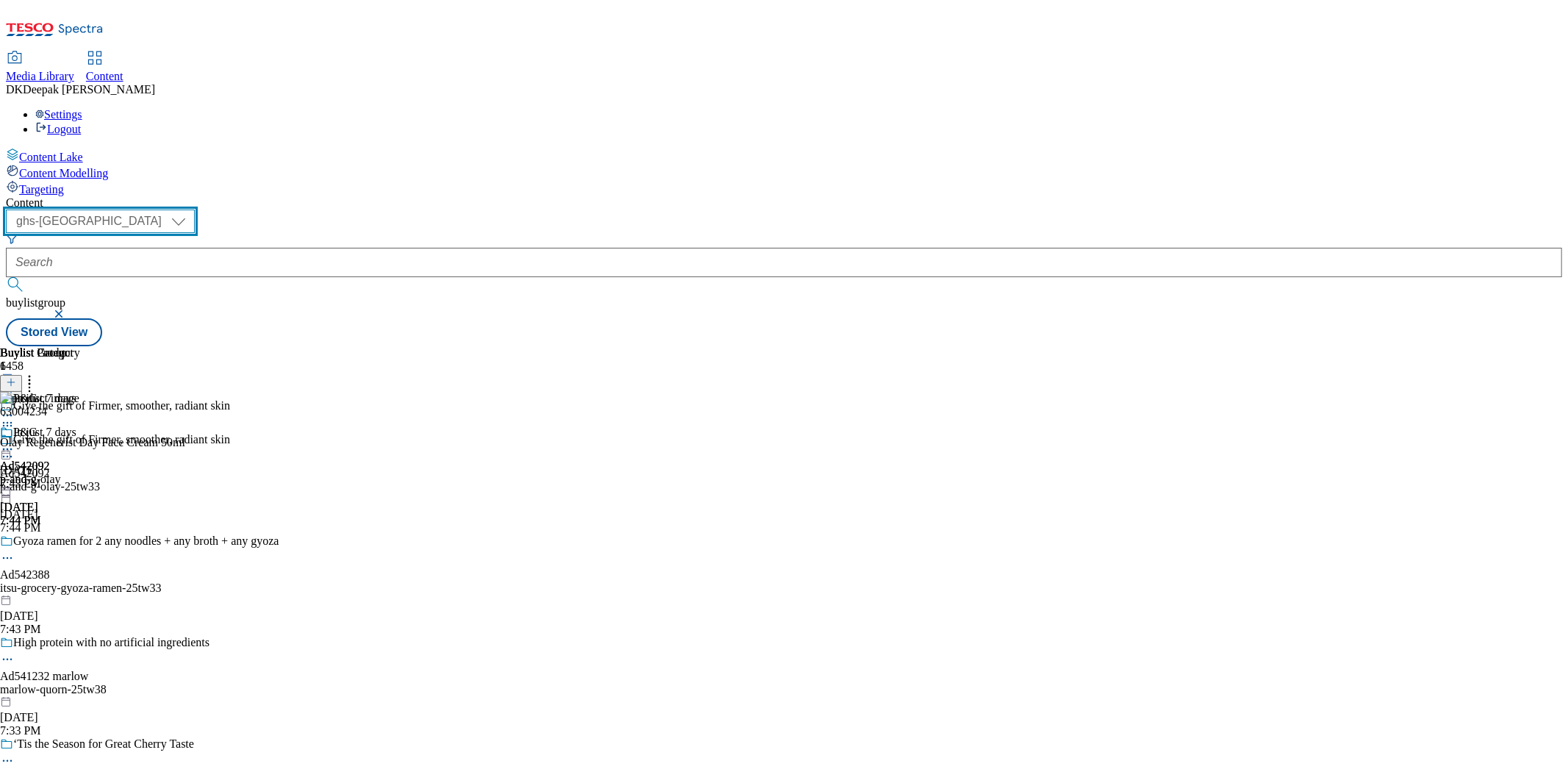
click at [195, 210] on select "ghs-roi ghs-uk" at bounding box center [100, 221] width 189 height 23
select select "ghs-roi"
click at [191, 210] on select "ghs-roi ghs-uk" at bounding box center [100, 221] width 189 height 23
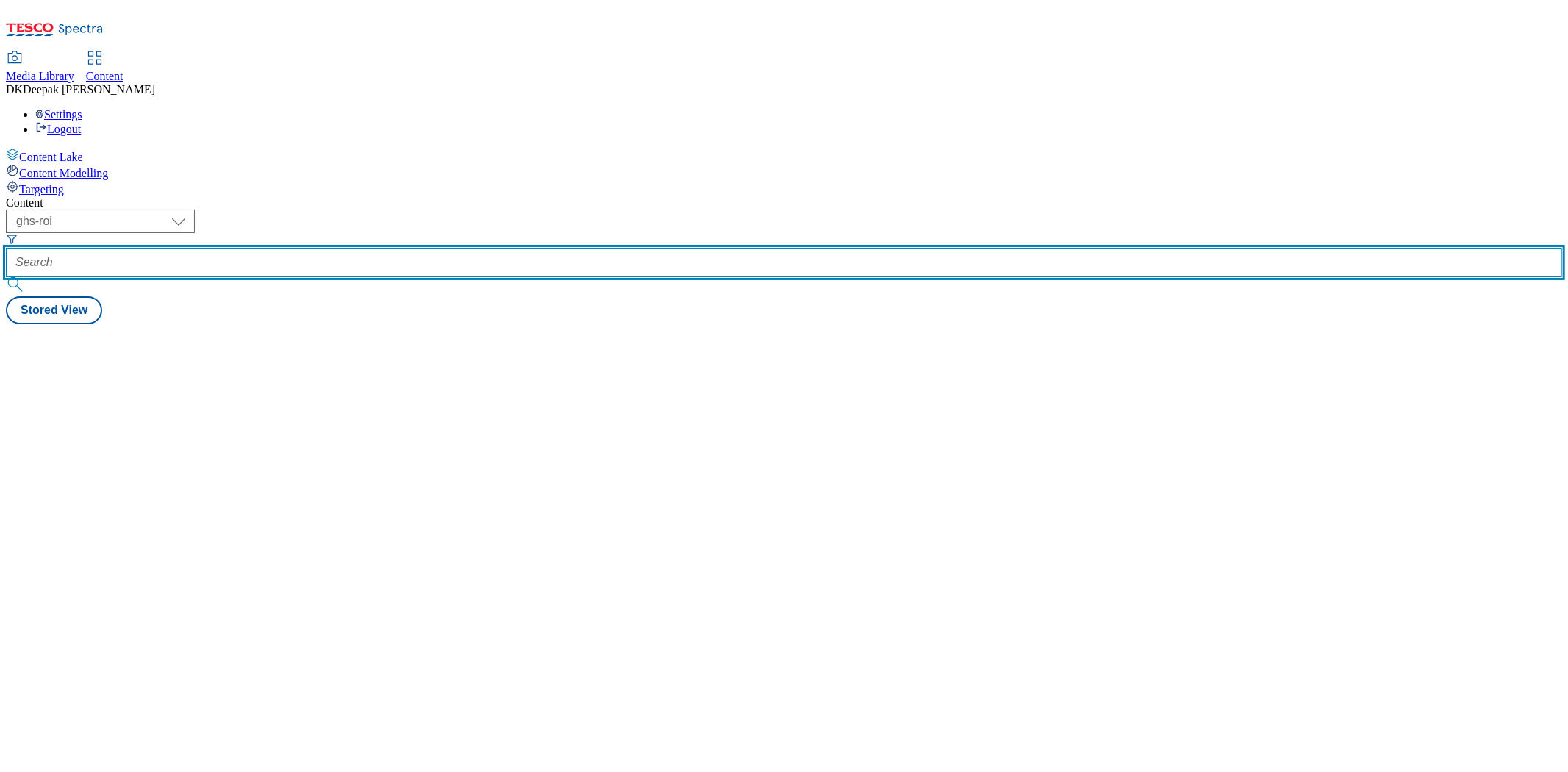
click at [372, 248] on input "text" at bounding box center [784, 263] width 1556 height 30
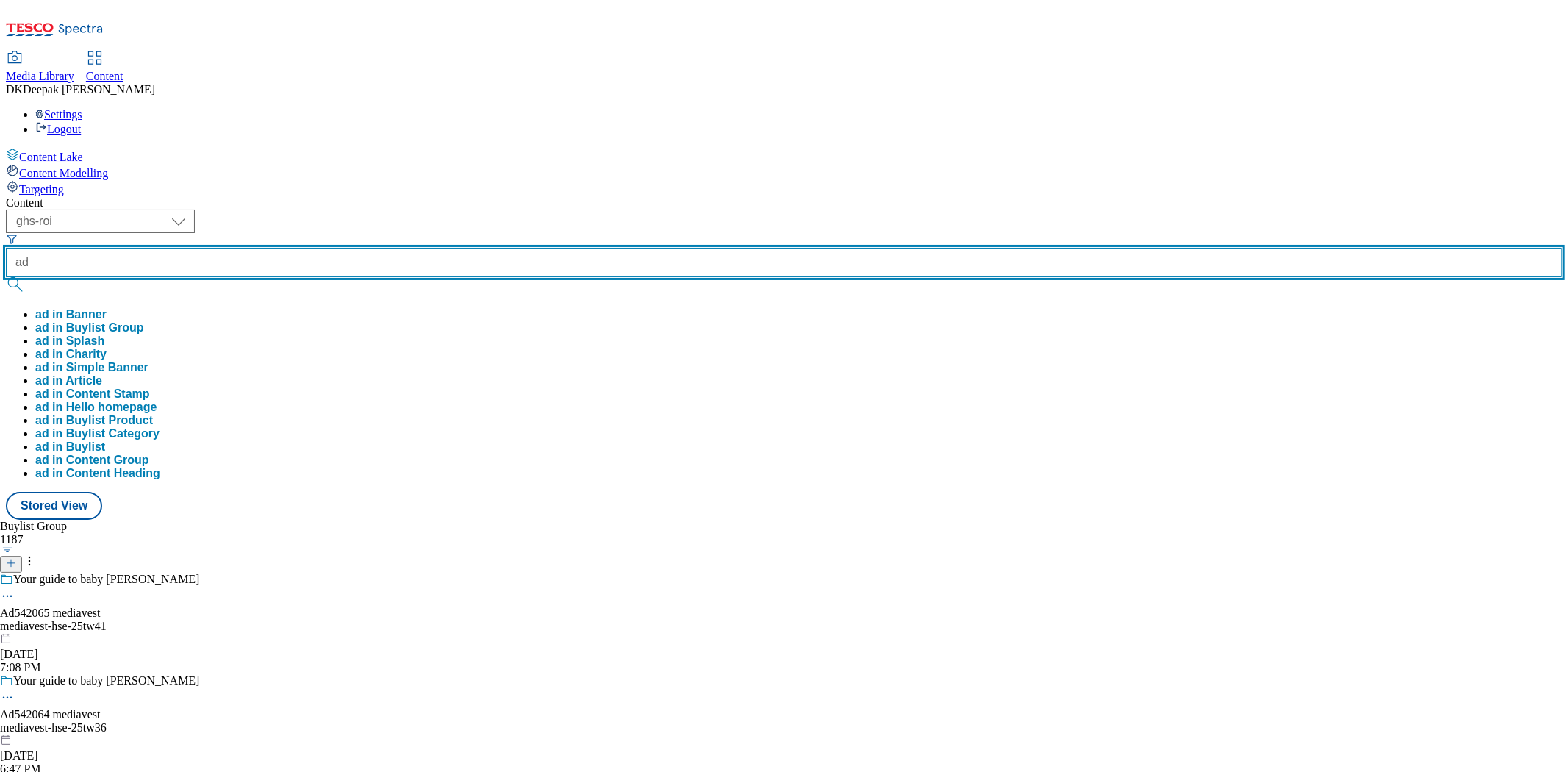
paste input "https://www.tesco.com/groceries/en-GB/buylists/p-and-g-olay-25tw33/p-and-g?prev…"
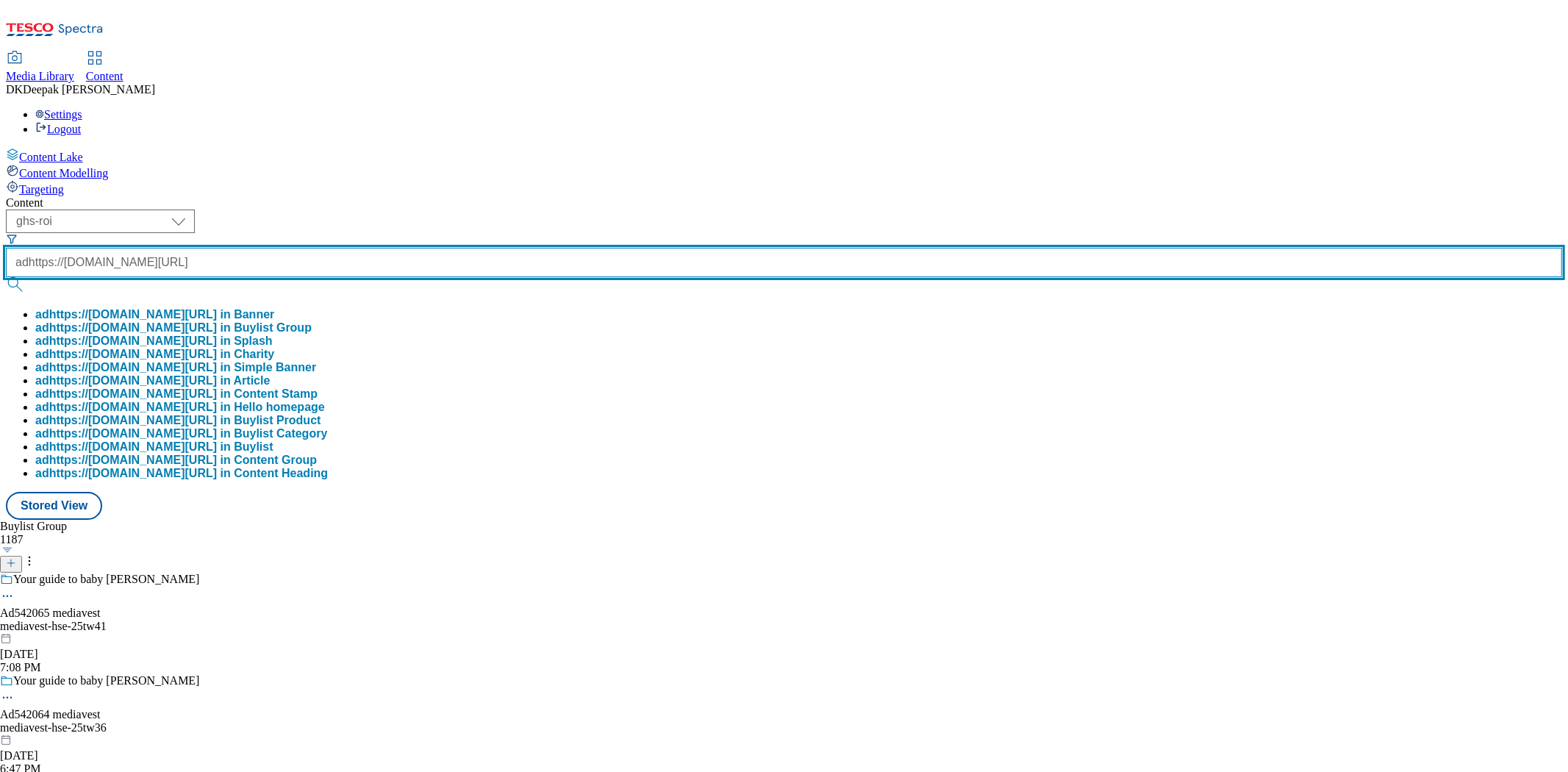
scroll to position [0, 327]
click at [6, 277] on button "submit" at bounding box center [16, 285] width 21 height 15
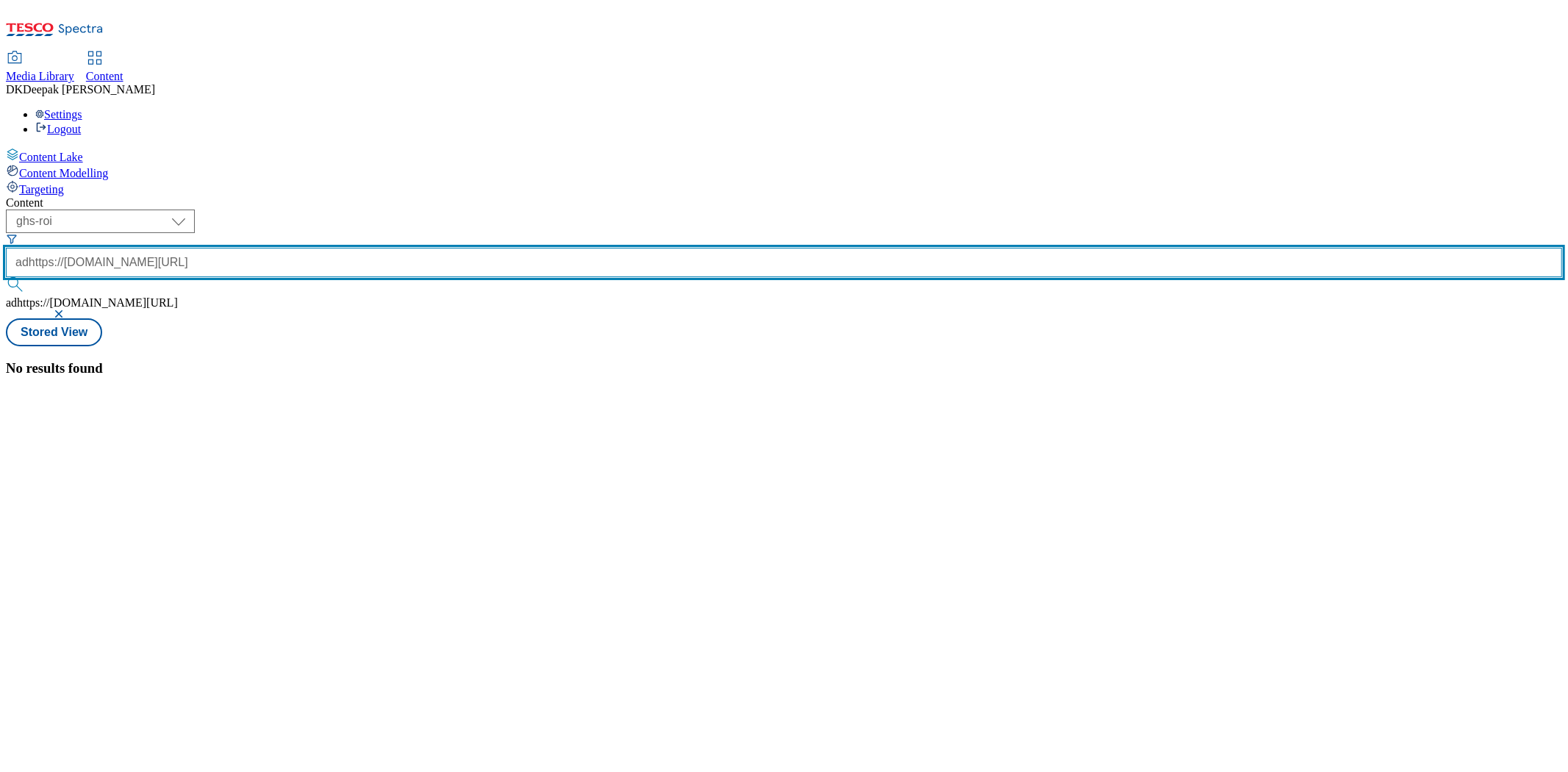
click at [372, 248] on input "adhttps://www.tesco.com/groceries/en-GB/buylists/p-and-g-olay-25tw33/p-and-g?pr…" at bounding box center [784, 263] width 1556 height 30
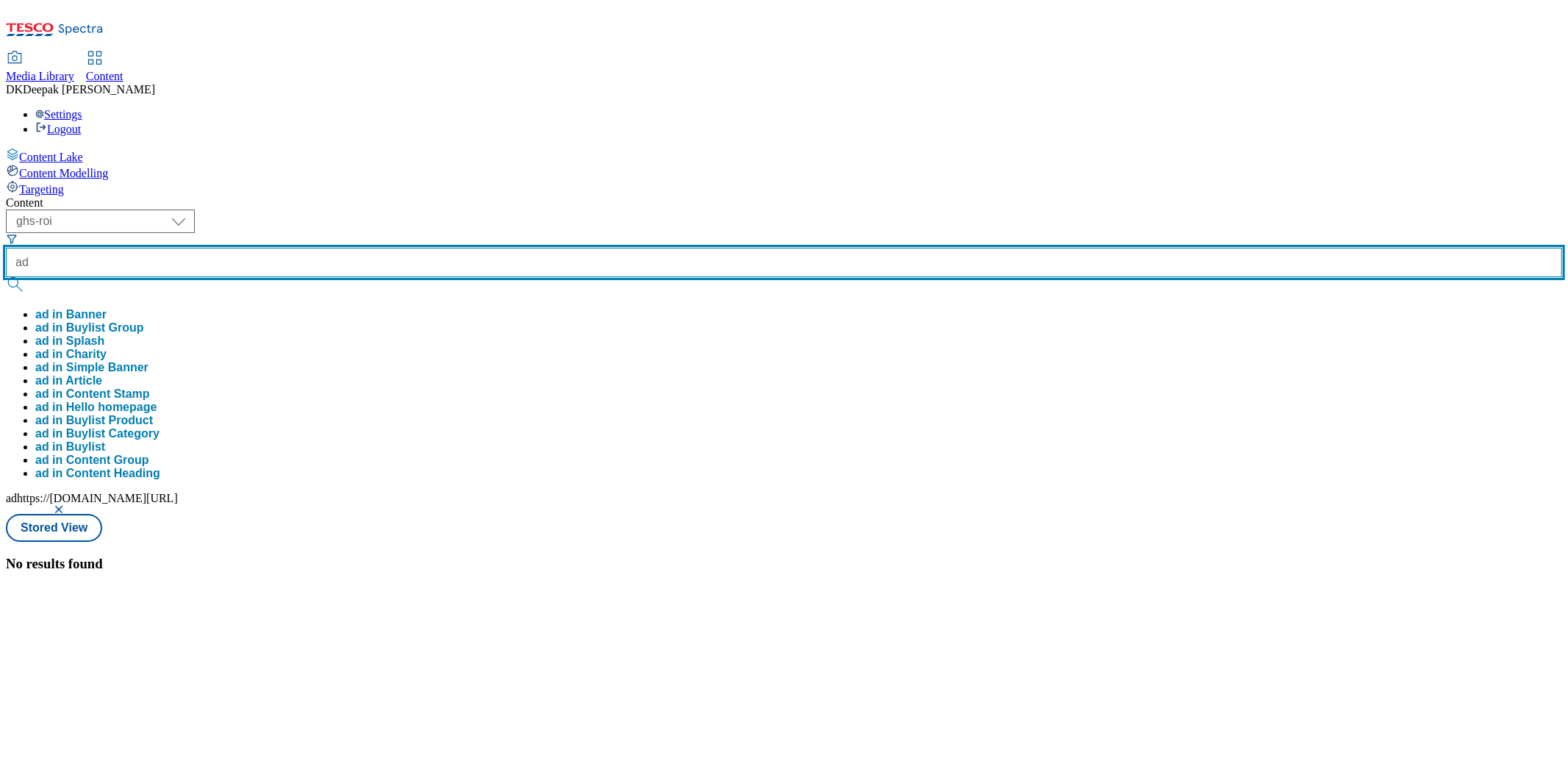
paste input "542064"
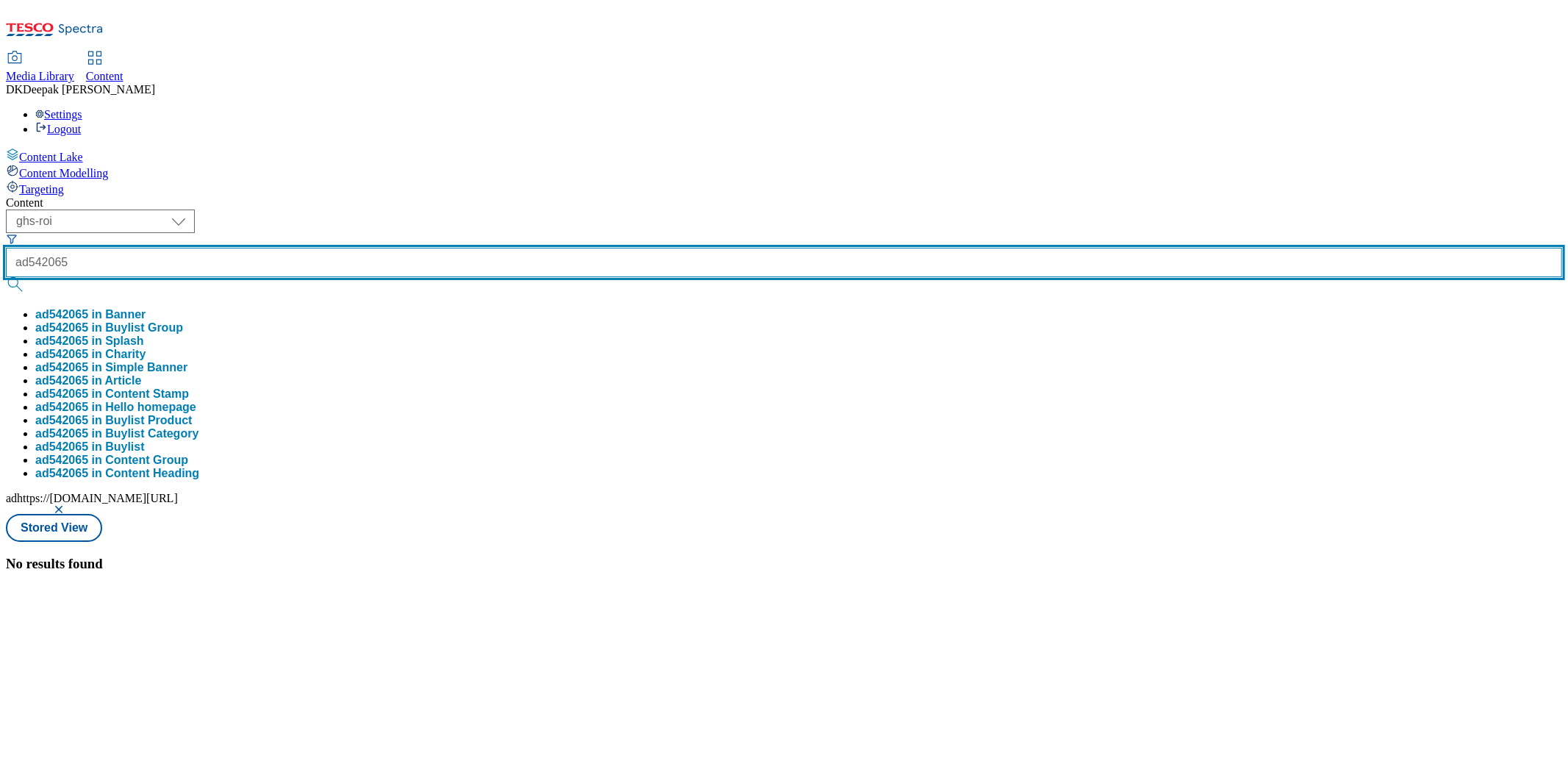
type input "ad542065"
click at [6, 277] on button "submit" at bounding box center [16, 285] width 21 height 15
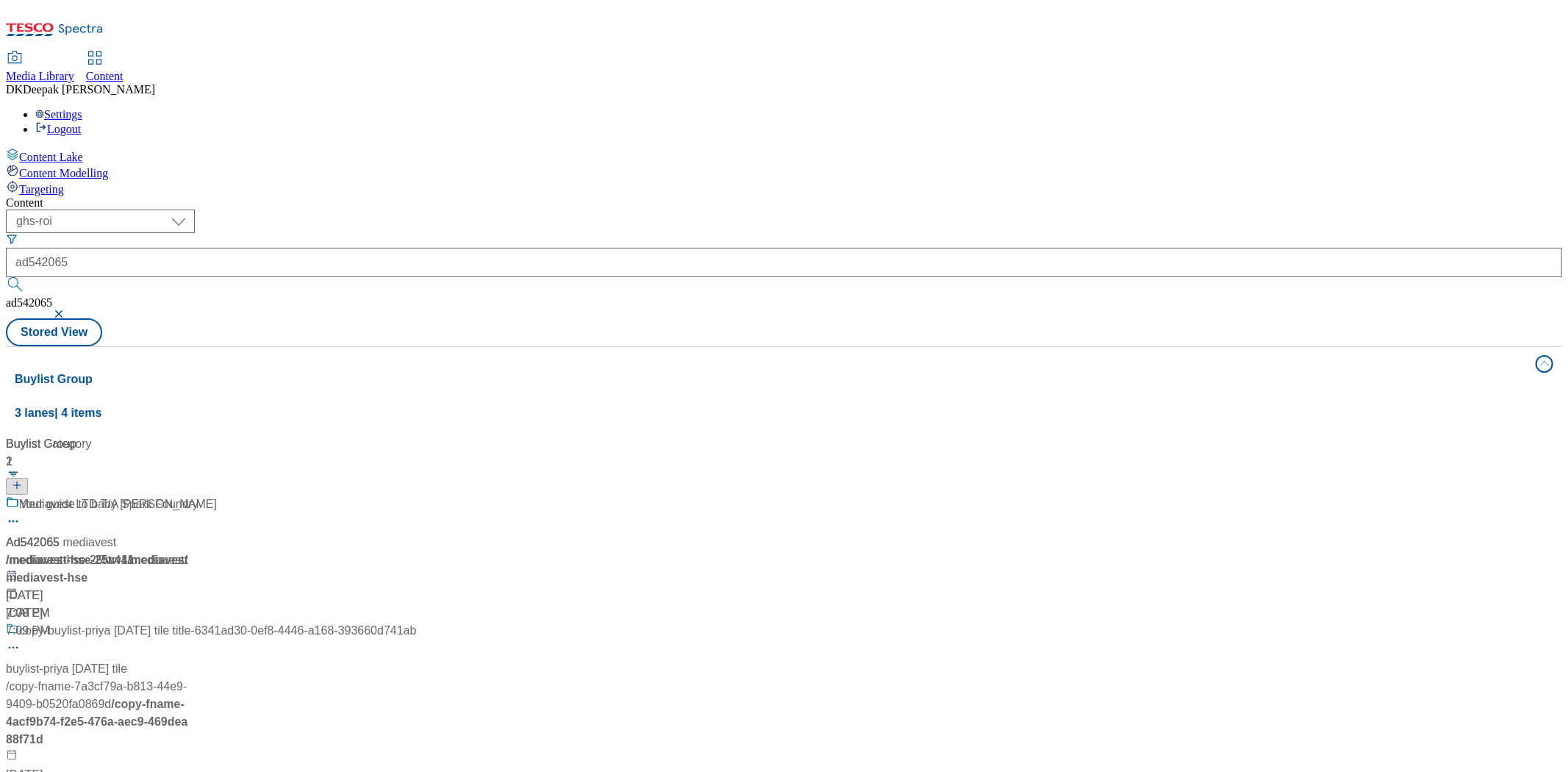
click at [267, 495] on div "Ad542065 / mediavest-hse-25tw41 / mediavest Oct 7, 2025 7:09 PM" at bounding box center [211, 558] width 410 height 126
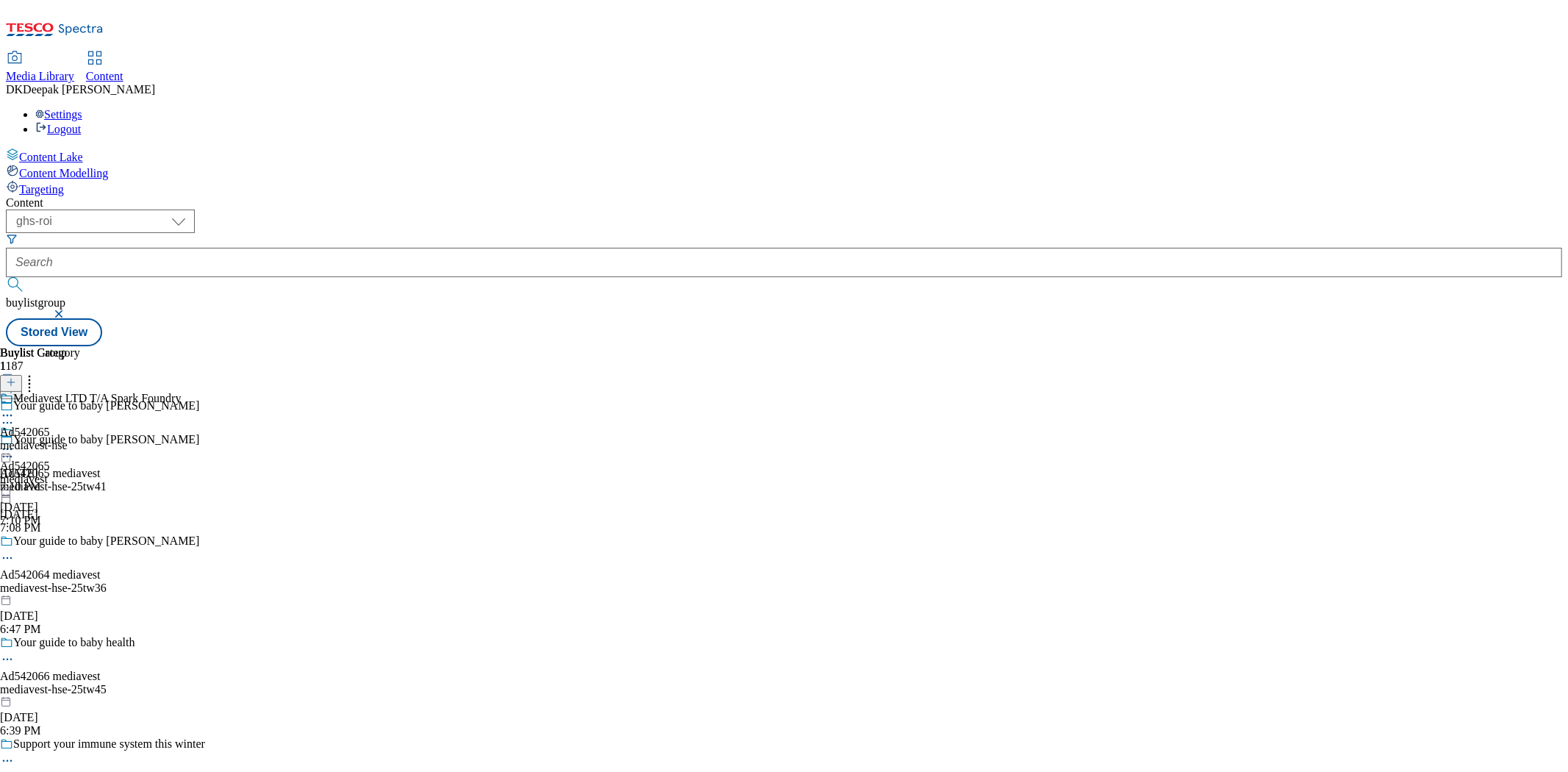
click at [15, 449] on icon at bounding box center [7, 457] width 15 height 15
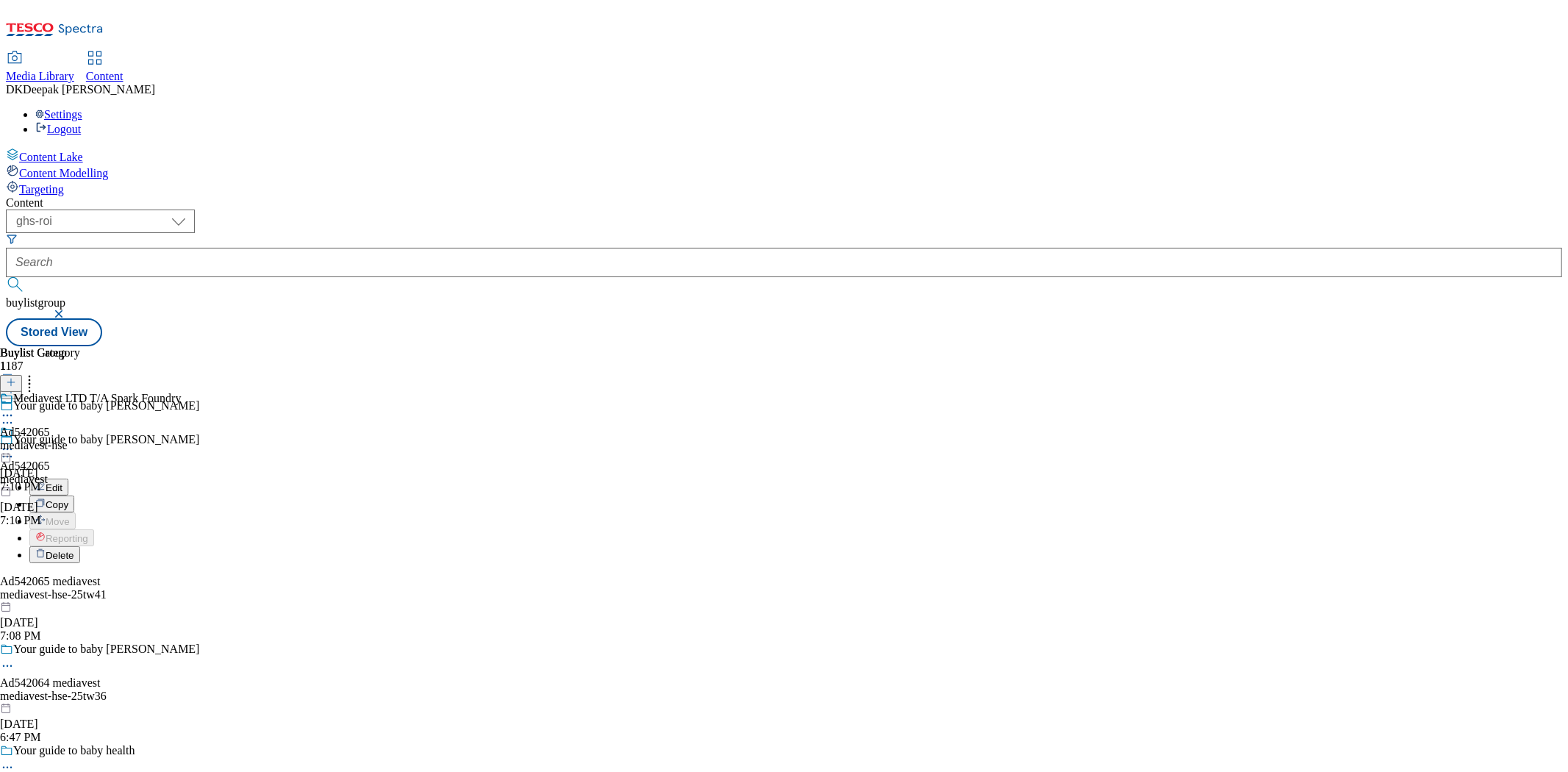
click at [69, 478] on button "Edit" at bounding box center [49, 486] width 39 height 17
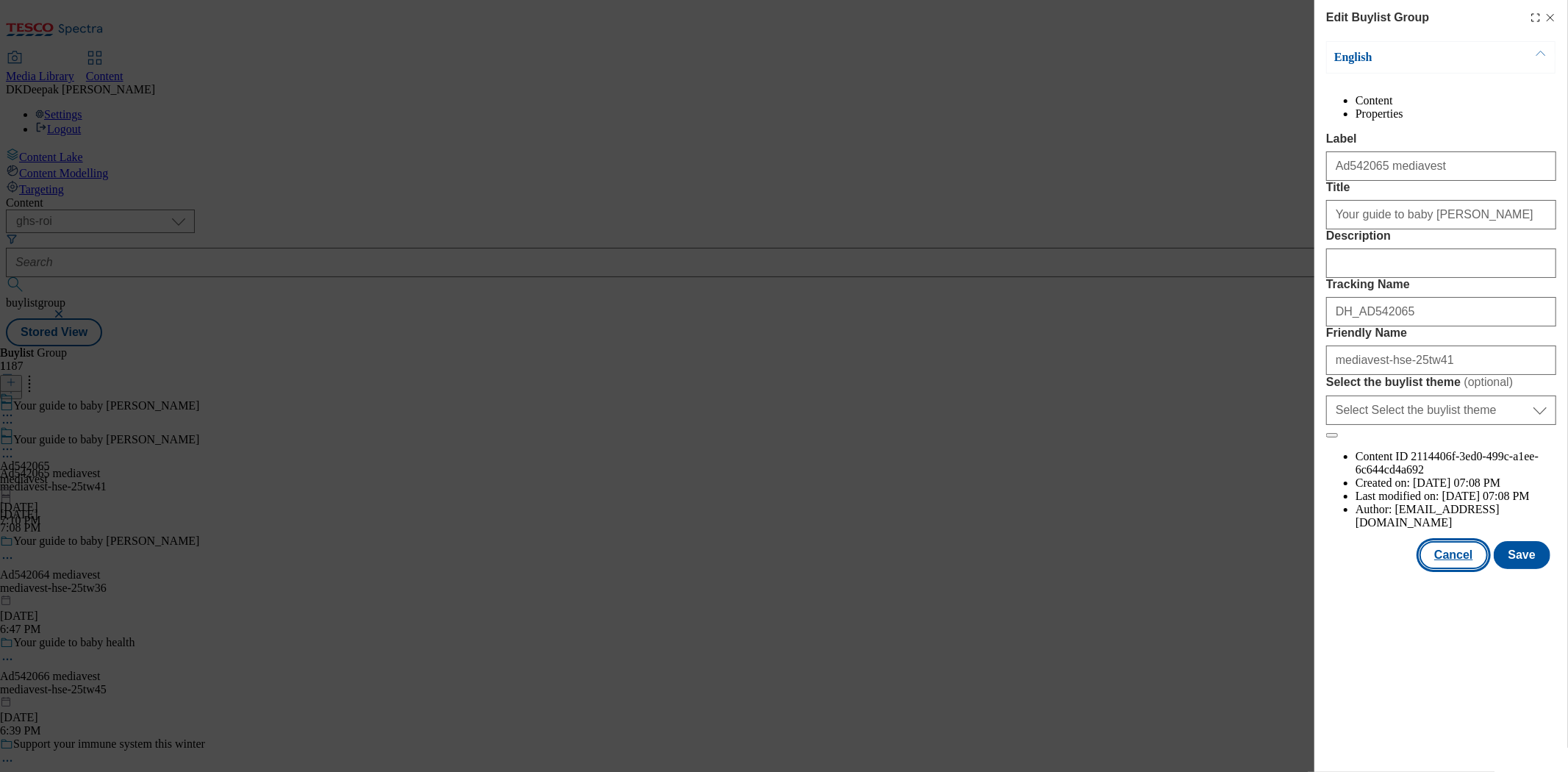
click at [1452, 569] on button "Cancel" at bounding box center [1453, 555] width 68 height 28
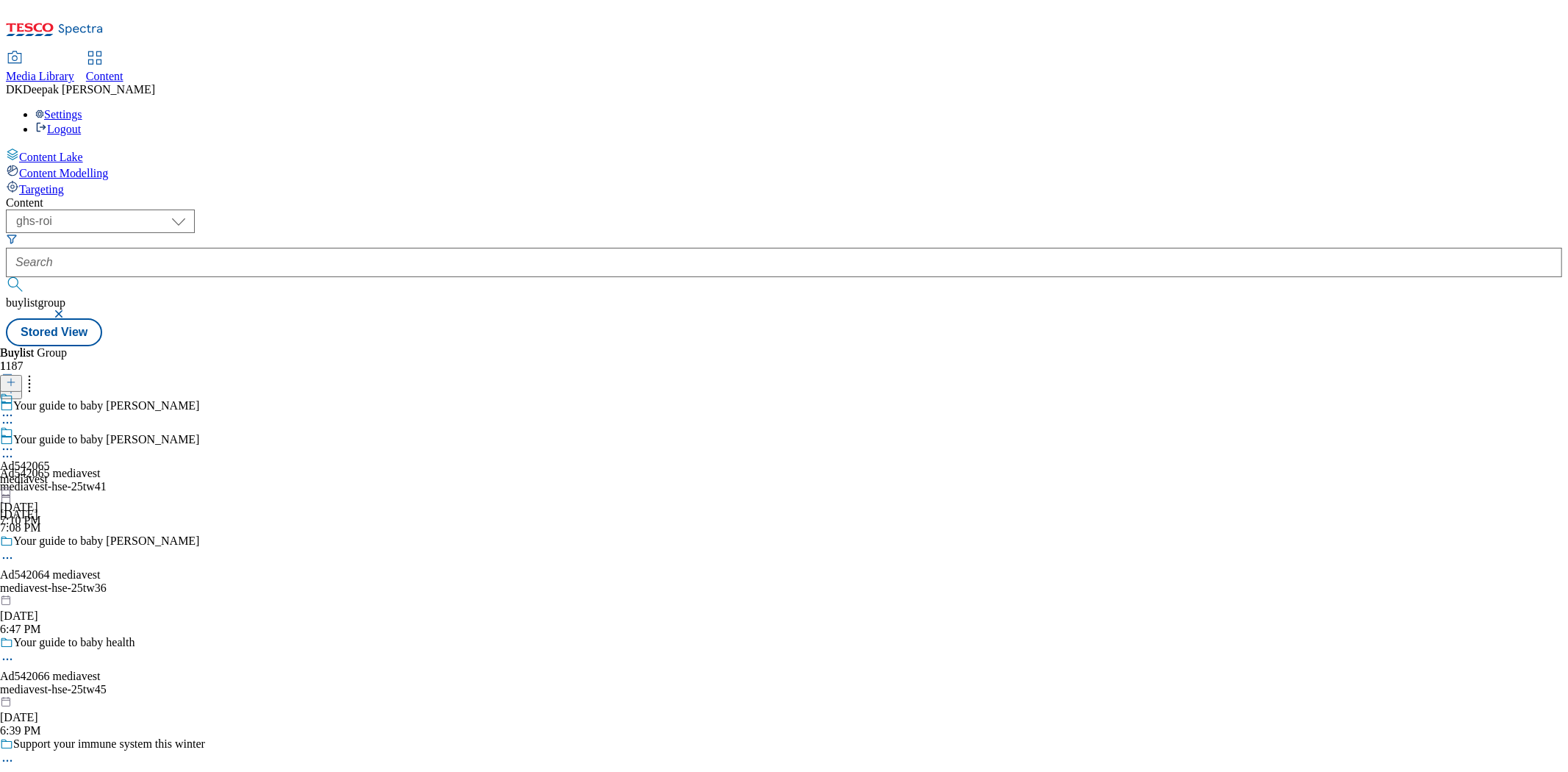
click at [50, 472] on div "mediavest" at bounding box center [25, 479] width 50 height 13
click at [15, 442] on icon at bounding box center [7, 449] width 15 height 15
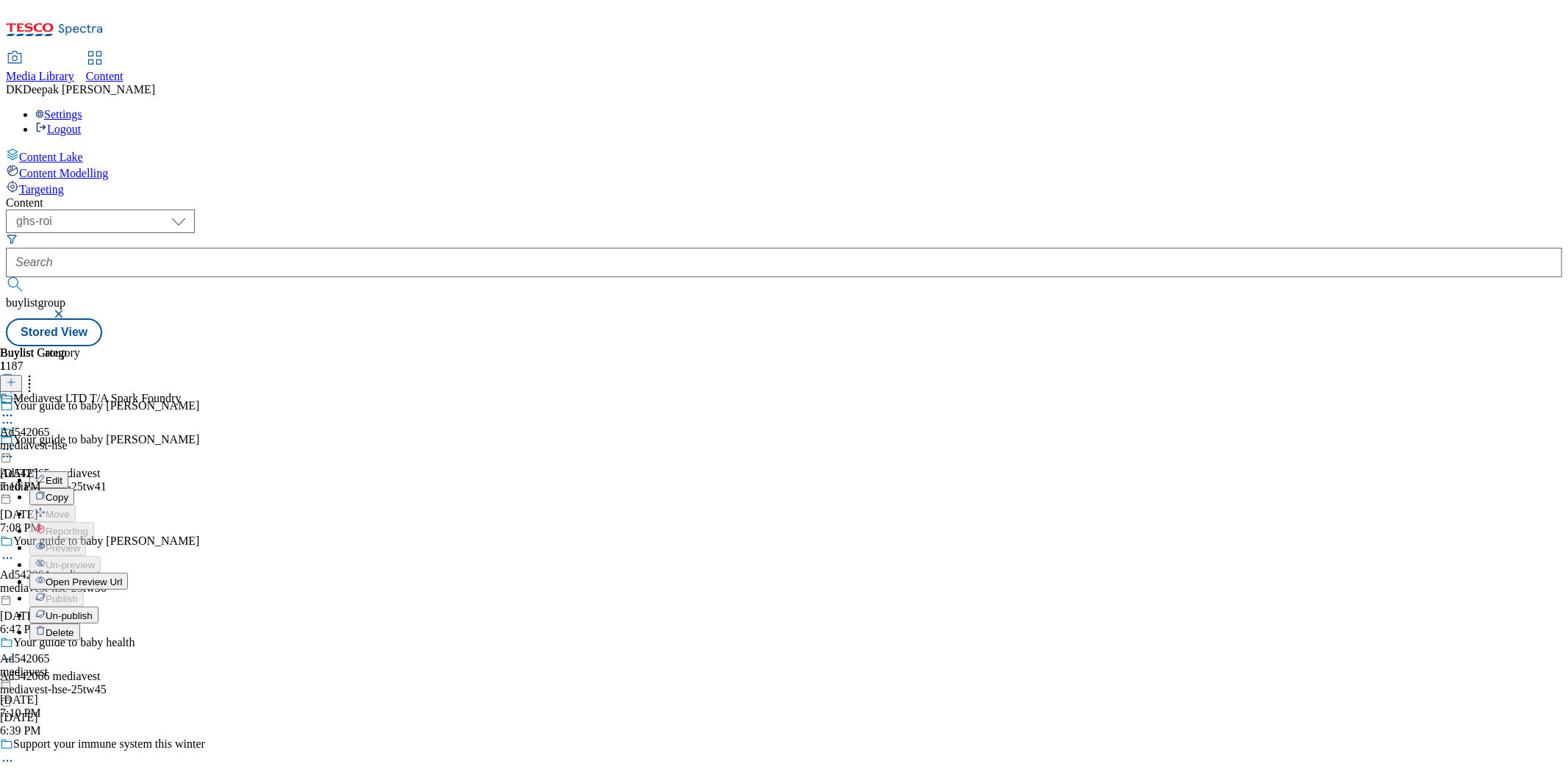
click at [69, 471] on button "Edit" at bounding box center [49, 480] width 39 height 17
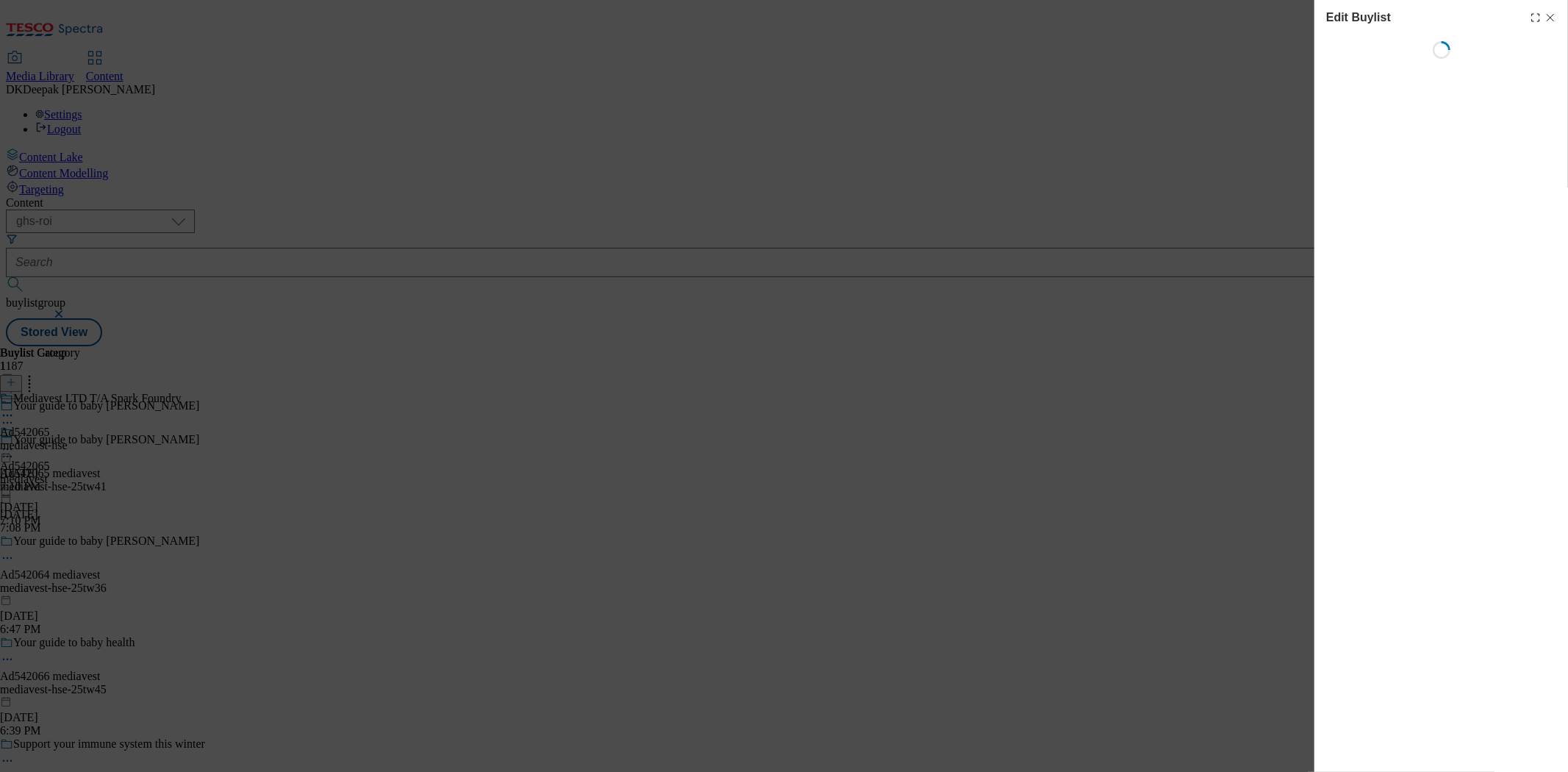
select select "tactical"
select select "supplier funded short term 1-3 weeks"
select select "dunnhumby"
select select "Banner"
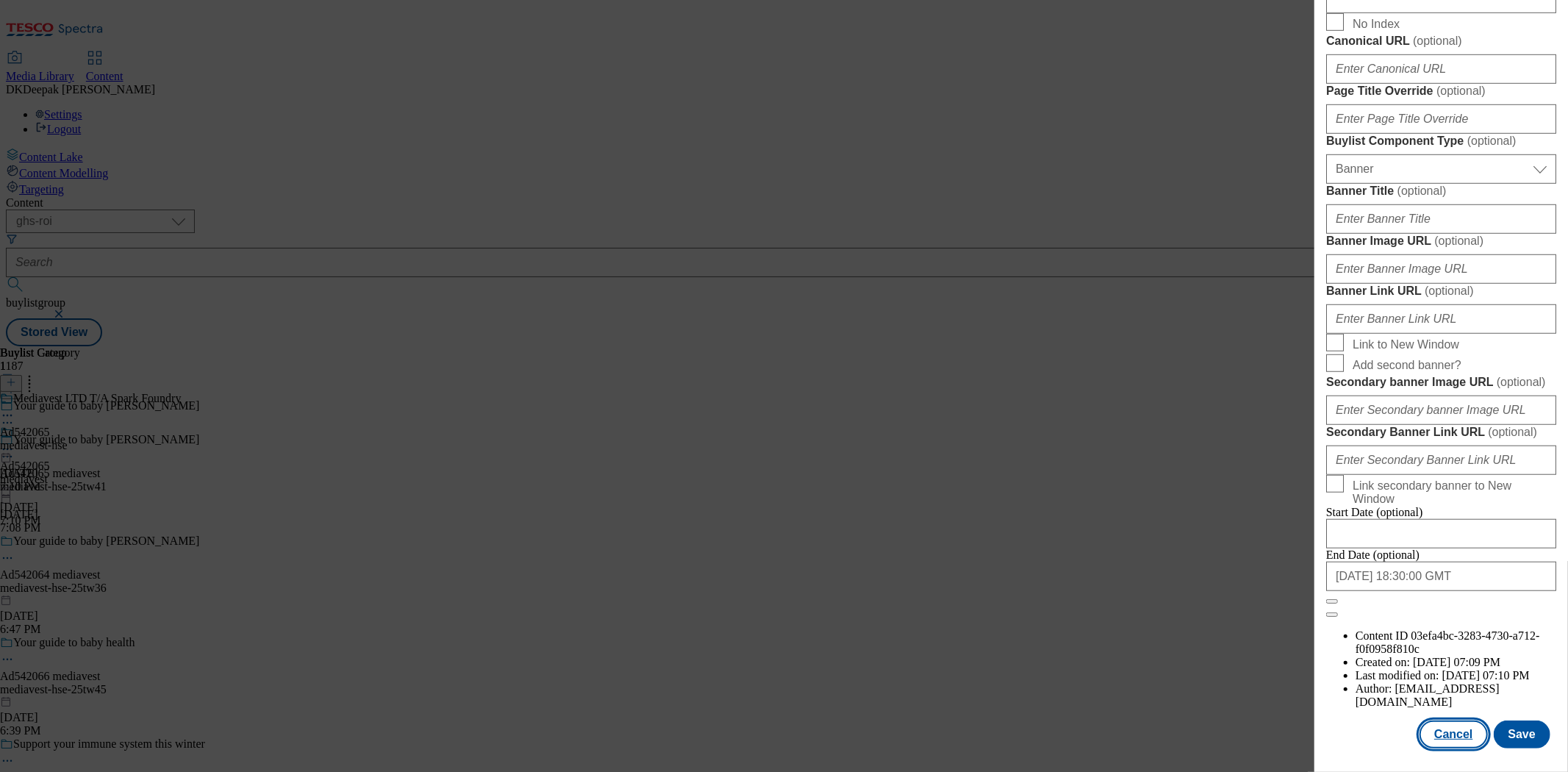
click at [1454, 731] on button "Cancel" at bounding box center [1453, 734] width 68 height 28
select select "tactical"
select select "supplier funded short term 1-3 weeks"
select select "dunnhumby"
select select "Banner"
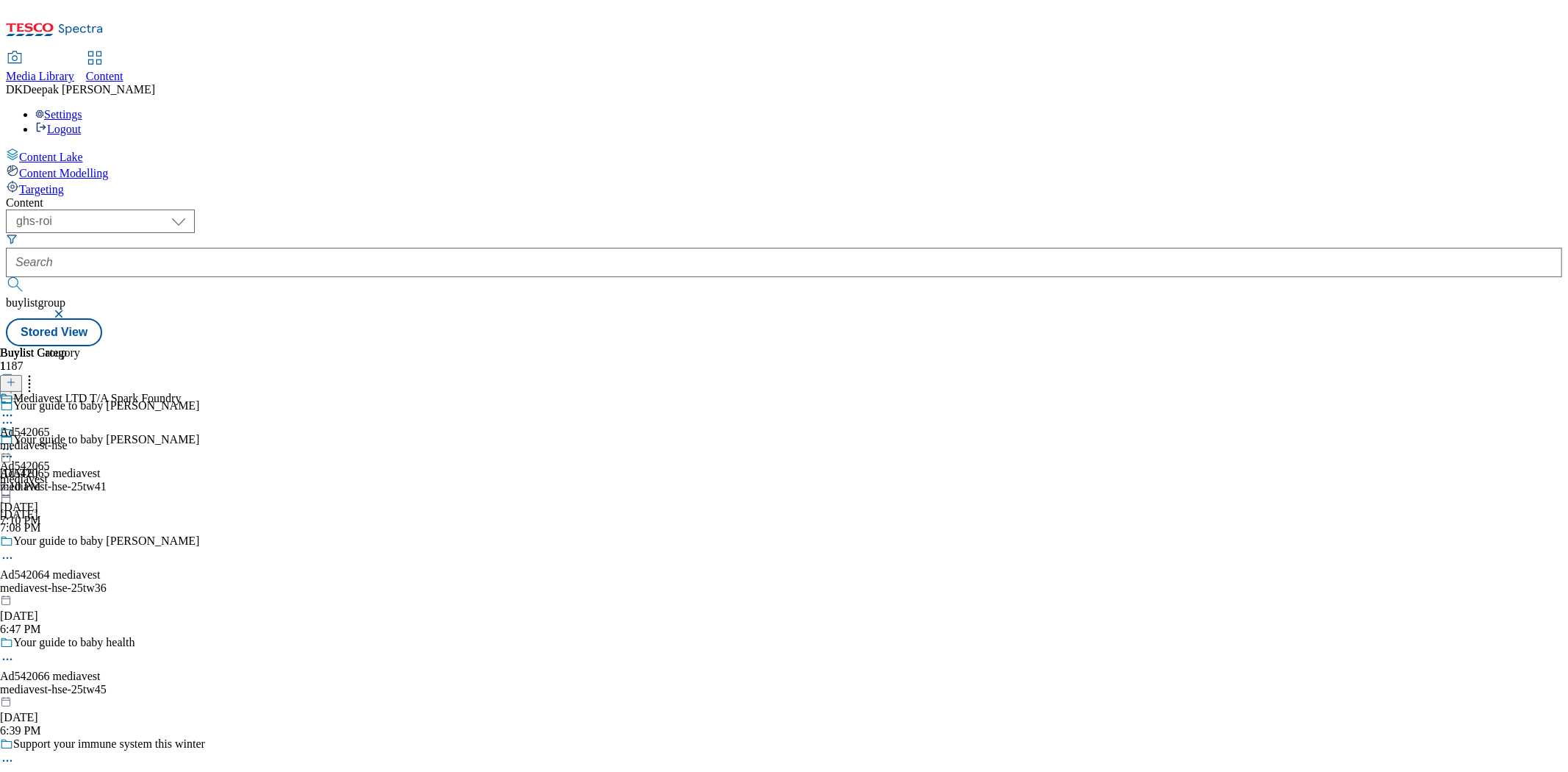
scroll to position [1046, 0]
click at [181, 391] on div "Mediavest LTD T/A Spark Foundry Ad542065 mediavest-hse Oct 7, 2025 7:10 PM" at bounding box center [90, 442] width 181 height 102
click at [15, 442] on icon at bounding box center [7, 449] width 15 height 15
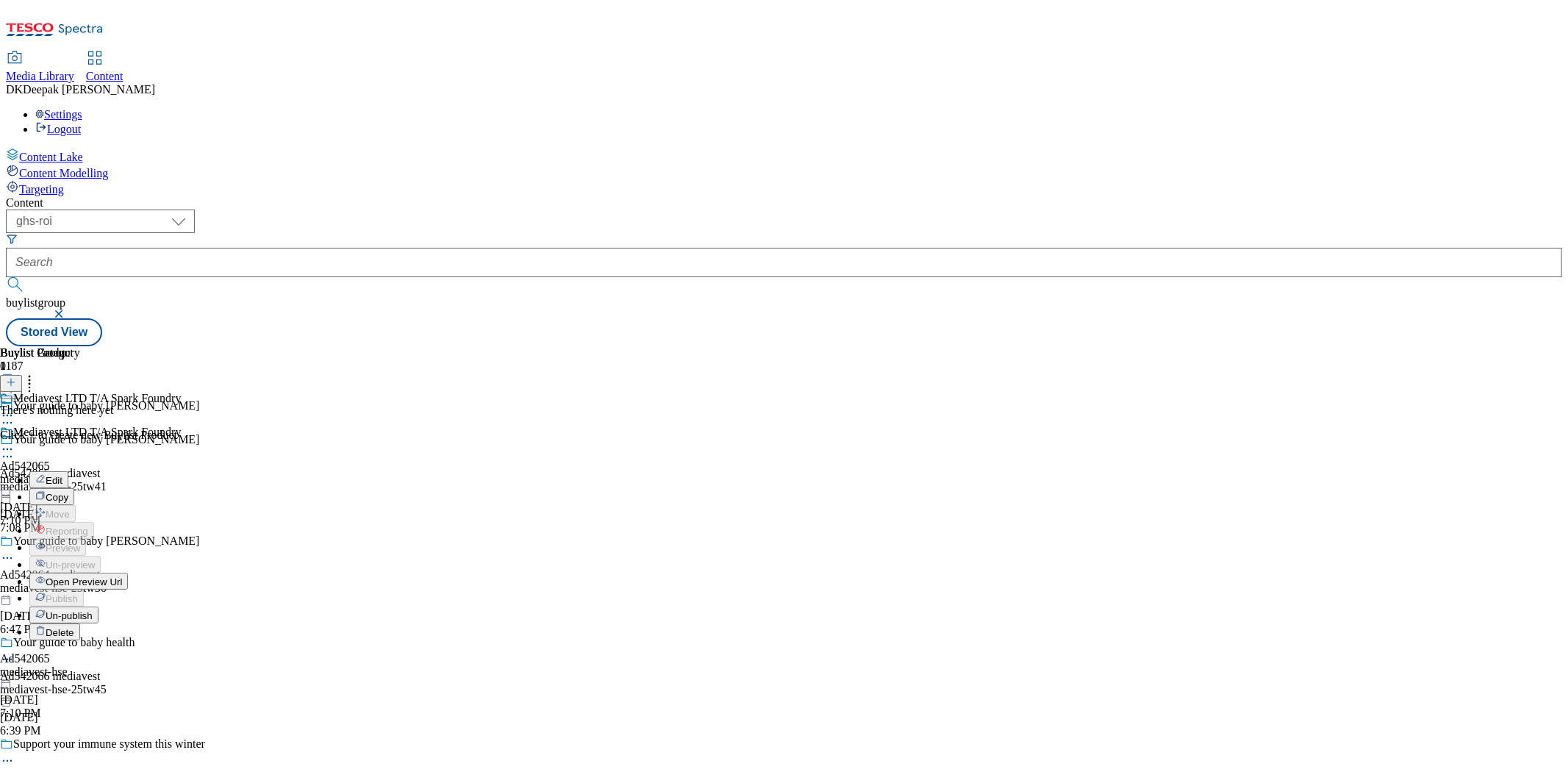
click at [63, 475] on span "Edit" at bounding box center [54, 480] width 17 height 11
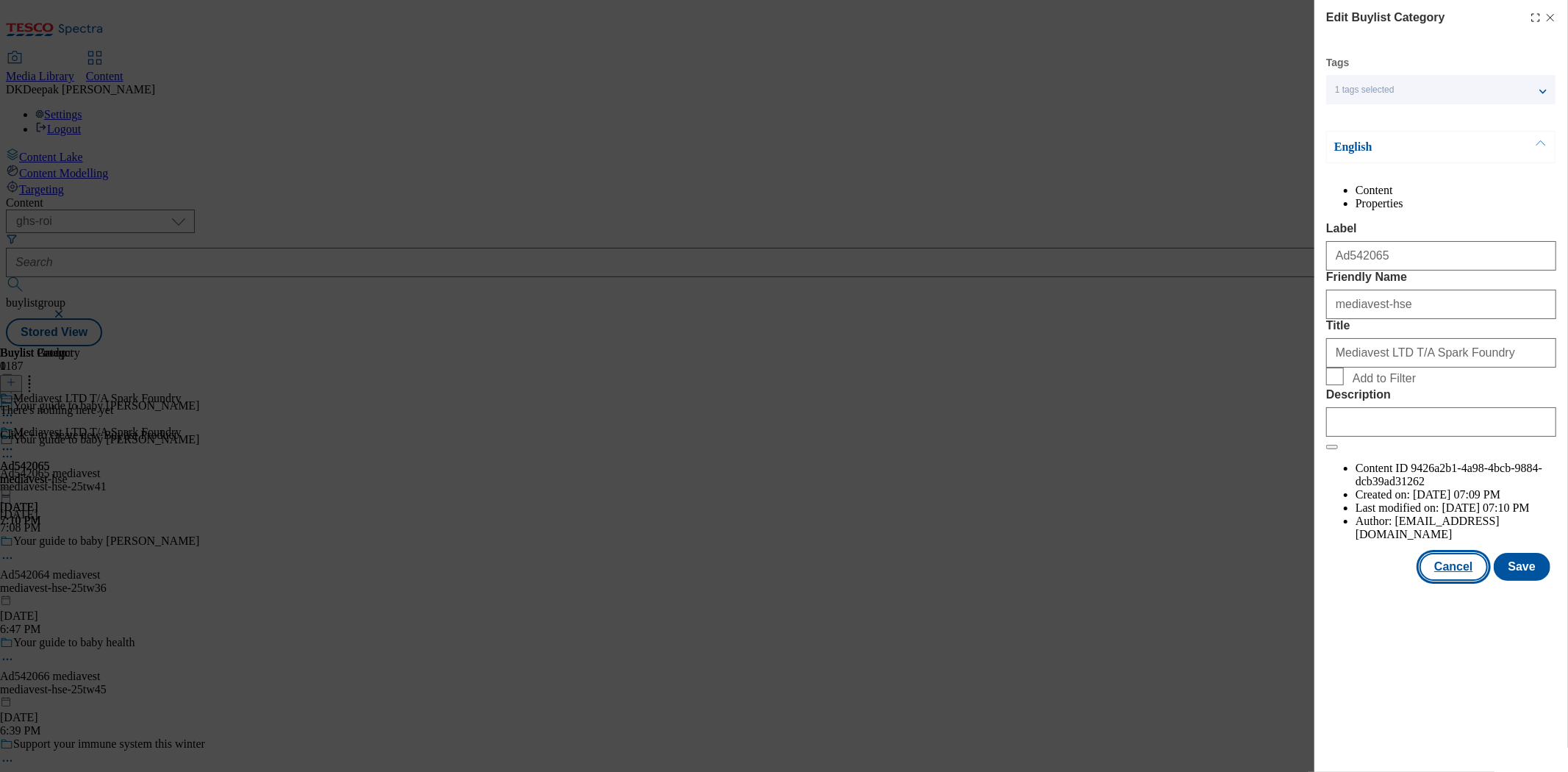
click at [1447, 580] on button "Cancel" at bounding box center [1453, 566] width 68 height 28
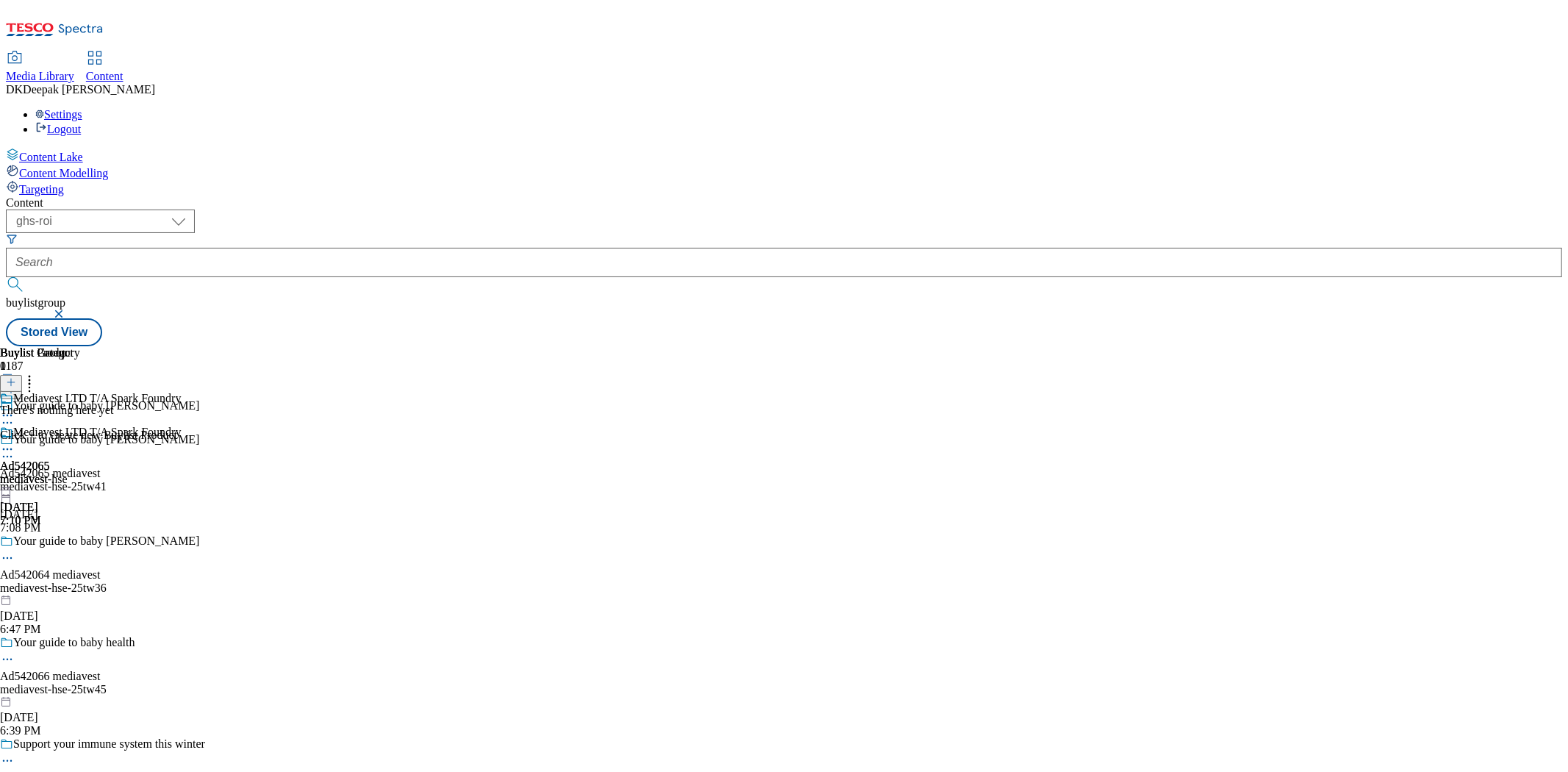
click at [15, 442] on icon at bounding box center [7, 449] width 15 height 15
click at [122, 576] on span "Open Preview Url" at bounding box center [83, 581] width 77 height 11
click at [195, 210] on select "ghs-roi ghs-uk" at bounding box center [100, 221] width 189 height 23
select select "ghs-uk"
click at [191, 210] on select "ghs-roi ghs-uk" at bounding box center [100, 221] width 189 height 23
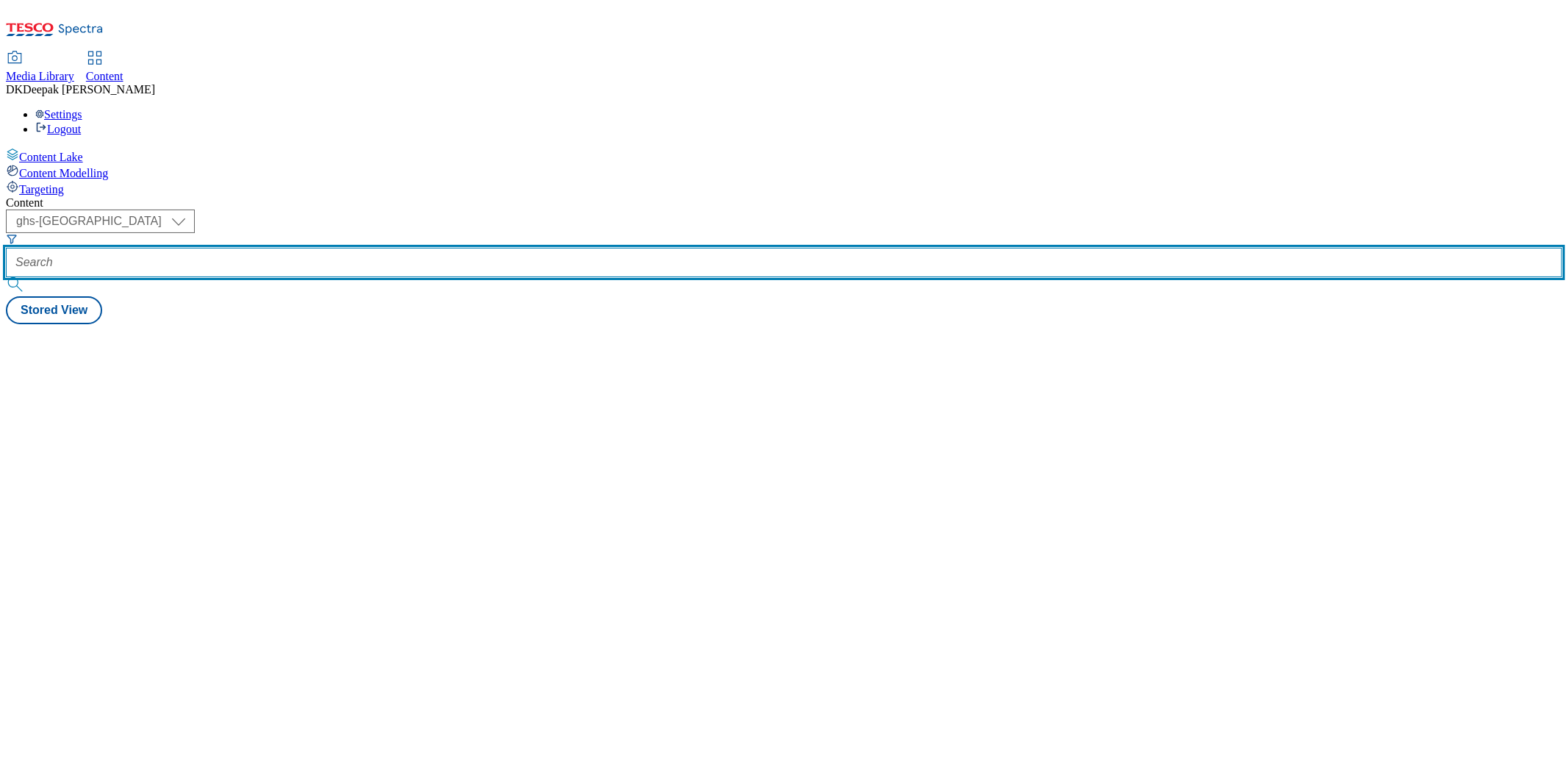
click at [353, 248] on input "text" at bounding box center [784, 263] width 1556 height 30
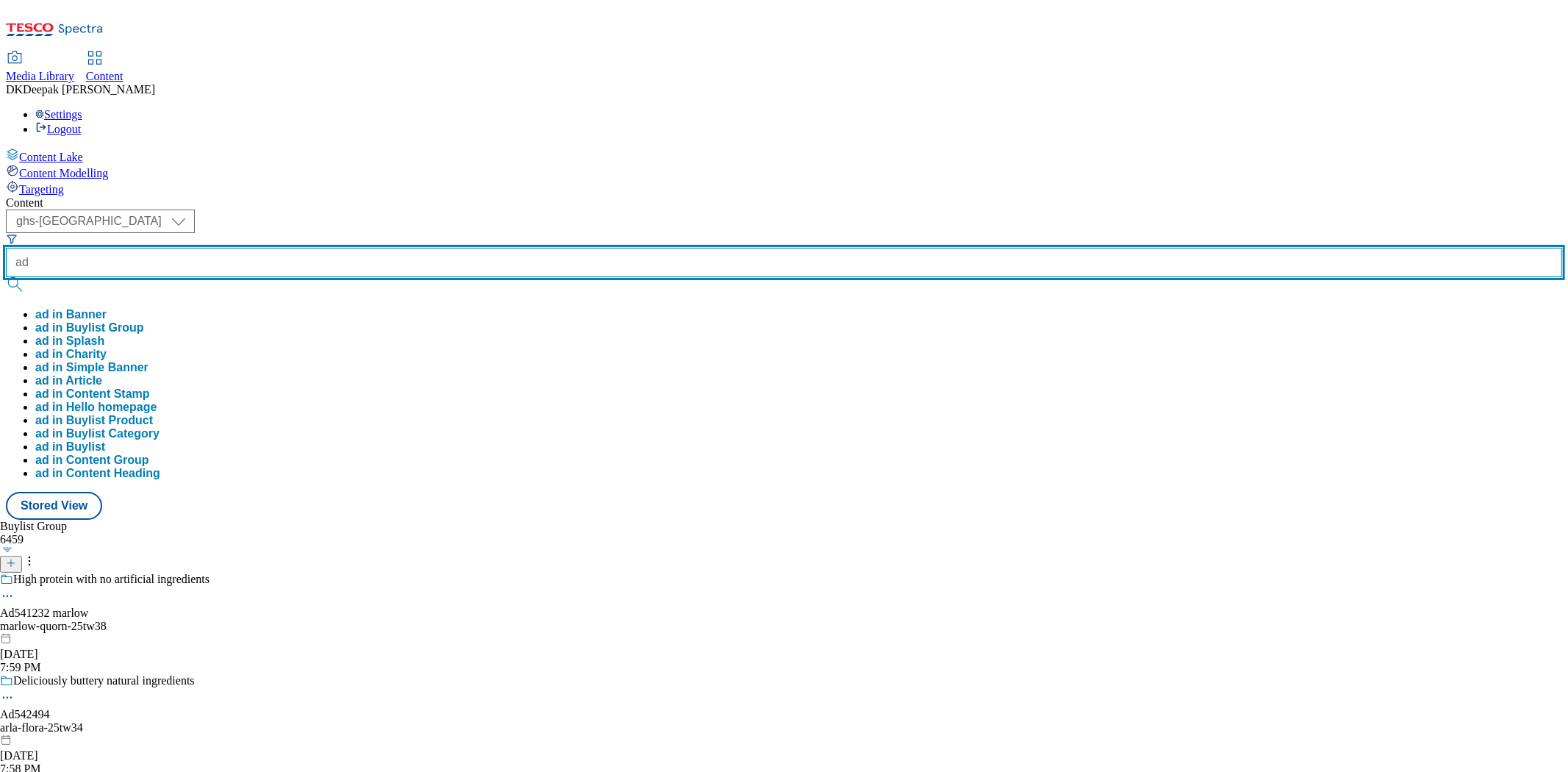
paste input "542388"
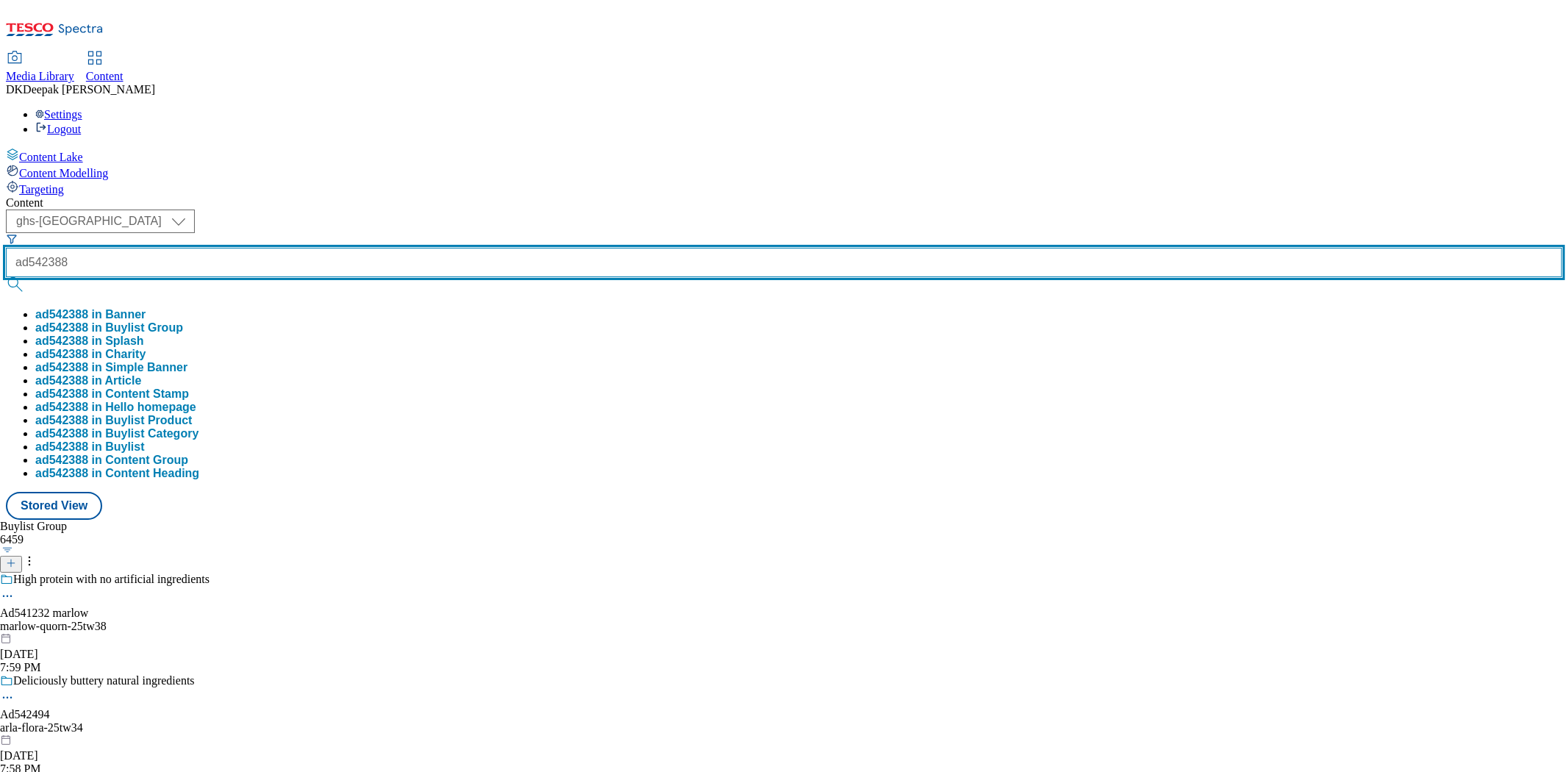
type input "ad542388"
click at [6, 277] on button "submit" at bounding box center [16, 285] width 21 height 15
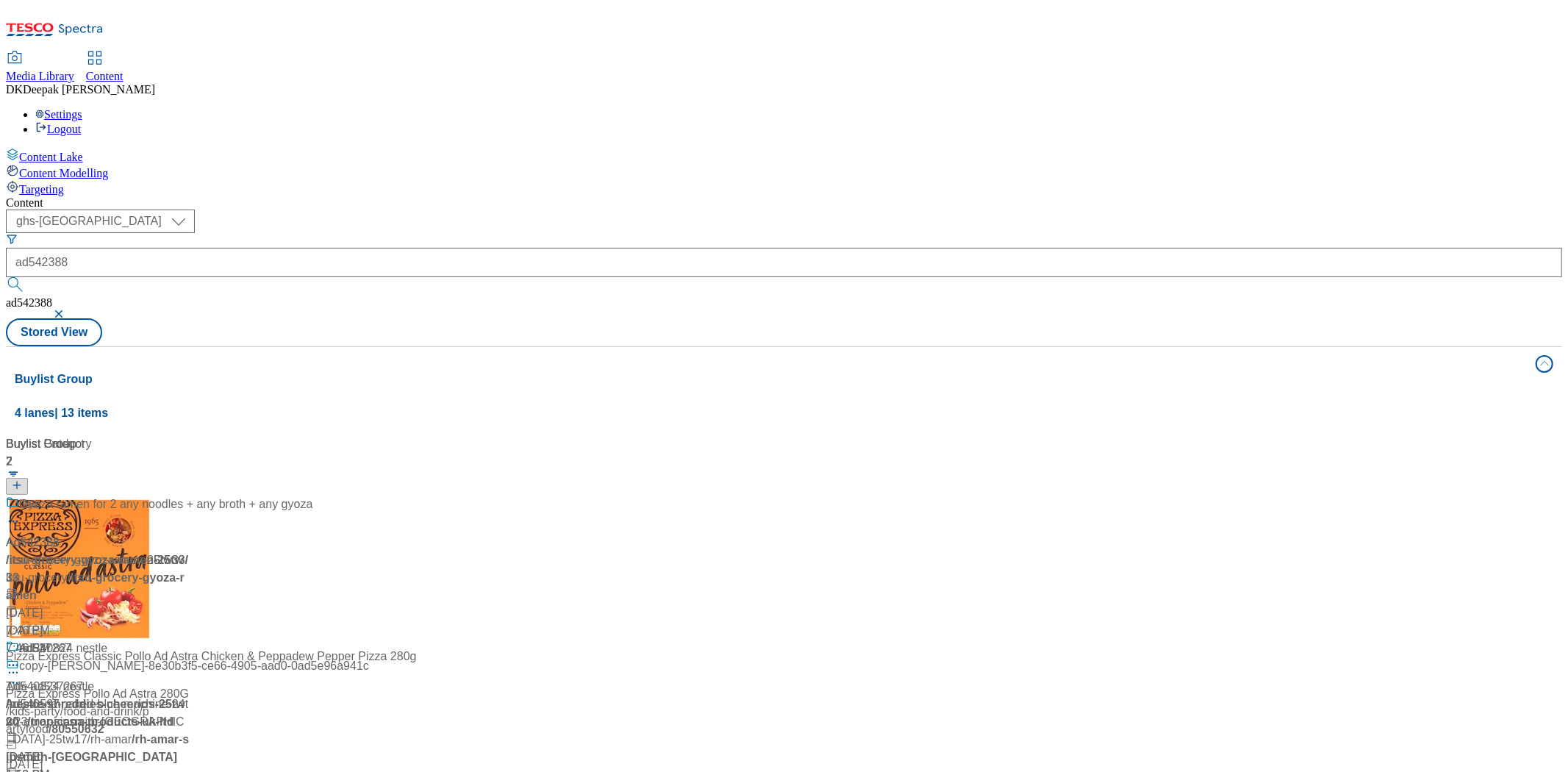
click at [376, 604] on div "Buylist Group 4 lanes | 13 items Buylist 2 Ad542388 / itsu-grocery-gyoza-ramen-…" at bounding box center [784, 666] width 1556 height 641
click at [190, 495] on div "Ad542388 / itsu-grocery-gyoza-ramen-25tw33 / itsu-grocery Oct 7, 2025 7:46 PM" at bounding box center [97, 567] width 184 height 144
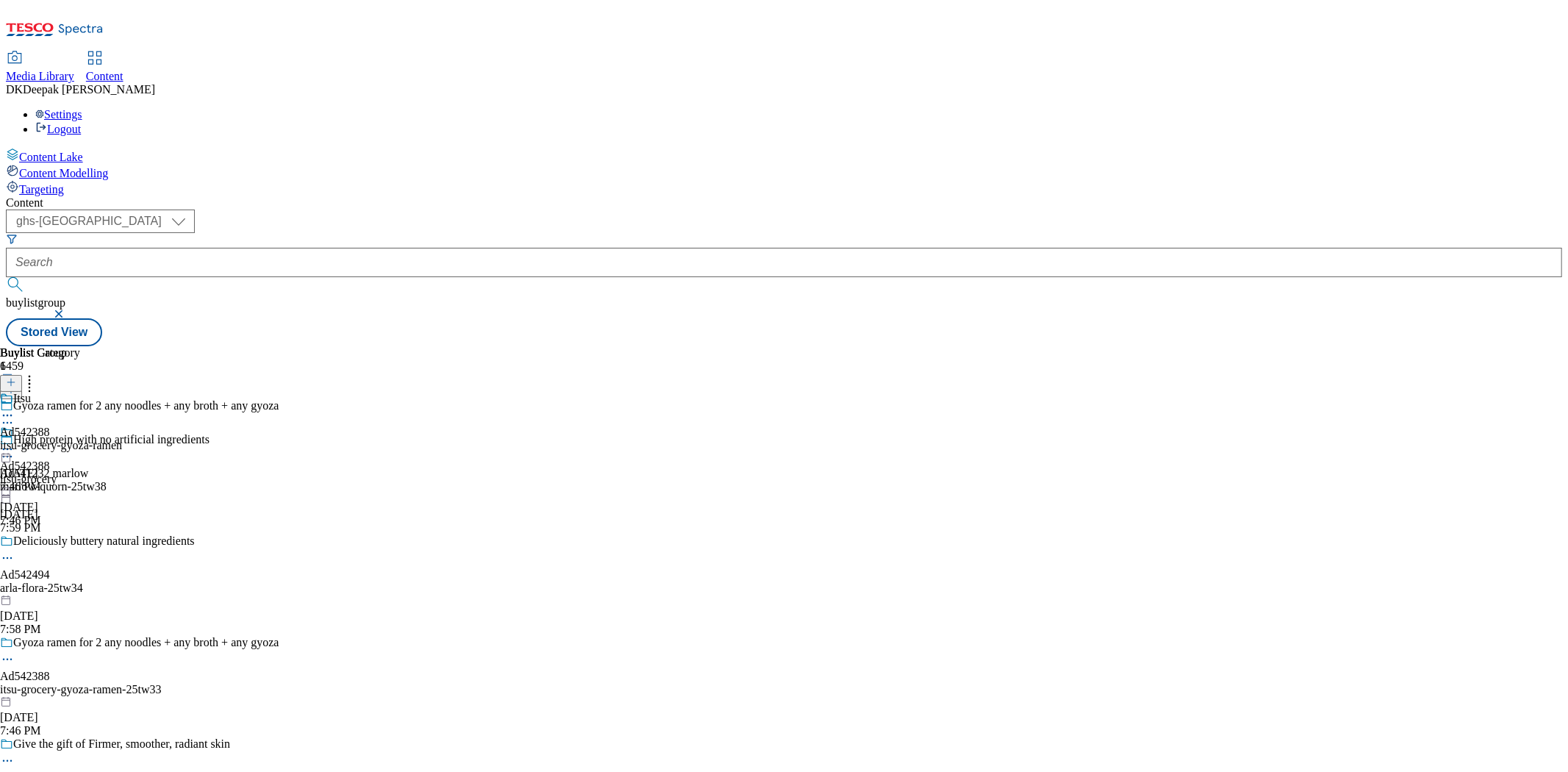
click at [15, 408] on icon at bounding box center [7, 415] width 15 height 15
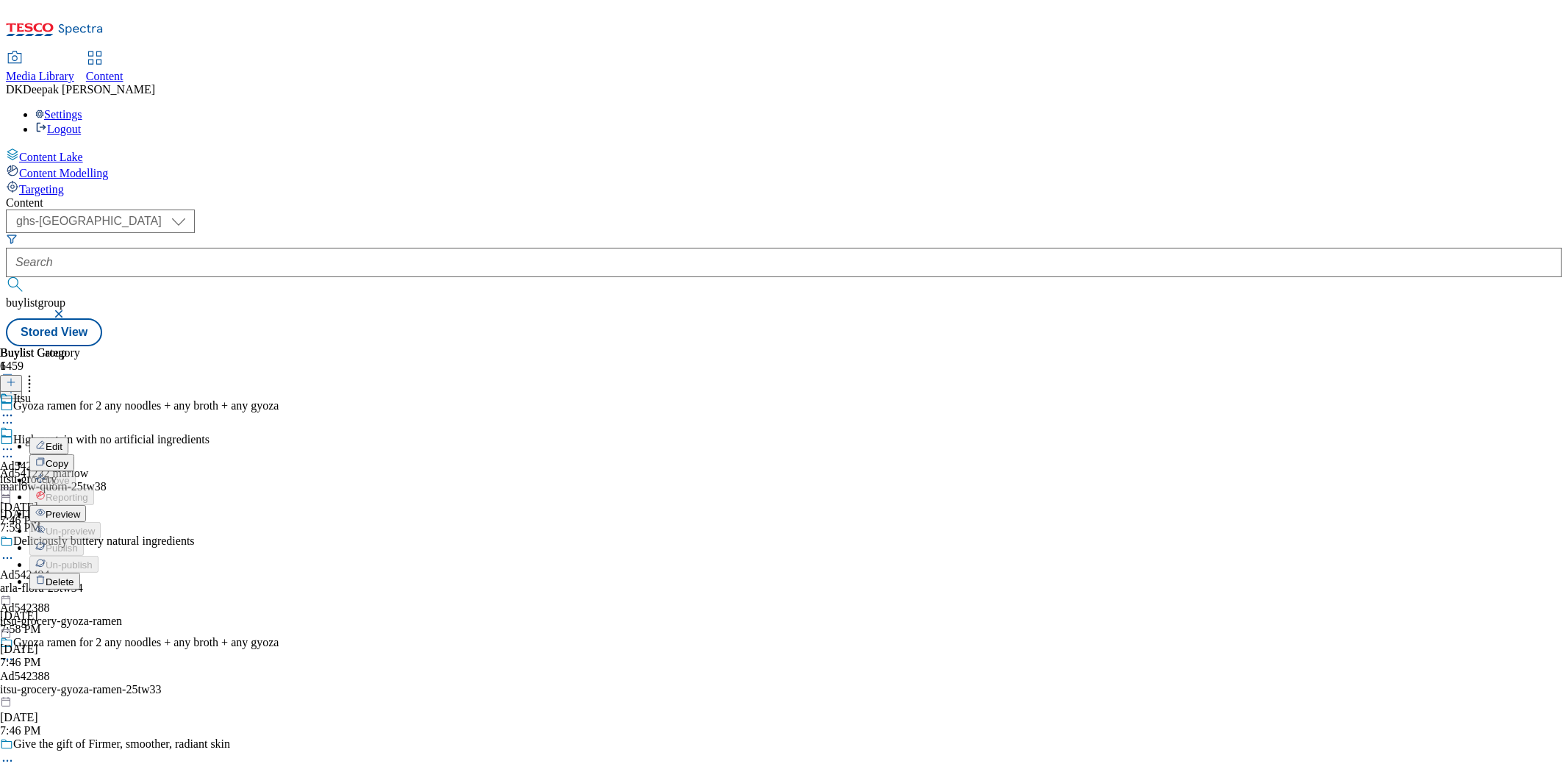
click at [80, 509] on span "Preview" at bounding box center [63, 514] width 35 height 11
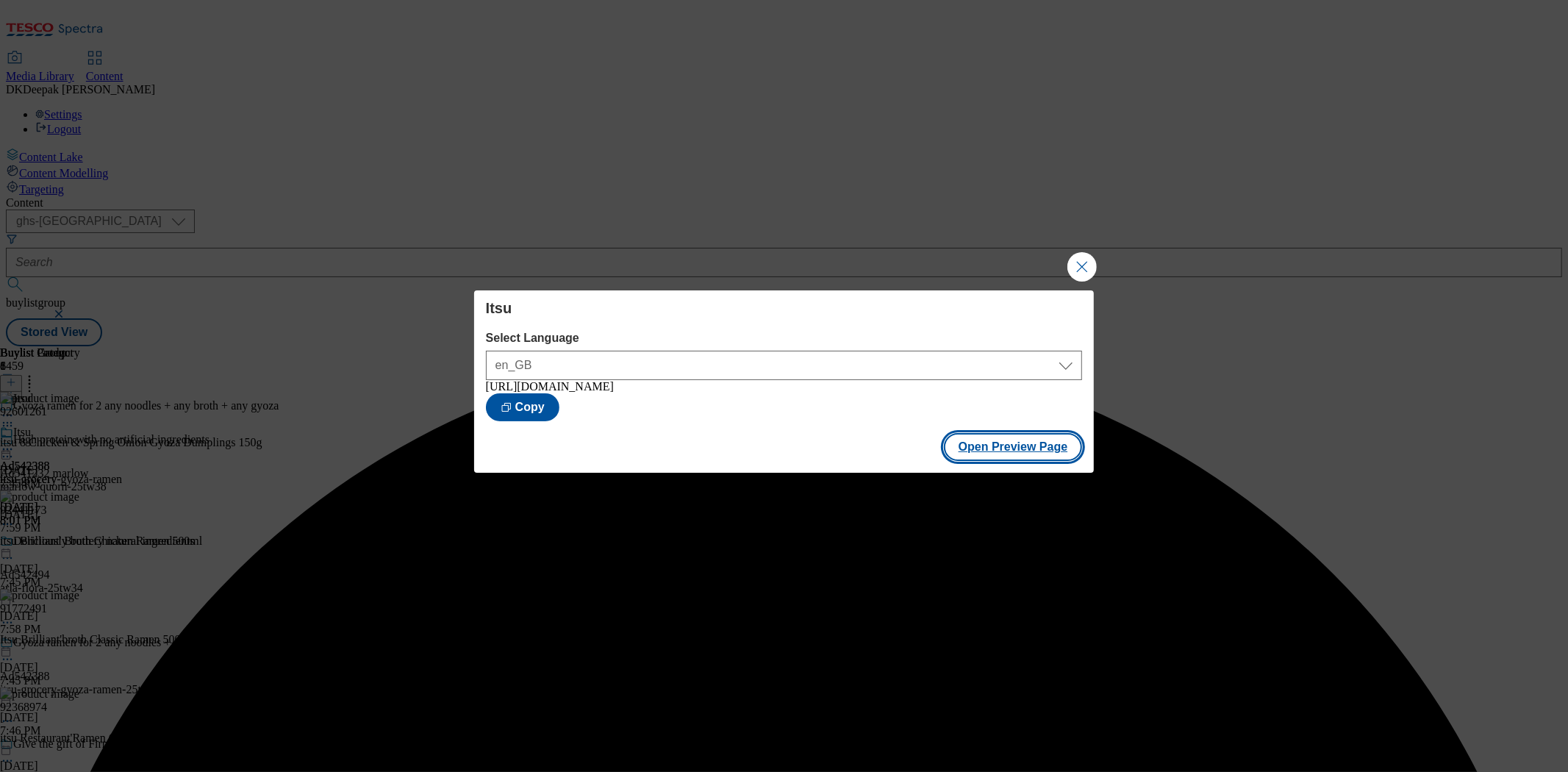
click at [1042, 450] on button "Open Preview Page" at bounding box center [1013, 447] width 139 height 28
click at [1080, 256] on button "Close Modal" at bounding box center [1082, 267] width 30 height 30
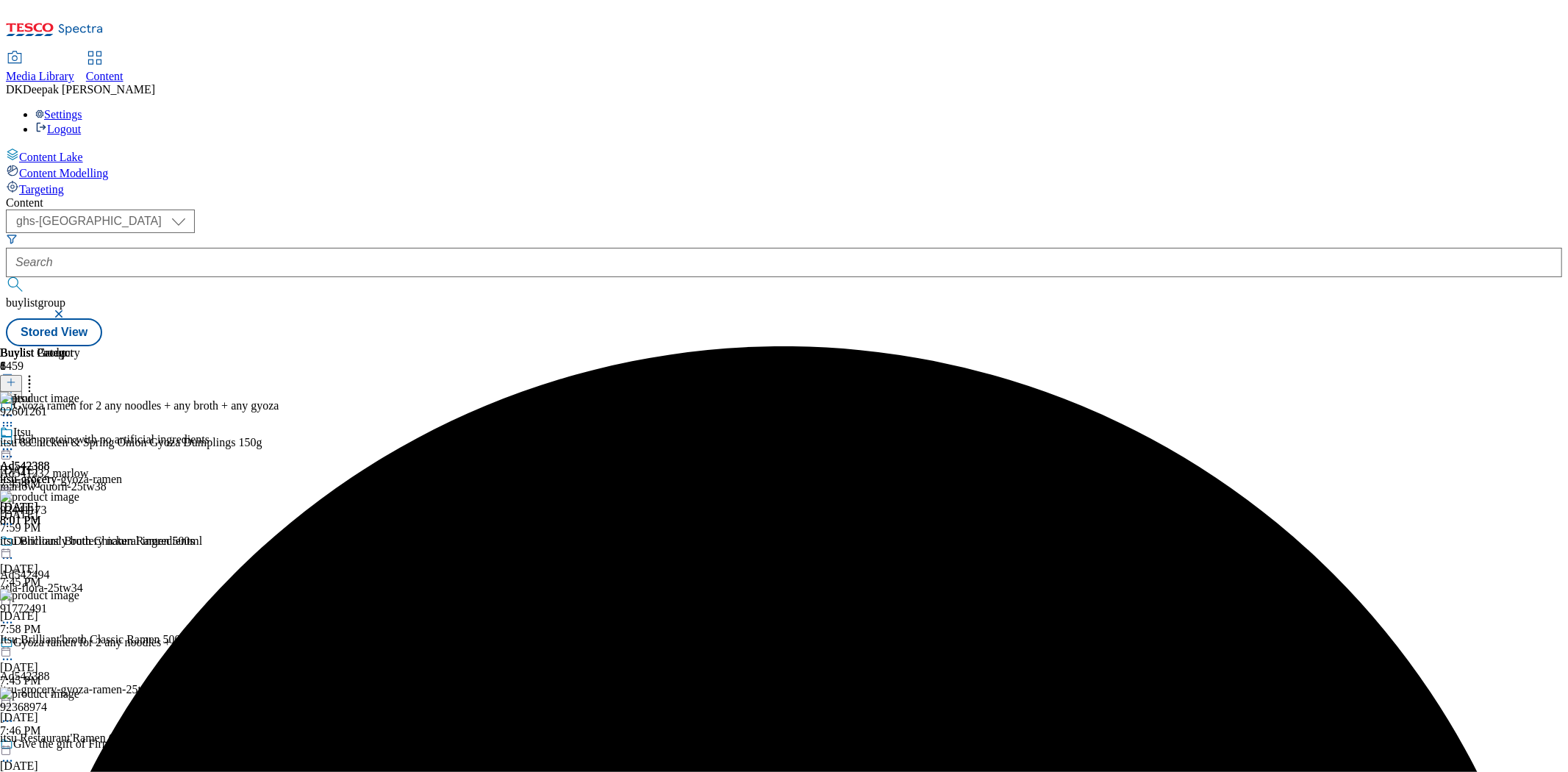
click at [15, 442] on icon at bounding box center [7, 449] width 15 height 15
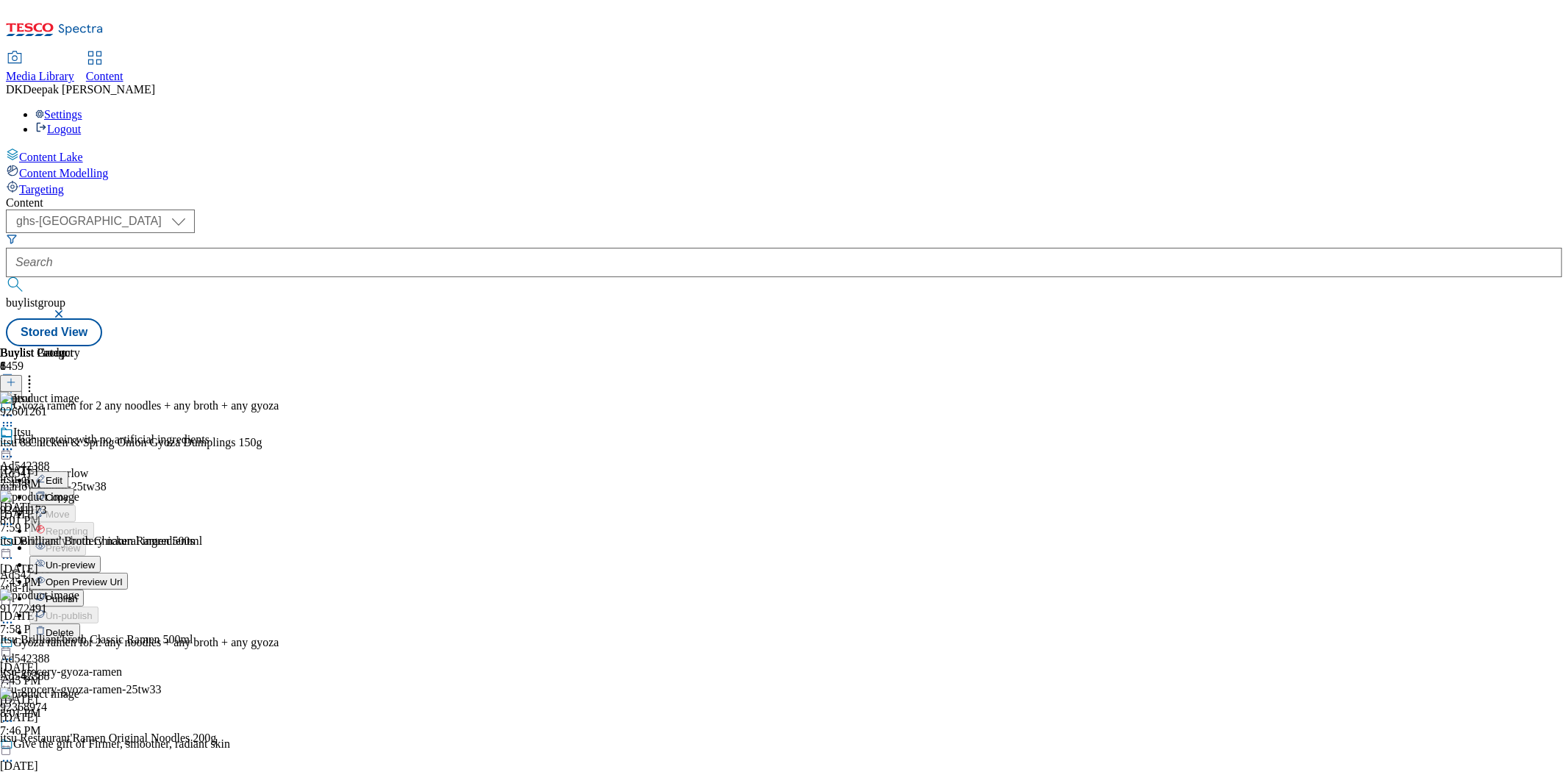
click at [78, 593] on span "Publish" at bounding box center [61, 598] width 32 height 11
